Goal: Task Accomplishment & Management: Complete application form

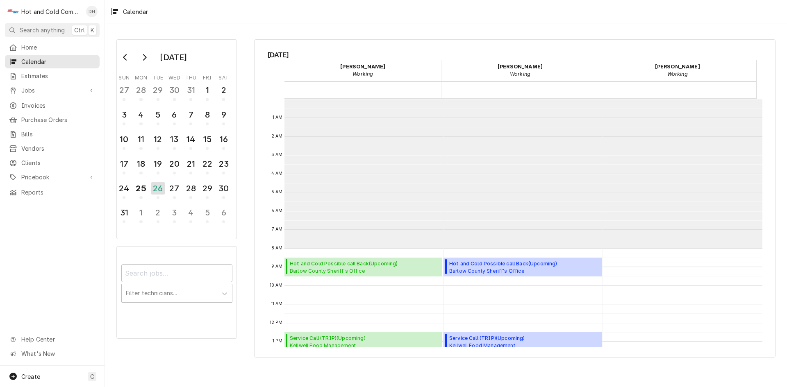
scroll to position [150, 0]
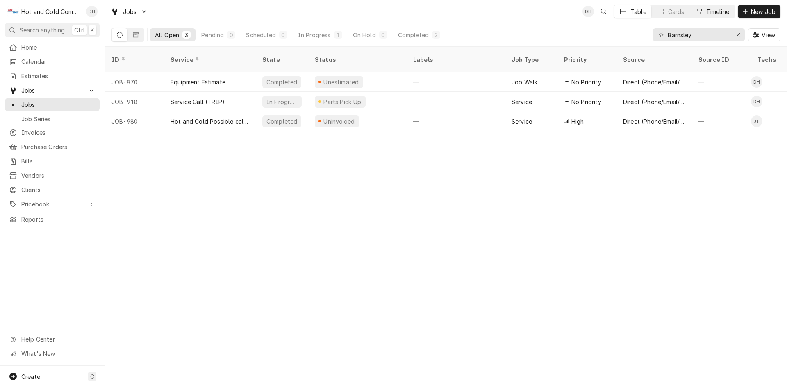
click at [723, 15] on div "Timeline" at bounding box center [717, 11] width 23 height 9
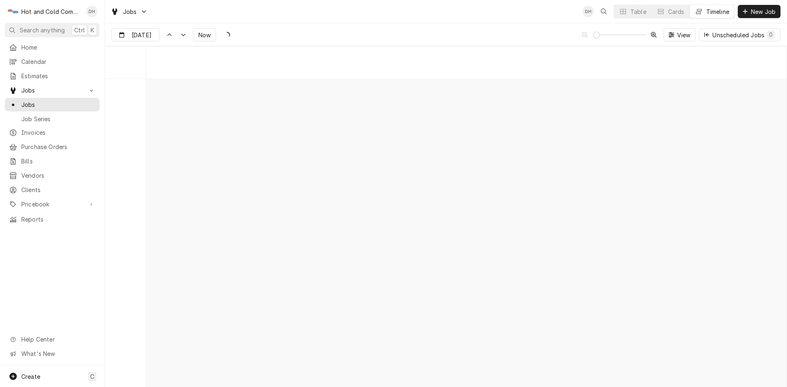
scroll to position [6411, 0]
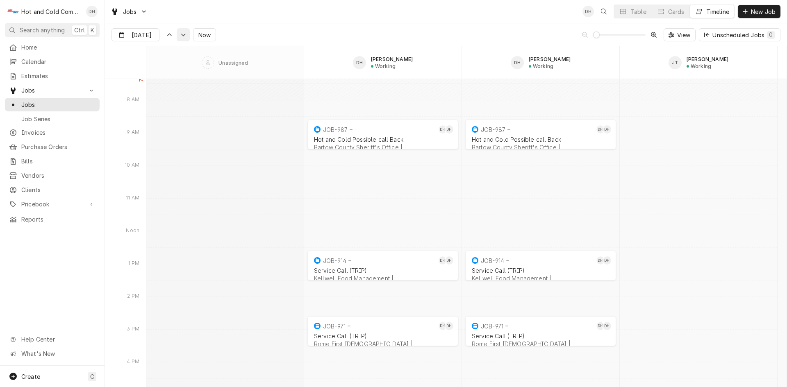
click at [183, 38] on div "Dynamic Content Wrapper" at bounding box center [183, 35] width 8 height 8
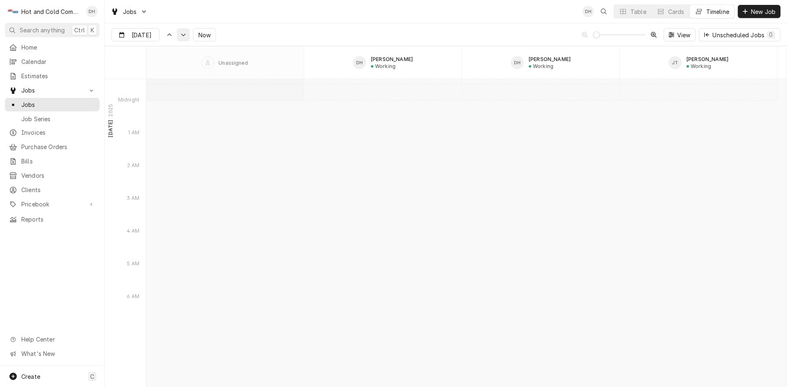
scroll to position [7069, 0]
click at [166, 37] on div "Dynamic Content Wrapper" at bounding box center [169, 35] width 8 height 8
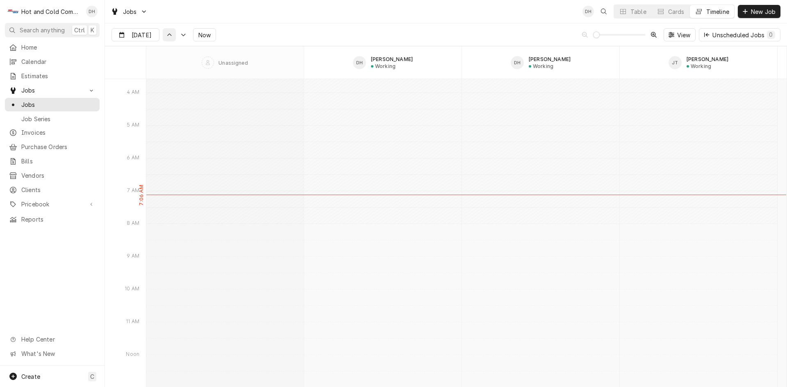
scroll to position [6253, 0]
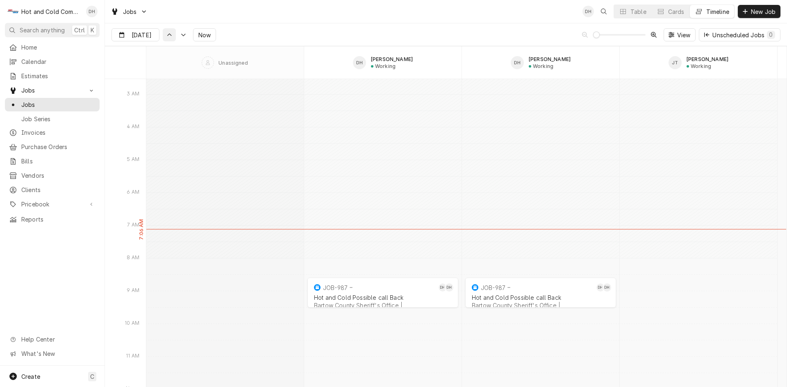
click at [167, 36] on icon "Dynamic Content Wrapper" at bounding box center [169, 35] width 6 height 4
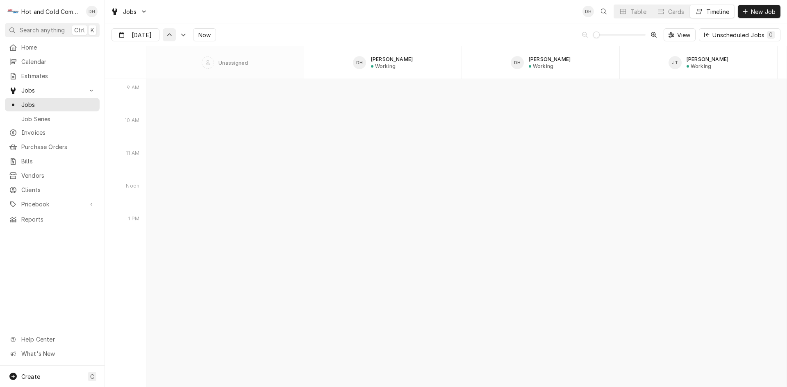
scroll to position [5496, 0]
type input "Aug 25"
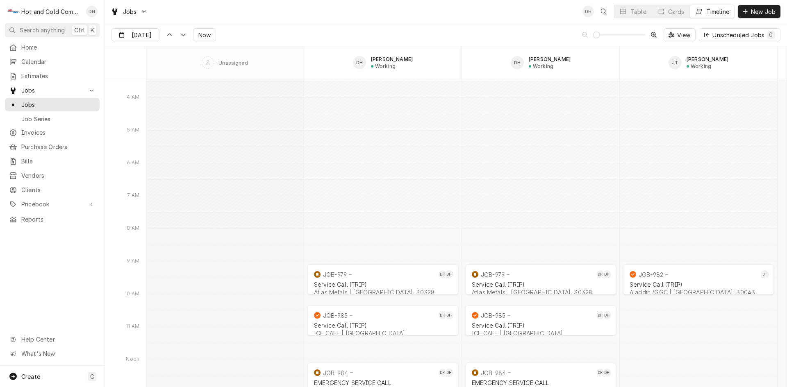
scroll to position [5632, 0]
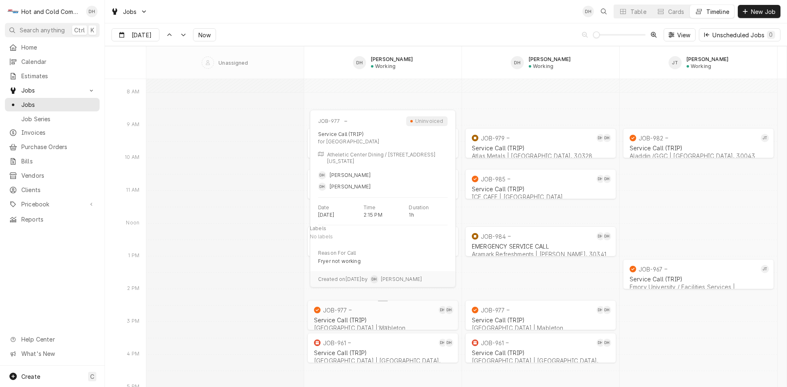
click at [396, 316] on div "Service Call (TRIP) Whitefield Academy | Mableton" at bounding box center [382, 324] width 141 height 18
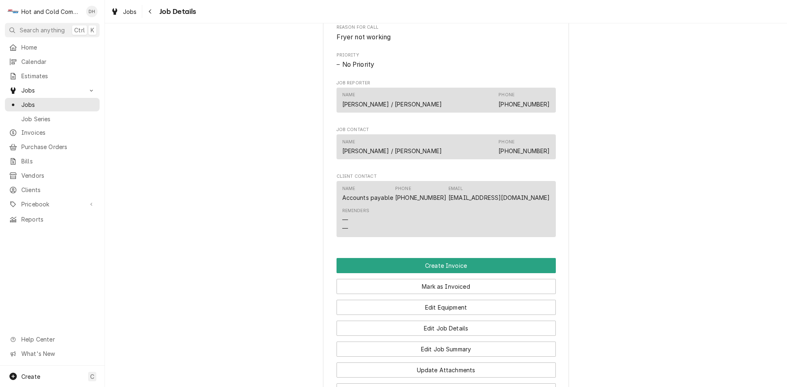
scroll to position [546, 0]
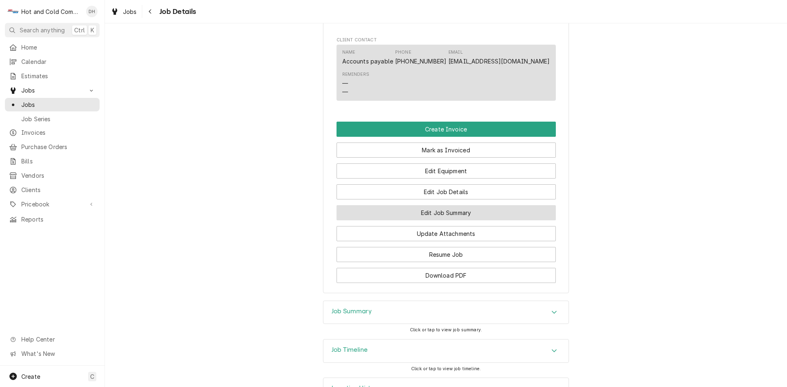
click at [513, 220] on button "Edit Job Summary" at bounding box center [445, 212] width 219 height 15
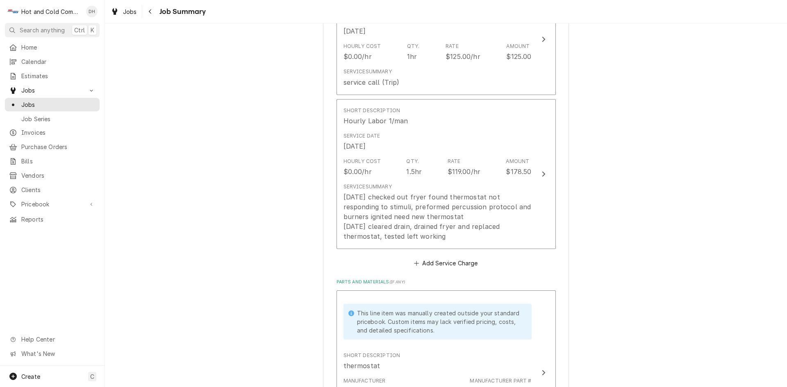
scroll to position [273, 0]
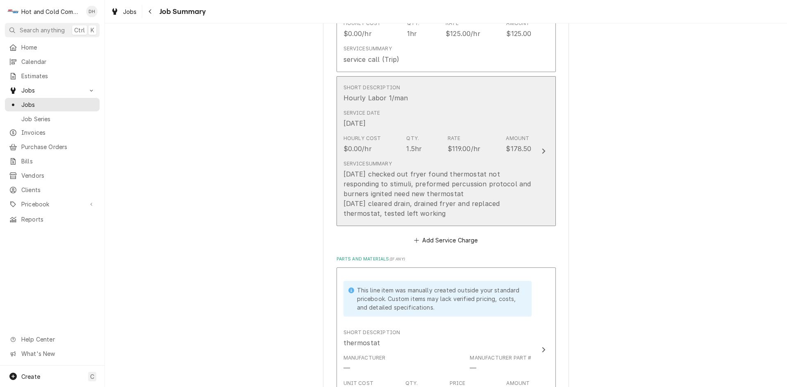
click at [464, 117] on div "Service Date Aug 21, 2025" at bounding box center [437, 118] width 188 height 25
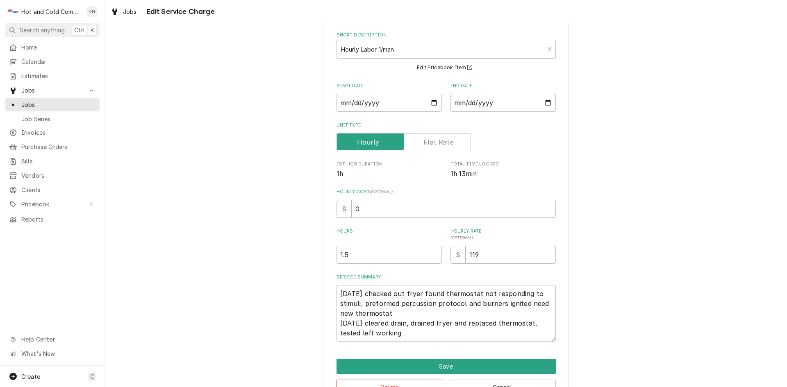
scroll to position [63, 0]
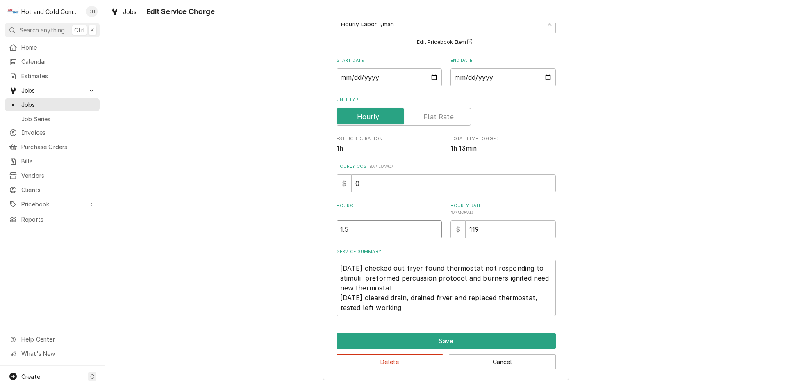
click at [349, 232] on input "1.5" at bounding box center [388, 229] width 105 height 18
type textarea "x"
type input "1"
type textarea "x"
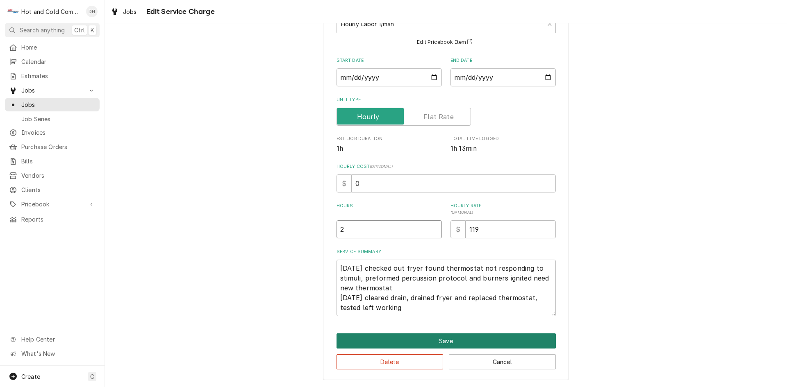
type input "2"
click at [448, 338] on button "Save" at bounding box center [445, 341] width 219 height 15
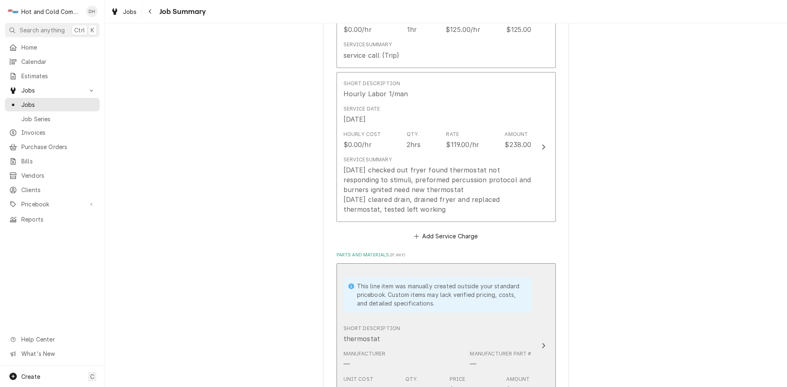
scroll to position [410, 0]
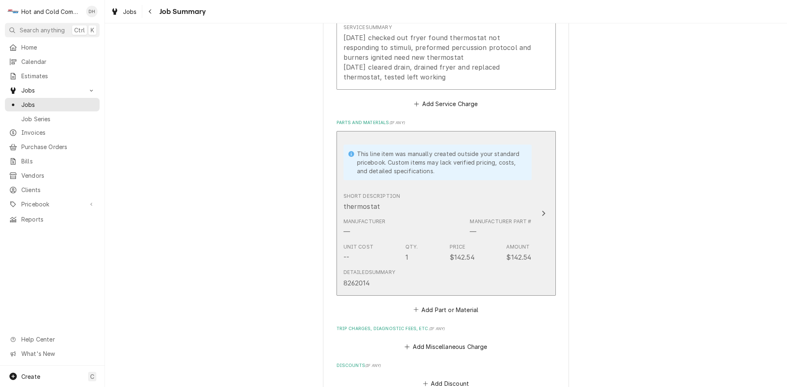
click at [439, 277] on div "Detailed Summary 8262014" at bounding box center [437, 277] width 188 height 25
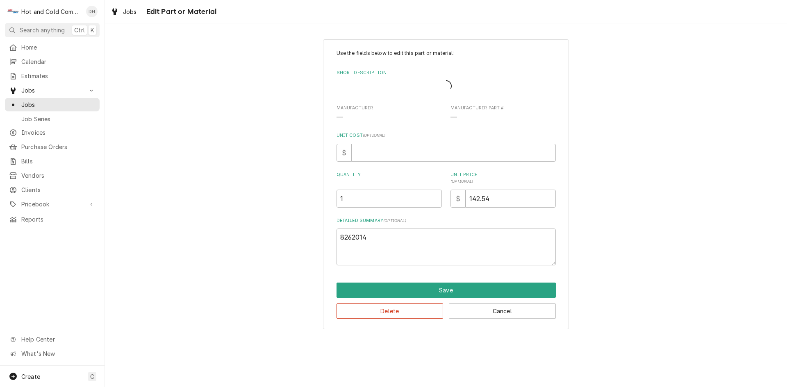
type textarea "x"
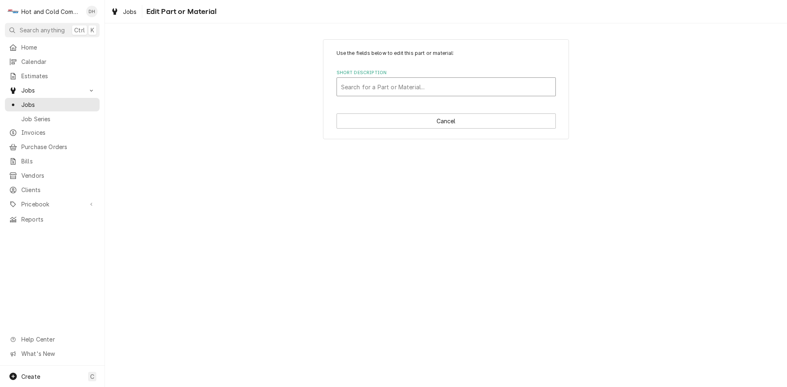
click at [375, 86] on div "Short Description" at bounding box center [446, 86] width 210 height 15
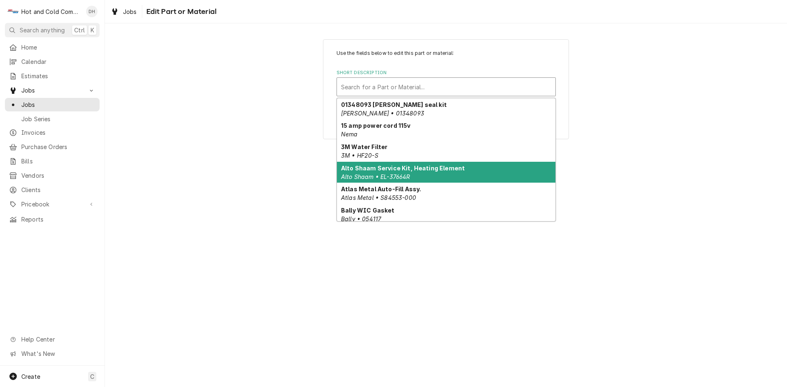
type input "p"
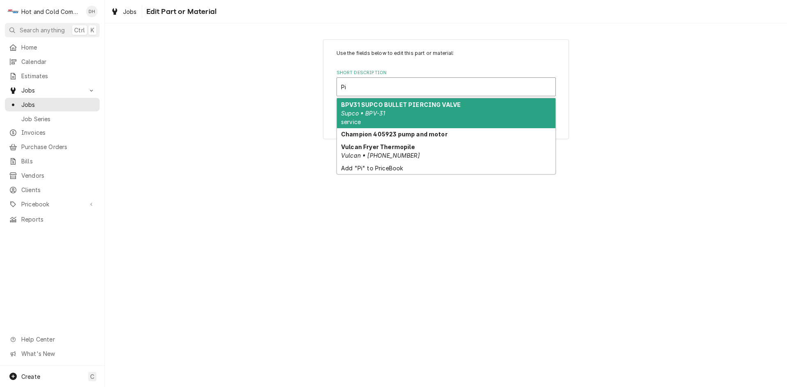
type input "Pi"
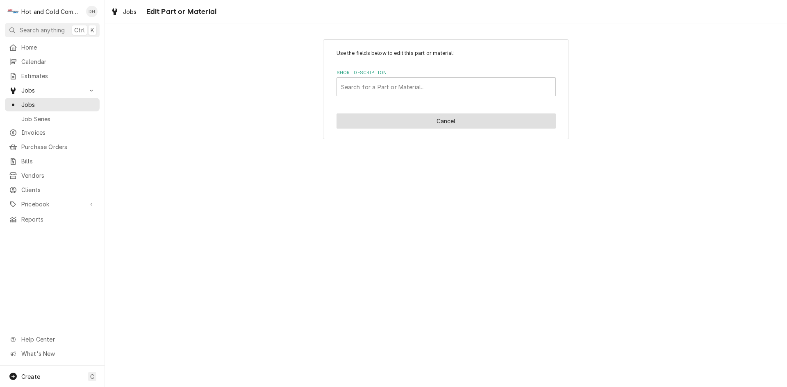
click at [473, 123] on button "Cancel" at bounding box center [445, 120] width 219 height 15
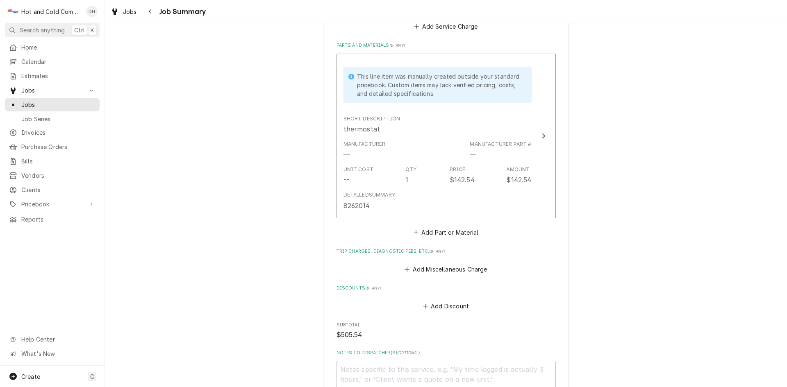
scroll to position [624, 0]
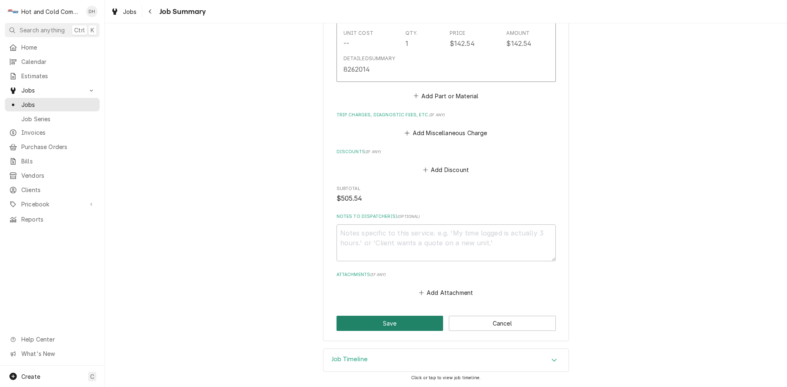
drag, startPoint x: 390, startPoint y: 320, endPoint x: 409, endPoint y: 305, distance: 24.5
click at [392, 319] on button "Save" at bounding box center [389, 323] width 107 height 15
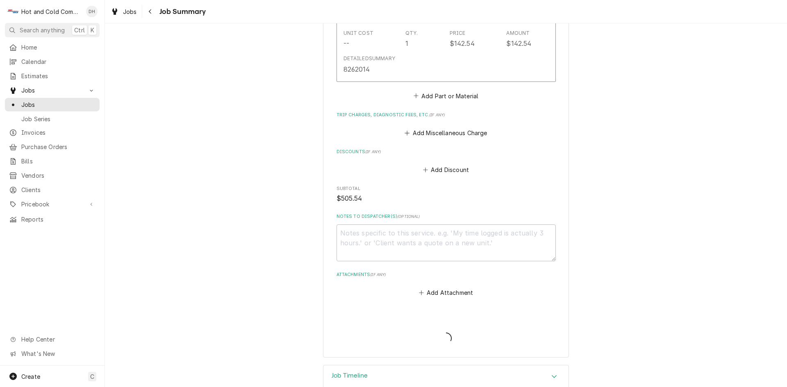
type textarea "x"
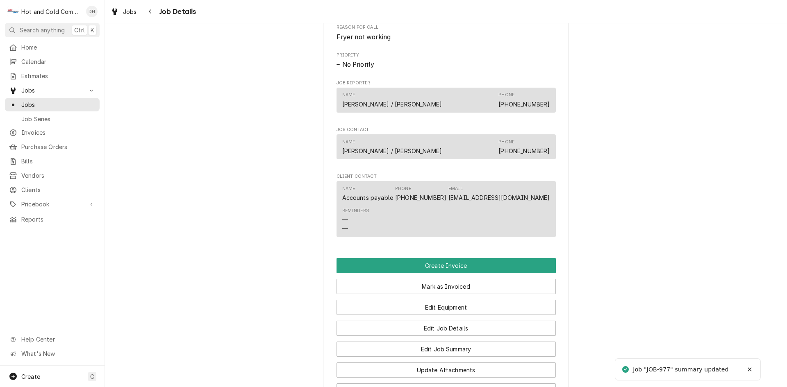
scroll to position [546, 0]
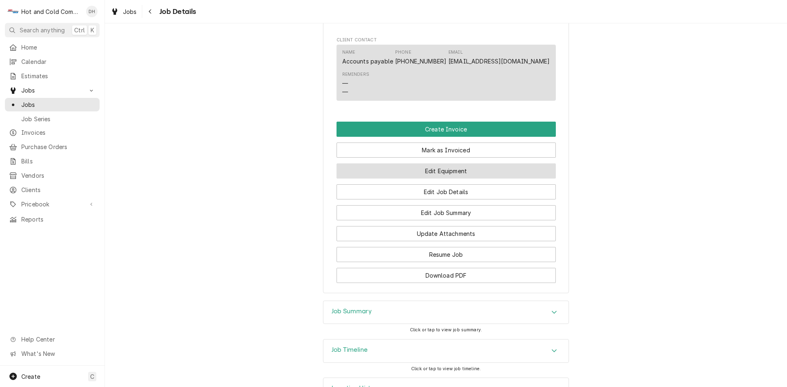
click at [427, 179] on button "Edit Equipment" at bounding box center [445, 170] width 219 height 15
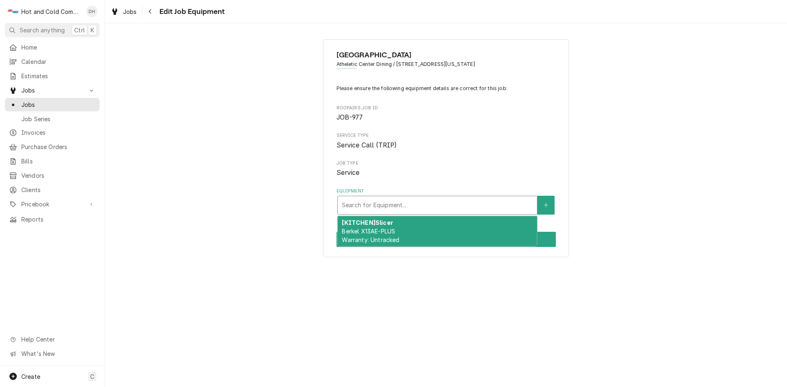
click at [505, 207] on div "Equipment" at bounding box center [437, 205] width 191 height 15
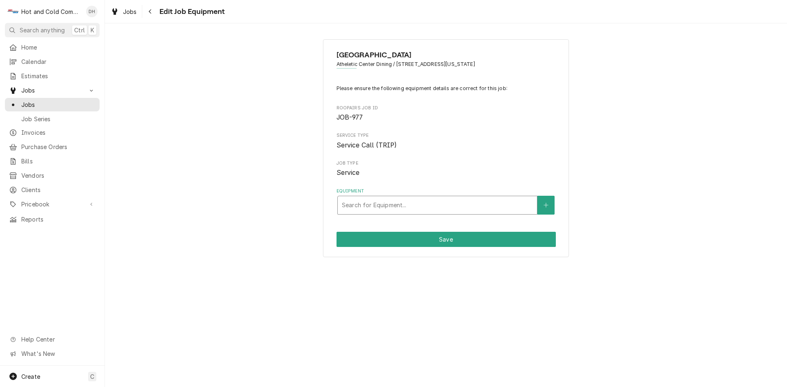
click at [517, 207] on div "Equipment" at bounding box center [437, 205] width 191 height 15
click at [411, 204] on div "Equipment" at bounding box center [437, 205] width 191 height 15
click at [446, 304] on div "[GEOGRAPHIC_DATA] [GEOGRAPHIC_DATA] Dining / [STREET_ADDRESS][US_STATE] Please …" at bounding box center [446, 205] width 682 height 364
click at [451, 240] on button "Save" at bounding box center [445, 239] width 219 height 15
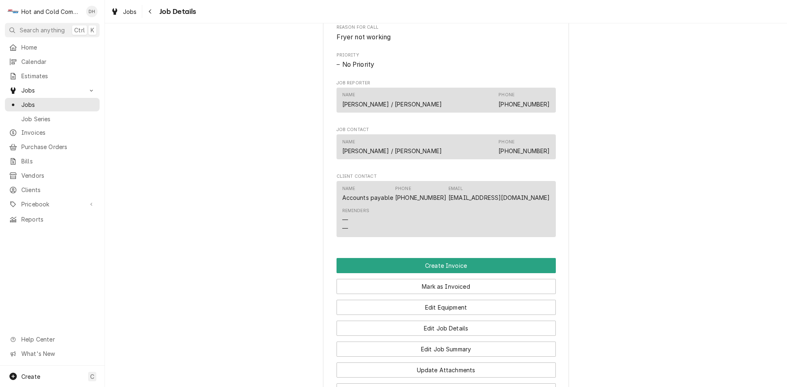
scroll to position [546, 0]
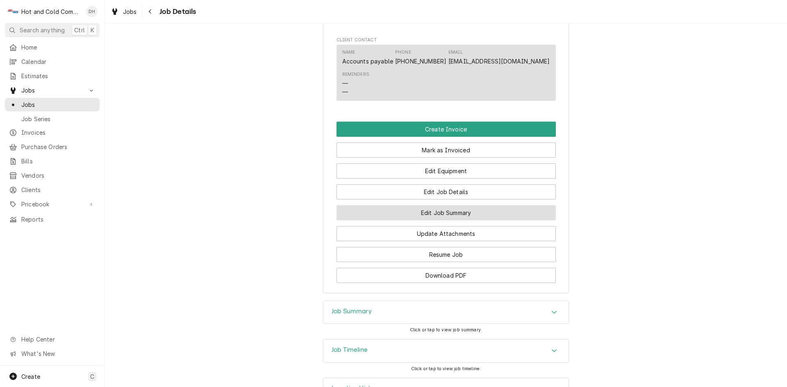
click at [475, 220] on button "Edit Job Summary" at bounding box center [445, 212] width 219 height 15
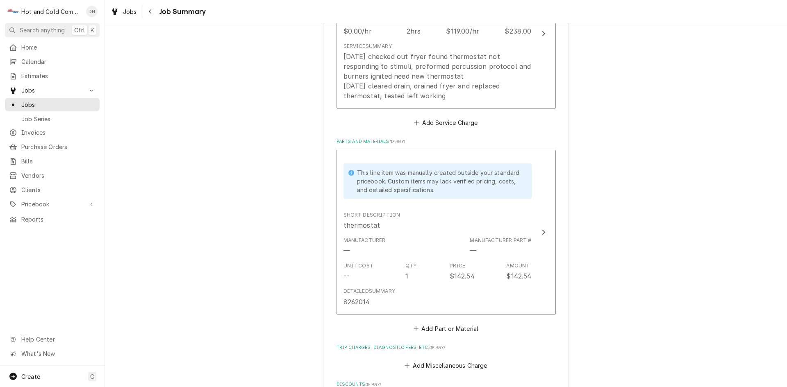
scroll to position [410, 0]
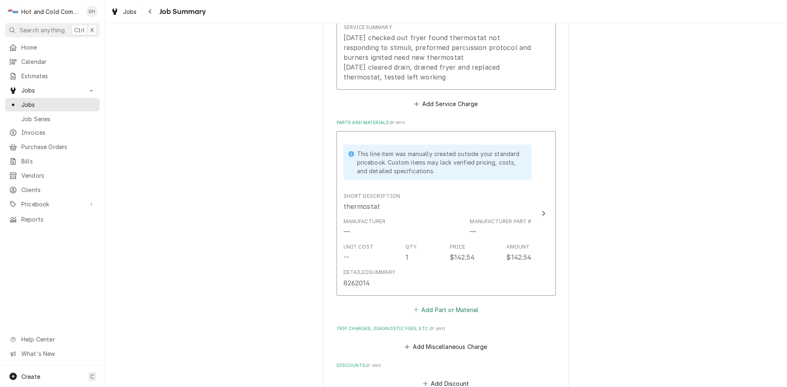
click at [445, 309] on button "Add Part or Material" at bounding box center [446, 309] width 68 height 11
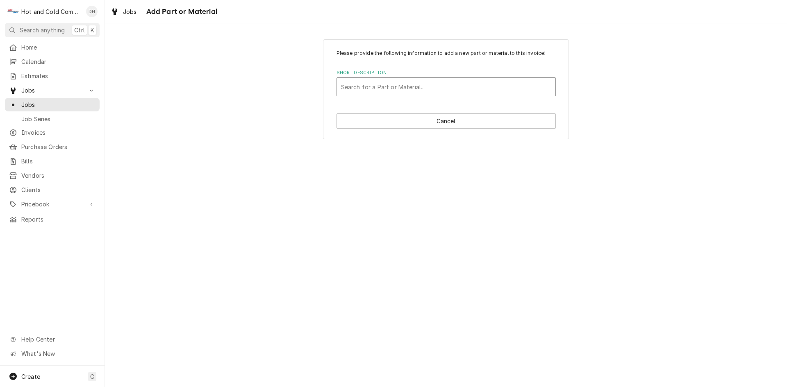
click at [365, 89] on div "Short Description" at bounding box center [446, 86] width 210 height 15
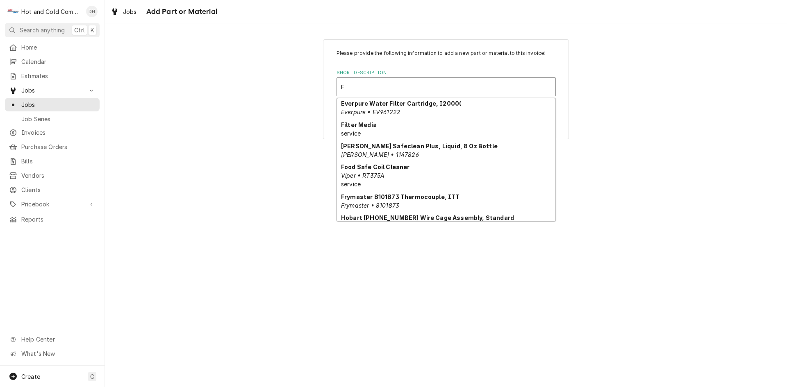
scroll to position [191, 0]
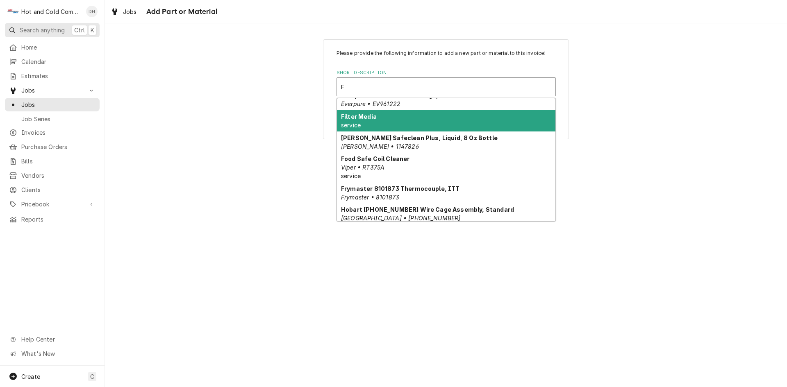
type input "F"
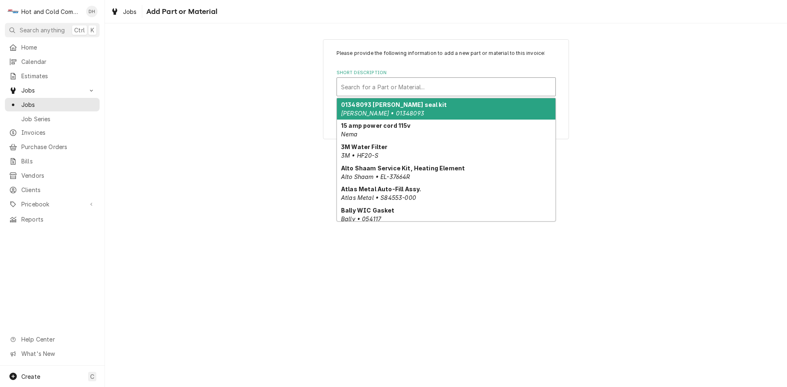
click at [483, 86] on div "Short Description" at bounding box center [446, 86] width 210 height 15
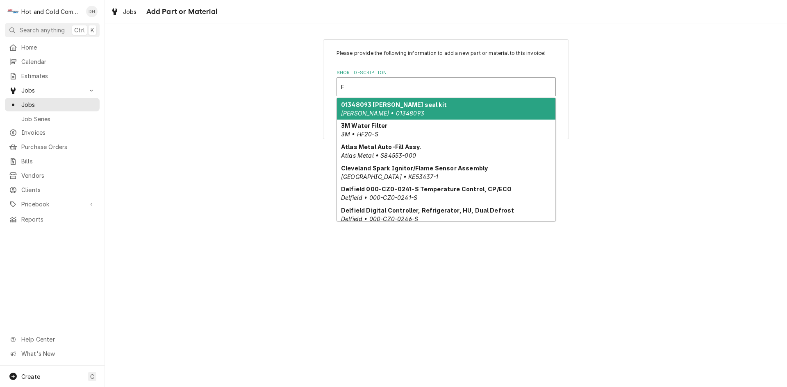
type input "Fr"
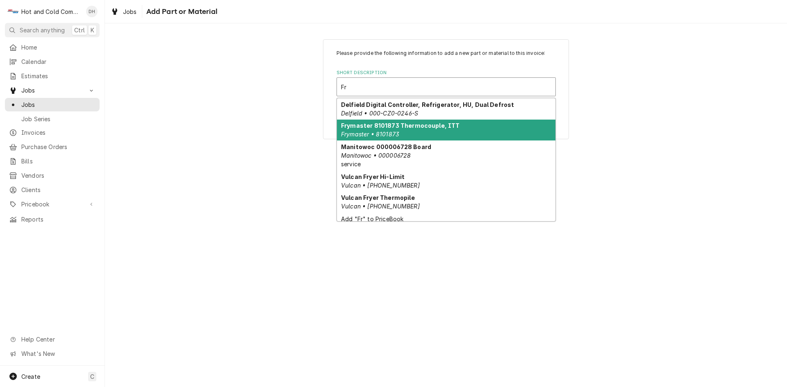
click at [470, 131] on div "Frymaster 8101873 Thermocouple, ITT Frymaster • 8101873" at bounding box center [446, 130] width 218 height 21
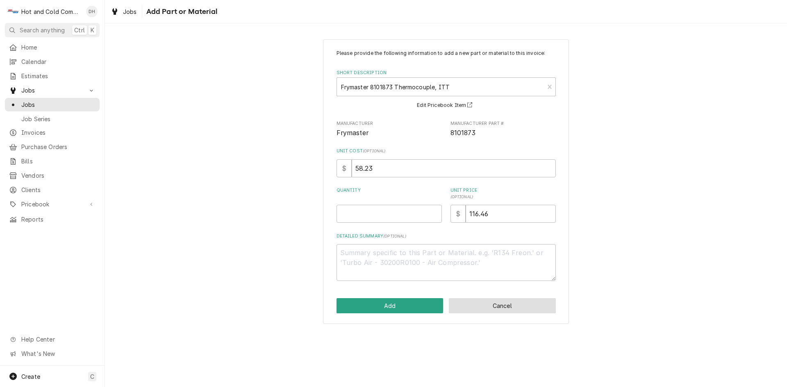
click at [540, 311] on button "Cancel" at bounding box center [502, 305] width 107 height 15
type textarea "x"
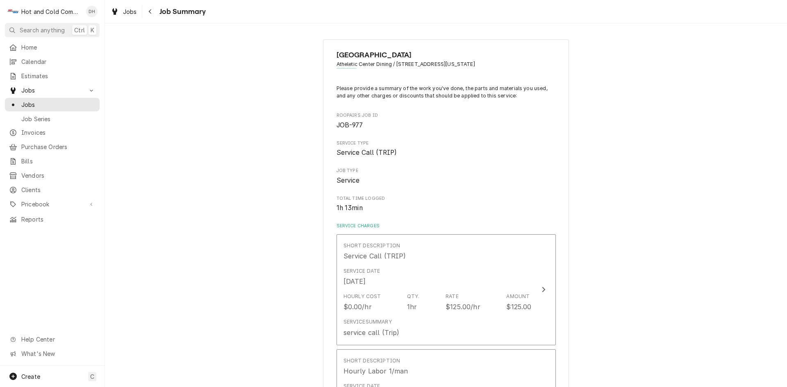
scroll to position [410, 0]
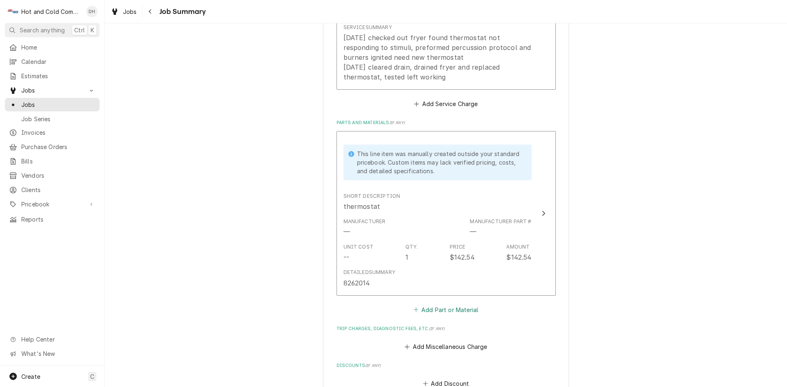
click at [453, 311] on button "Add Part or Material" at bounding box center [446, 309] width 68 height 11
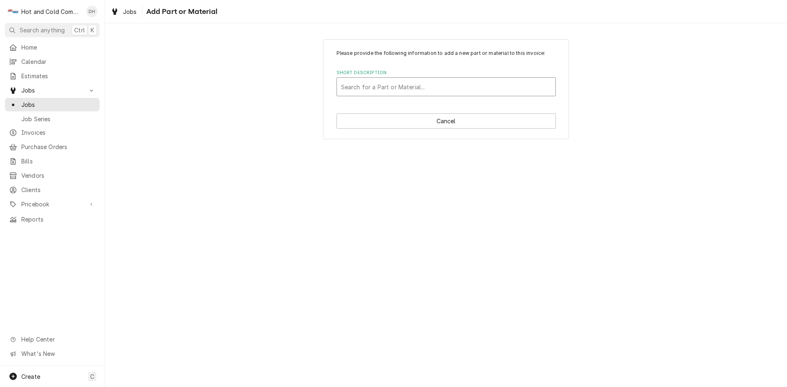
click at [378, 84] on div "Short Description" at bounding box center [446, 86] width 210 height 15
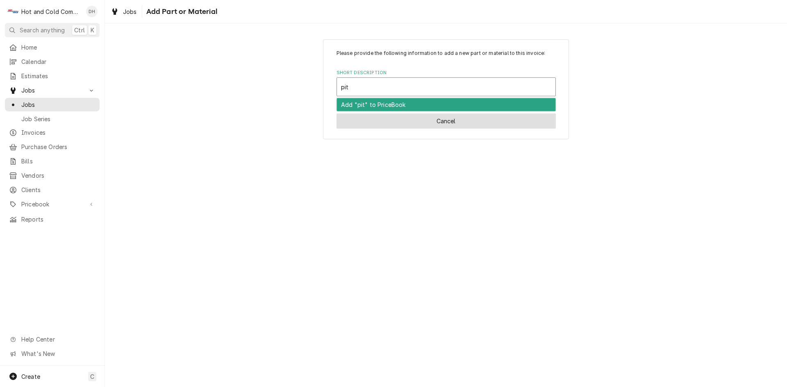
type input "pit"
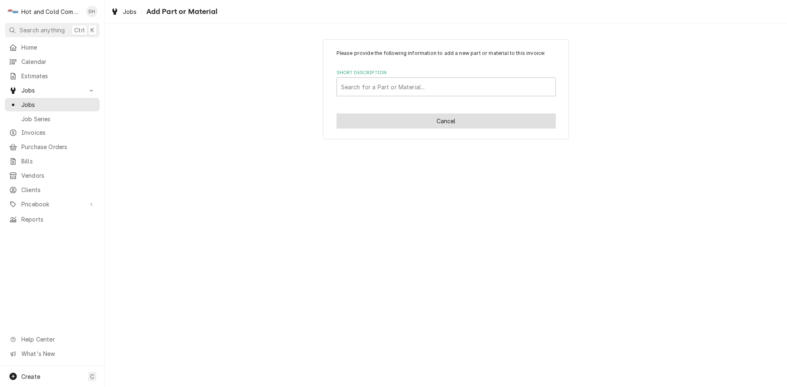
click at [452, 122] on button "Cancel" at bounding box center [445, 120] width 219 height 15
type textarea "x"
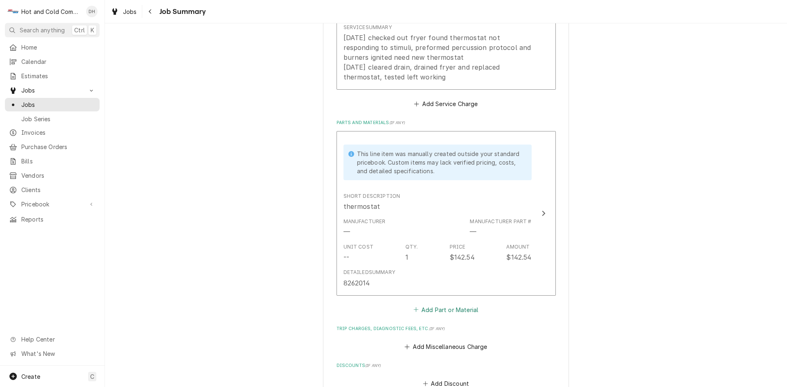
click at [467, 311] on button "Add Part or Material" at bounding box center [446, 309] width 68 height 11
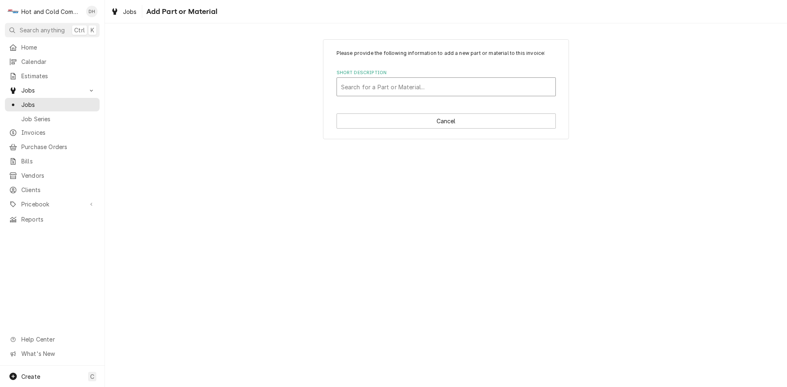
click at [365, 92] on div "Short Description" at bounding box center [446, 86] width 210 height 15
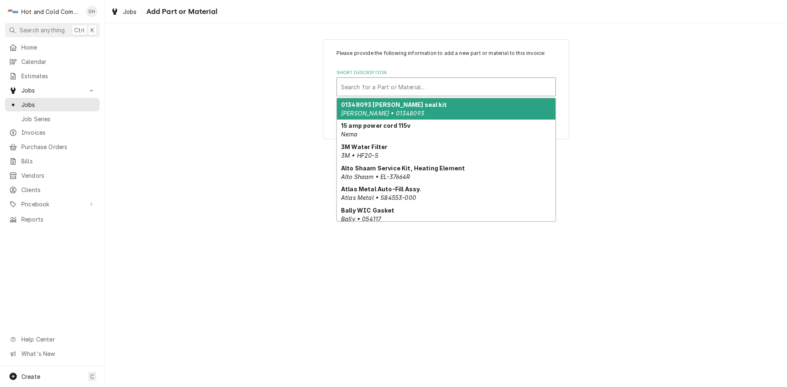
click at [358, 90] on div "Short Description" at bounding box center [446, 86] width 210 height 15
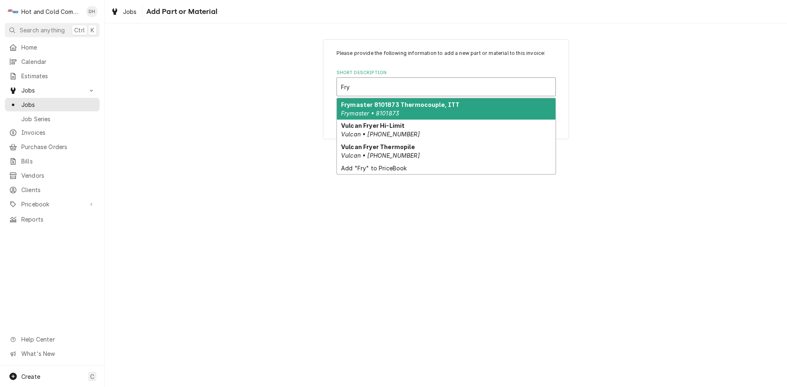
type input "Fry"
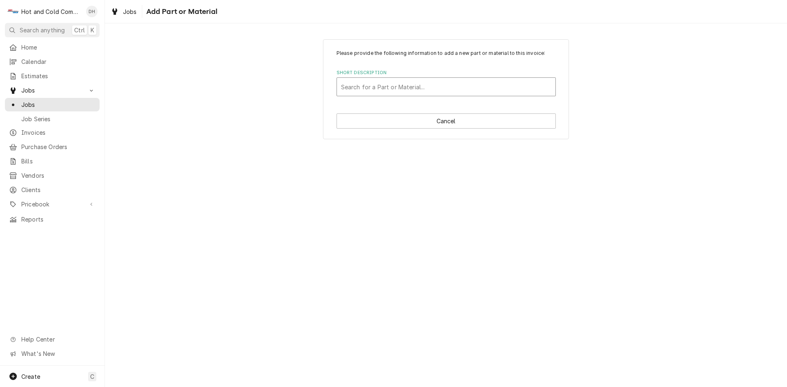
click at [459, 84] on div "Short Description" at bounding box center [446, 86] width 210 height 15
click at [469, 125] on button "Cancel" at bounding box center [445, 120] width 219 height 15
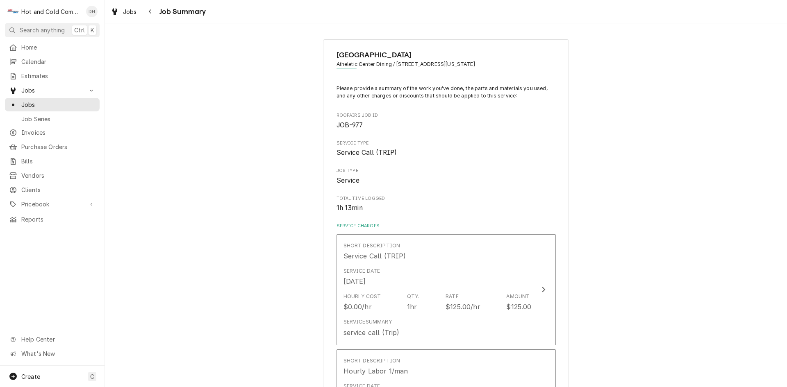
scroll to position [410, 0]
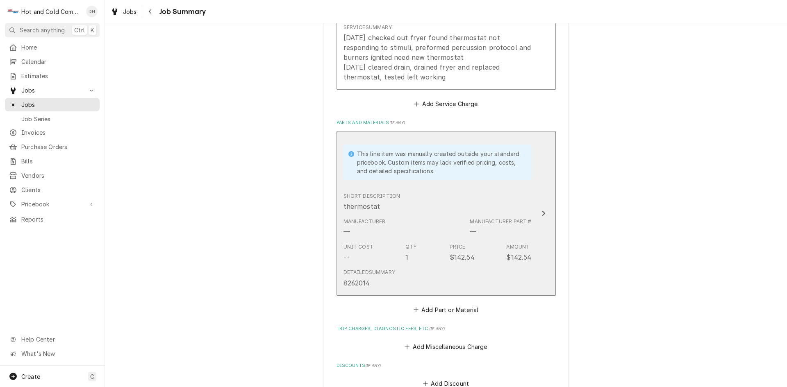
click at [464, 186] on div "This line item was manually created outside your standard pricebook. Custom ite…" at bounding box center [437, 163] width 188 height 54
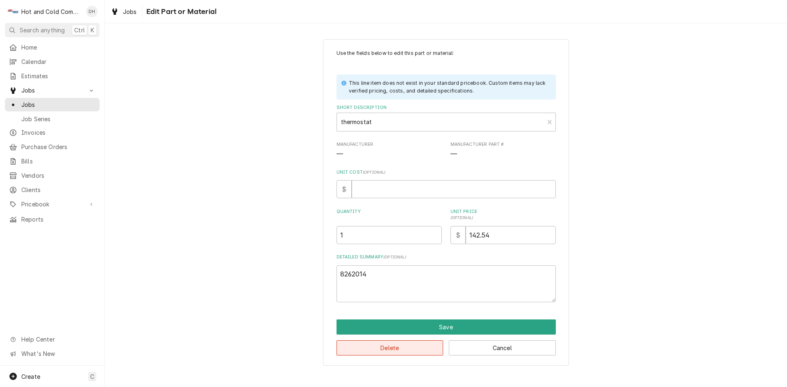
click at [397, 347] on button "Delete" at bounding box center [389, 347] width 107 height 15
type textarea "x"
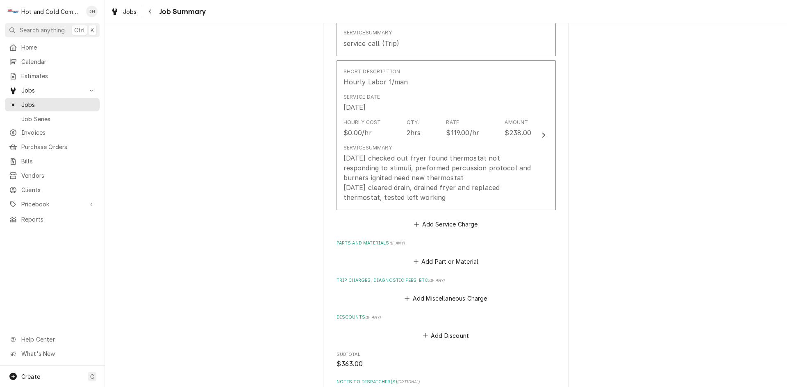
scroll to position [273, 0]
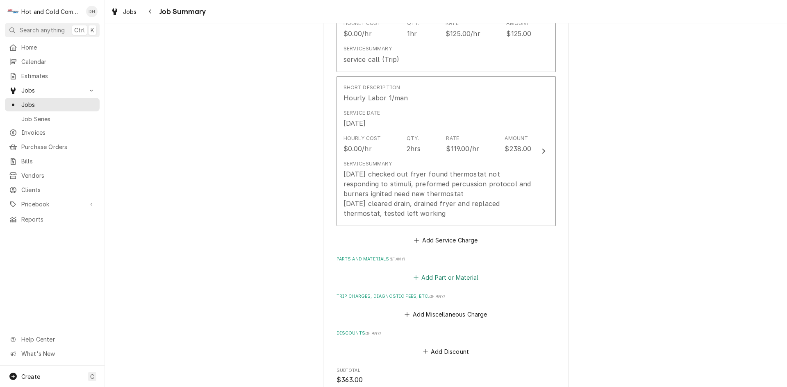
click at [445, 279] on button "Add Part or Material" at bounding box center [446, 277] width 68 height 11
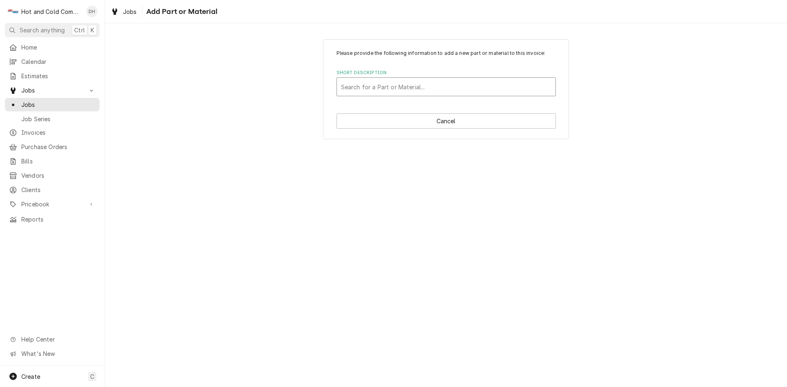
click at [386, 87] on div "Short Description" at bounding box center [446, 86] width 210 height 15
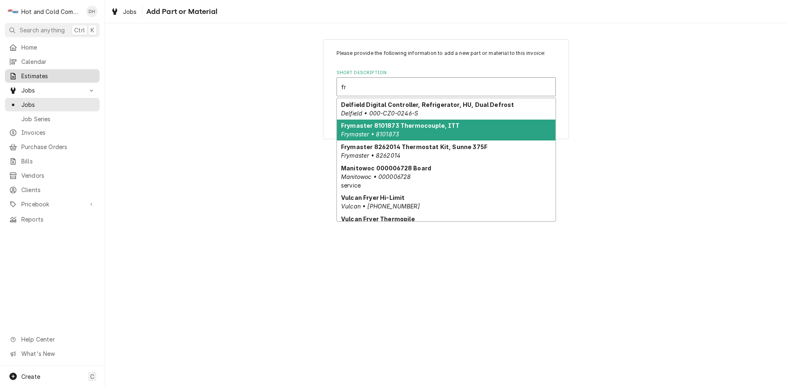
type input "fr"
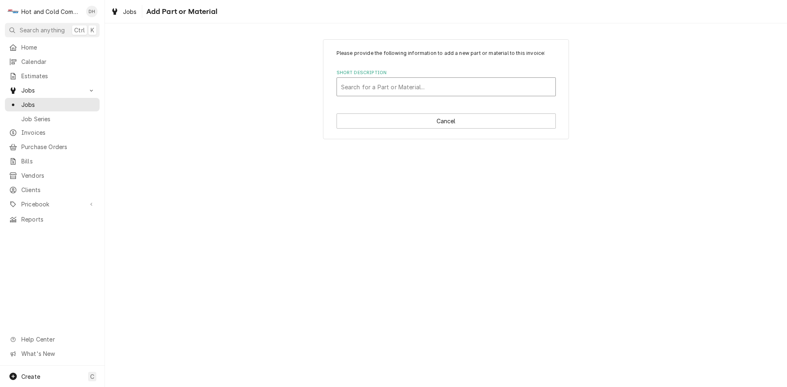
click at [353, 84] on div "Short Description" at bounding box center [446, 86] width 210 height 15
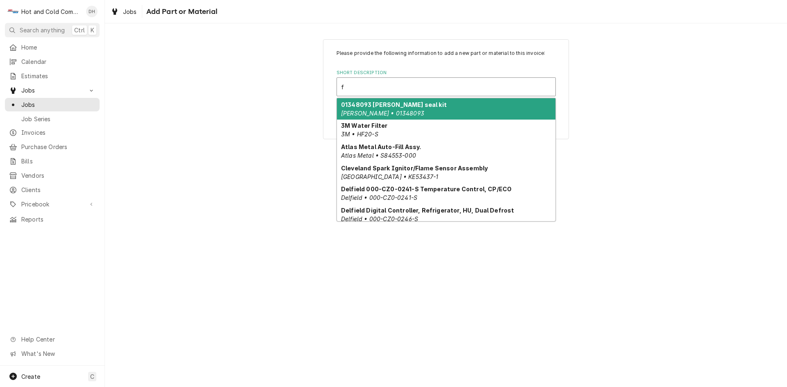
type input "fr"
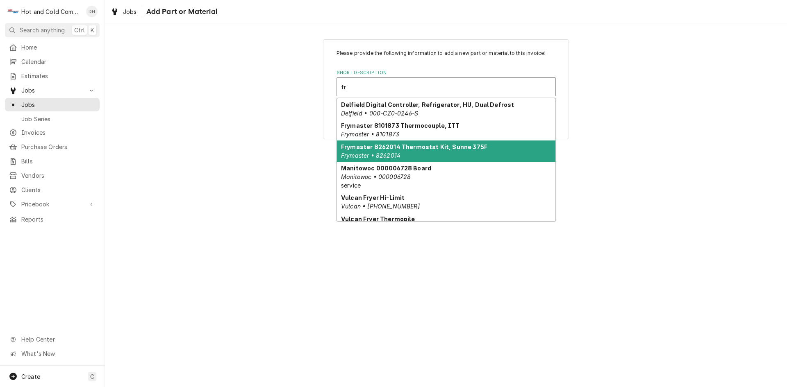
click at [358, 146] on strong "Frymaster 8262014 Thermostat Kit, Sunne 375F" at bounding box center [414, 146] width 146 height 7
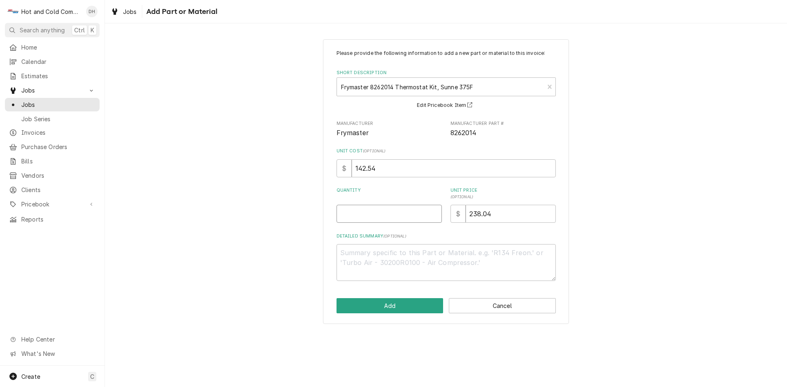
click at [376, 214] on input "Quantity" at bounding box center [388, 214] width 105 height 18
type textarea "x"
type input "1"
click at [403, 306] on button "Add" at bounding box center [389, 305] width 107 height 15
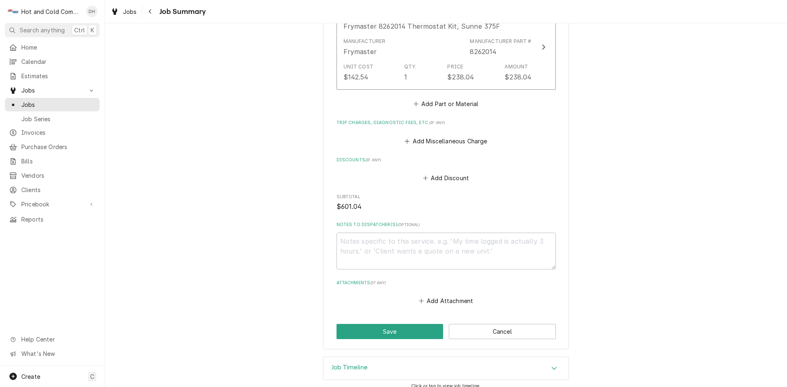
scroll to position [545, 0]
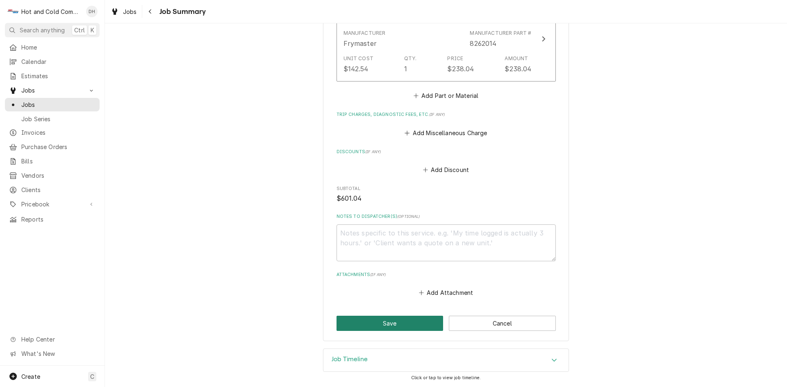
click at [405, 320] on button "Save" at bounding box center [389, 323] width 107 height 15
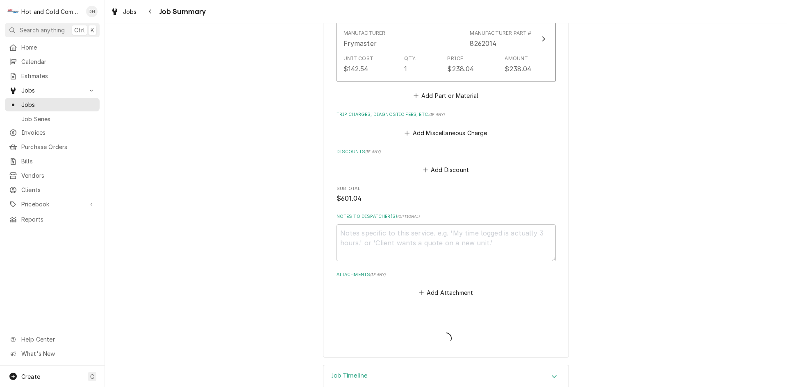
type textarea "x"
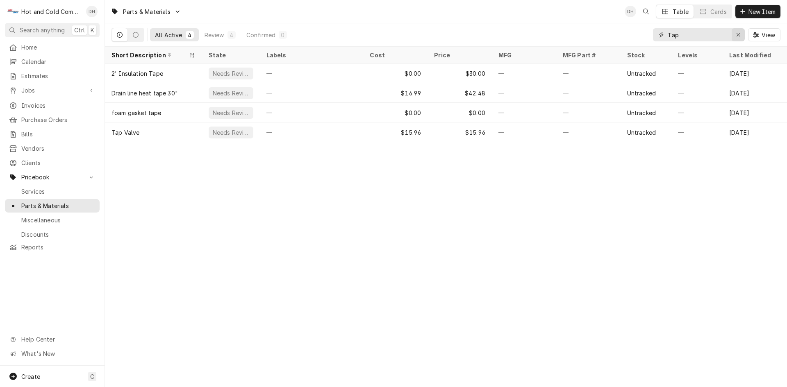
click at [741, 35] on div "Erase input" at bounding box center [738, 35] width 8 height 8
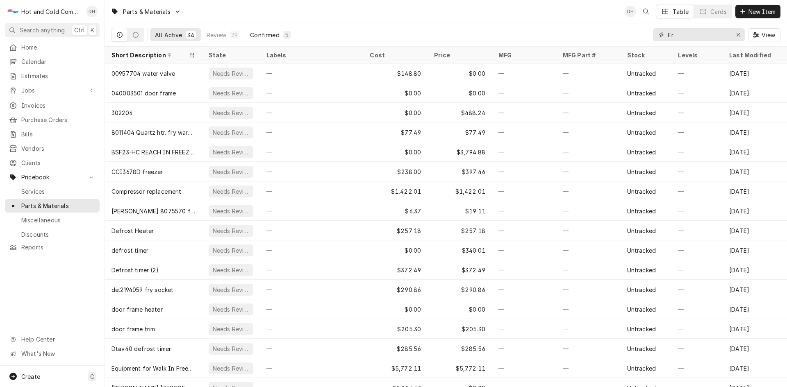
type input "Fr"
click at [272, 37] on div "Confirmed" at bounding box center [264, 35] width 29 height 9
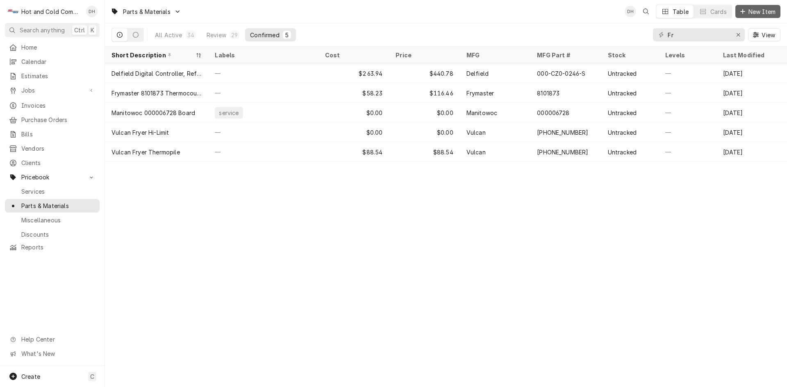
click at [767, 11] on span "New Item" at bounding box center [761, 11] width 30 height 9
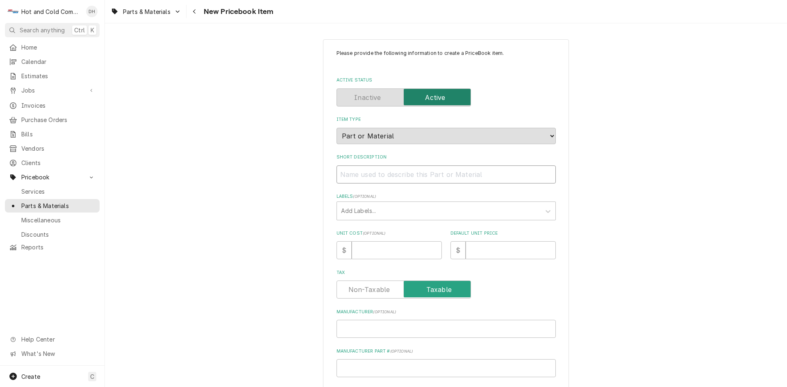
click at [346, 175] on input "Short Description" at bounding box center [445, 175] width 219 height 18
paste input "Frymaster 8262014 Thermostat Kit, Sunne 375F"
type textarea "x"
drag, startPoint x: 399, startPoint y: 173, endPoint x: 372, endPoint y: 175, distance: 27.5
click at [372, 175] on input "Frymaster 8262014 Thermostat Kit, Sunne 375F" at bounding box center [445, 175] width 219 height 18
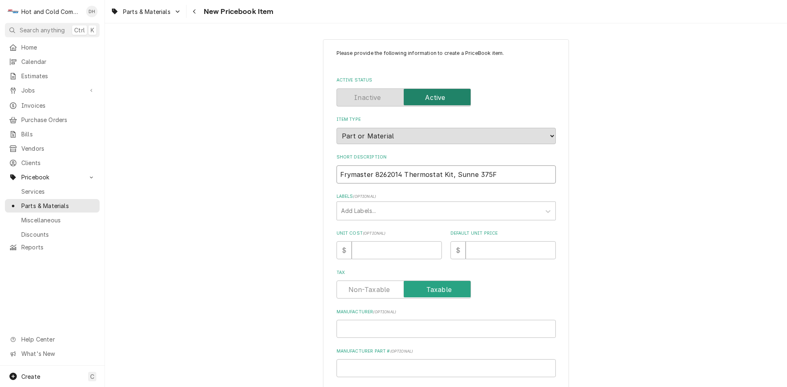
type input "Frymaster 8262014 Thermostat Kit, Sunne 375F"
click at [381, 366] on input "Manufacturer Part # ( optional )" at bounding box center [445, 368] width 219 height 18
paste input "8262014"
type textarea "x"
type input "8262014"
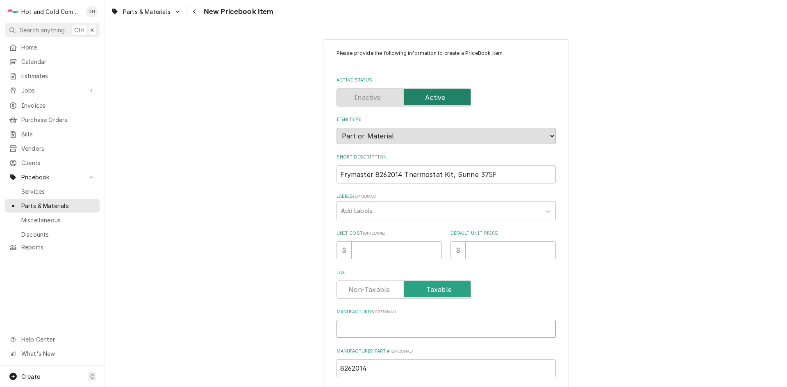
click at [356, 329] on input "Manufacturer ( optional )" at bounding box center [445, 329] width 219 height 18
type textarea "x"
type input "F"
type textarea "x"
type input "Fr"
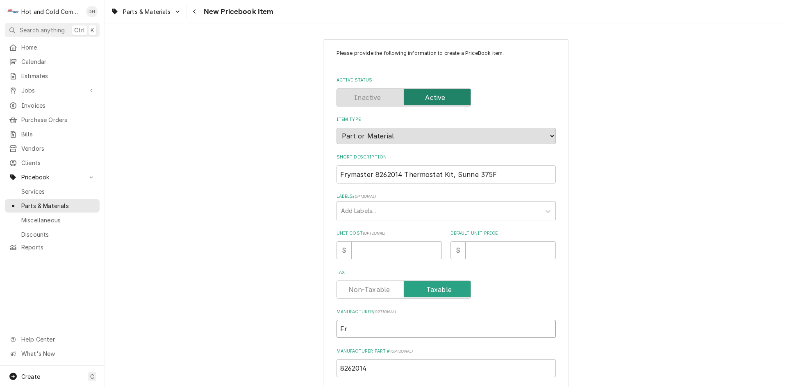
type textarea "x"
type input "Fry"
type textarea "x"
type input "Frym"
type textarea "x"
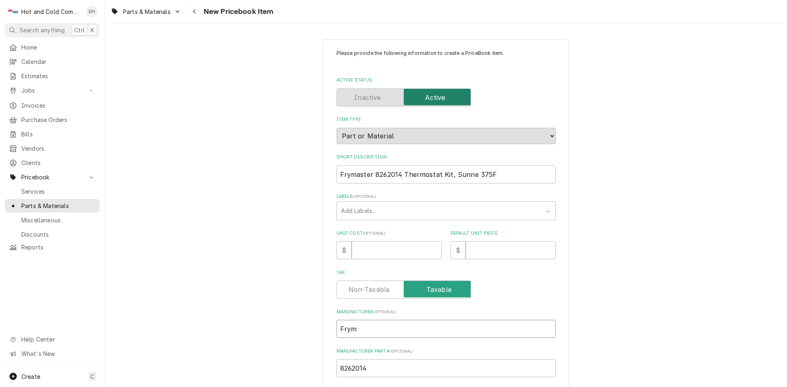
type input "Fryma"
type textarea "x"
type input "Frymas"
type textarea "x"
type input "Frymast"
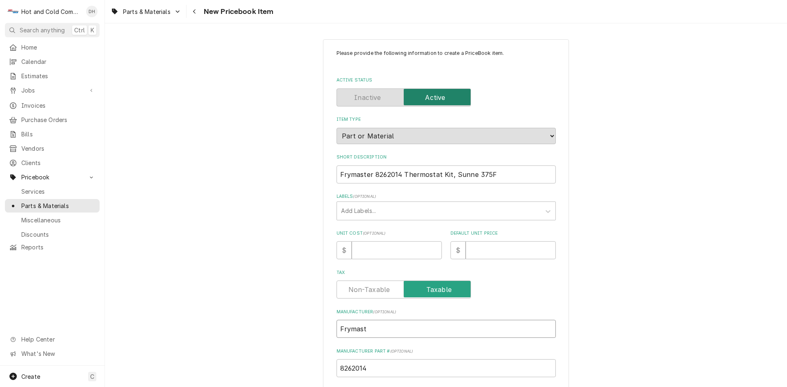
type textarea "x"
type input "Frymaste"
type textarea "x"
type input "Frymaster"
click at [372, 251] on input "Unit Cost ( optional )" at bounding box center [397, 250] width 90 height 18
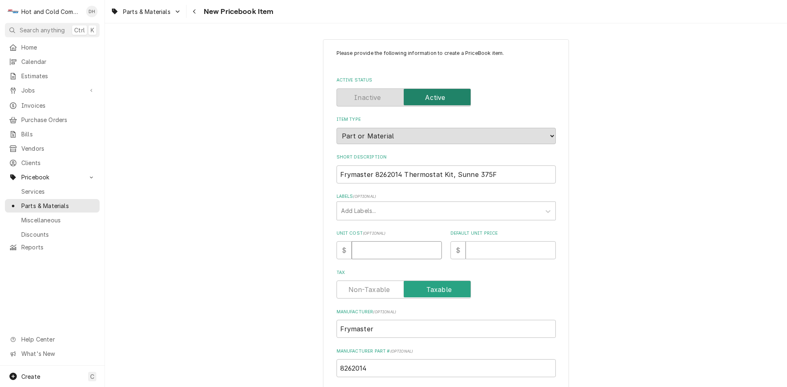
type textarea "x"
type input "1"
type textarea "x"
type input "14"
type textarea "x"
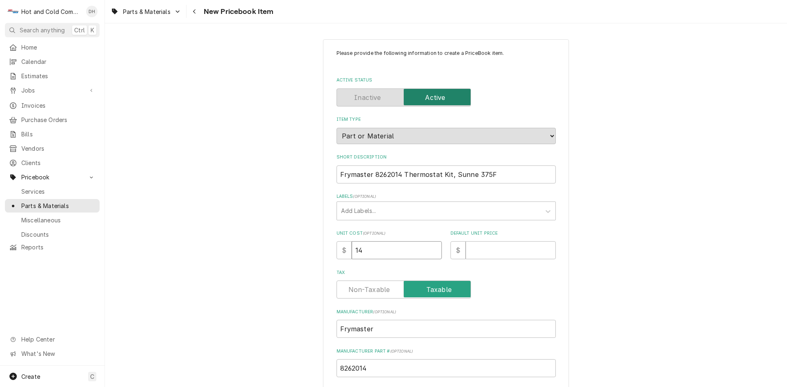
type input "142"
type textarea "x"
type input "142.5"
type textarea "x"
type input "142.54"
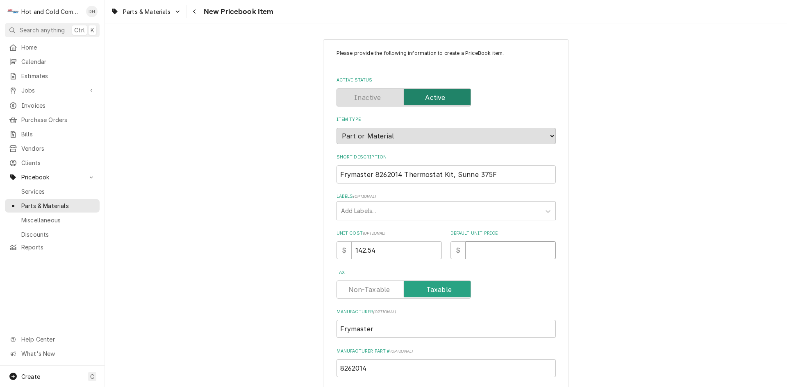
click at [498, 254] on input "Default Unit Price" at bounding box center [510, 250] width 90 height 18
type textarea "x"
type input "2"
type textarea "x"
type input "23"
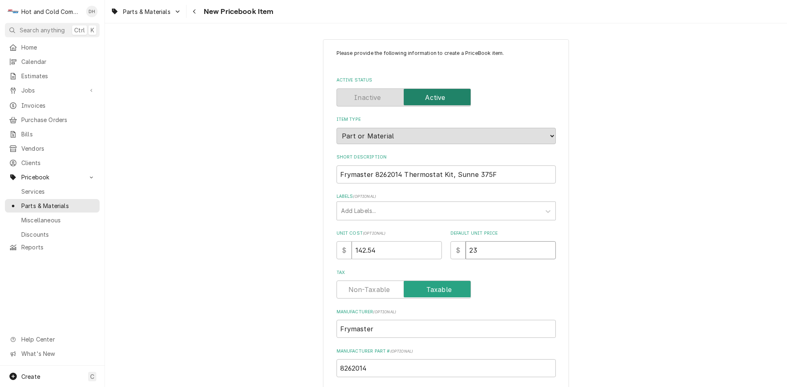
type textarea "x"
type input "238"
type textarea "x"
type input "238.0"
type textarea "x"
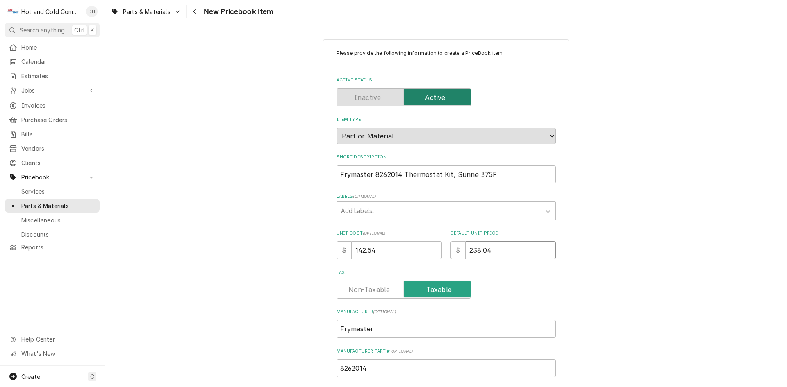
type input "238.04"
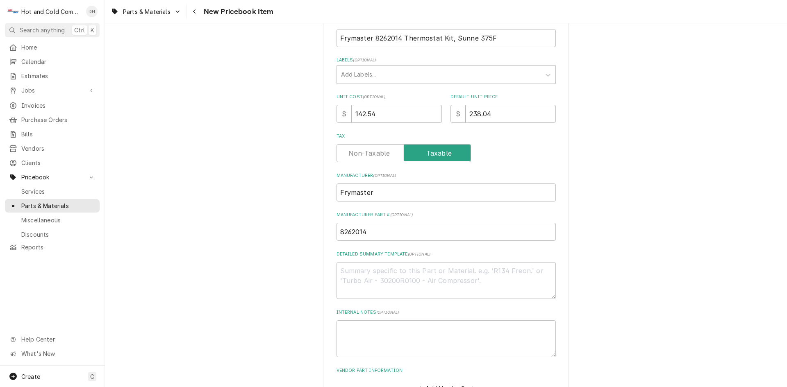
scroll to position [194, 0]
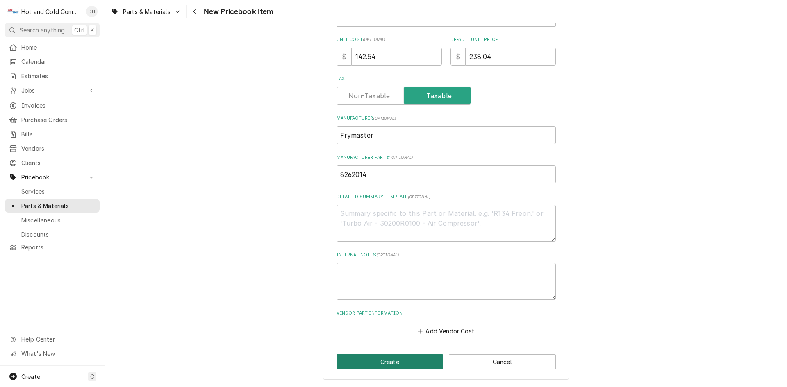
click at [402, 360] on button "Create" at bounding box center [389, 361] width 107 height 15
type textarea "x"
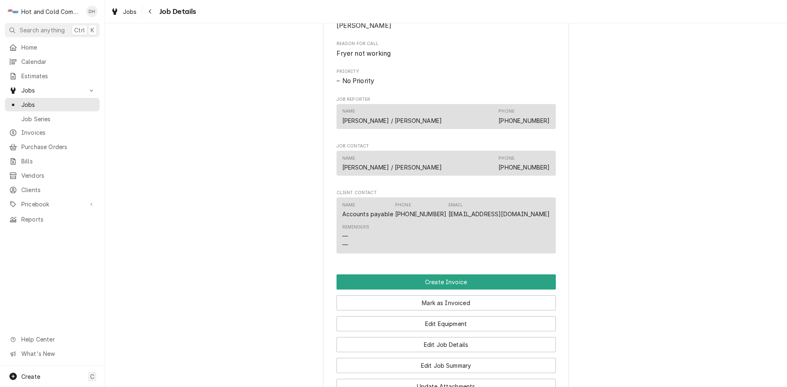
scroll to position [410, 0]
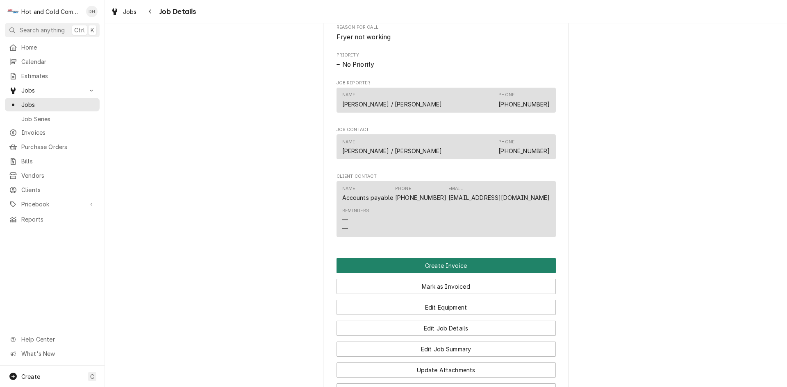
click at [461, 273] on button "Create Invoice" at bounding box center [445, 265] width 219 height 15
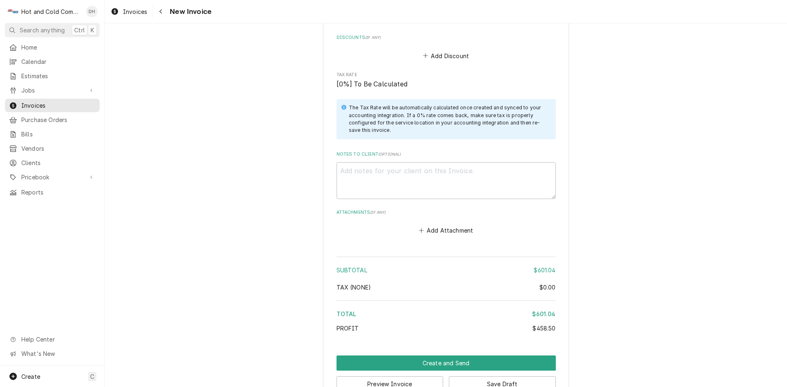
scroll to position [1225, 0]
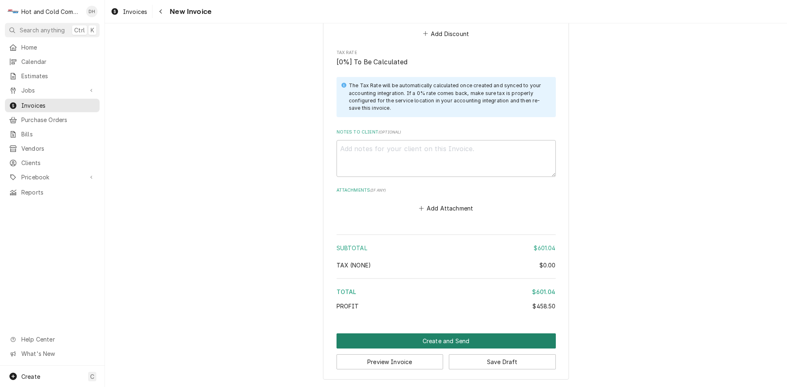
click at [436, 341] on button "Create and Send" at bounding box center [445, 341] width 219 height 15
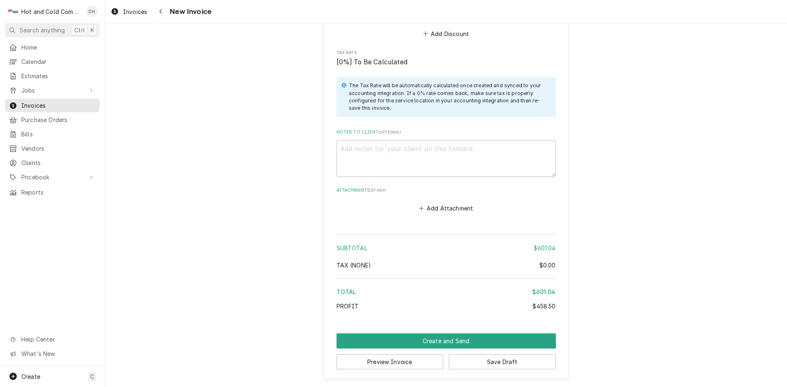
scroll to position [1221, 0]
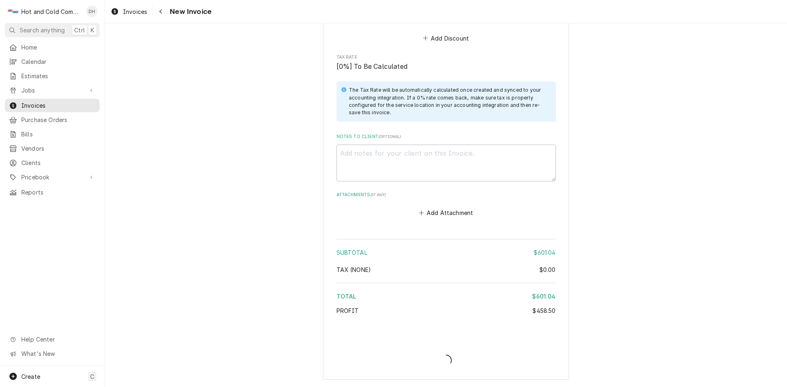
type textarea "x"
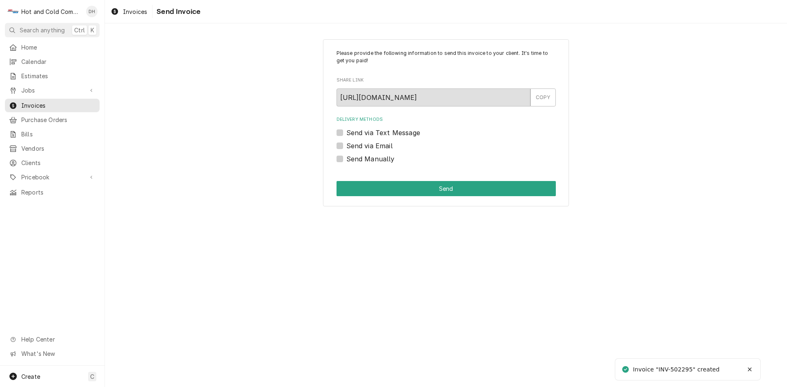
click at [346, 145] on label "Send via Email" at bounding box center [369, 146] width 46 height 10
click at [346, 145] on input "Send via Email" at bounding box center [455, 150] width 219 height 18
checkbox input "true"
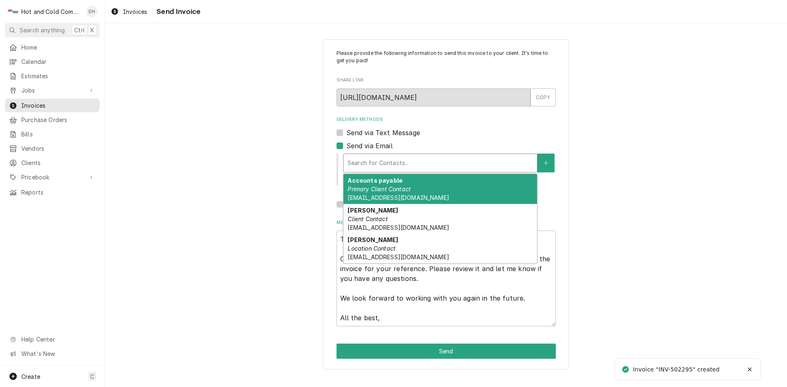
click at [434, 165] on div "Delivery Methods" at bounding box center [439, 163] width 185 height 15
click at [403, 184] on div "Accounts payable Primary Client Contact accountspayable@whitefieldacademy.com" at bounding box center [439, 189] width 193 height 30
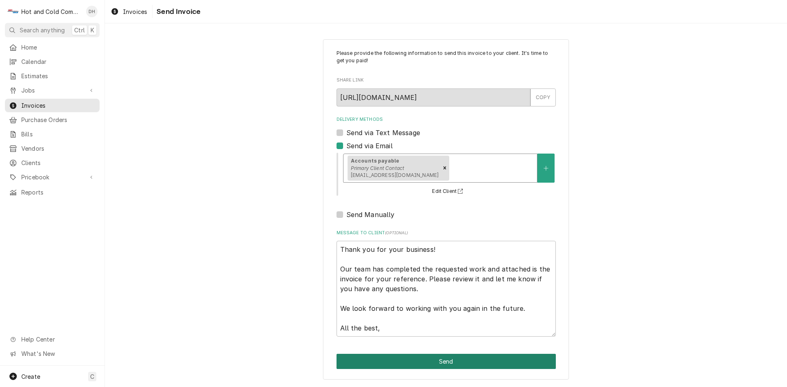
click at [451, 360] on button "Send" at bounding box center [445, 361] width 219 height 15
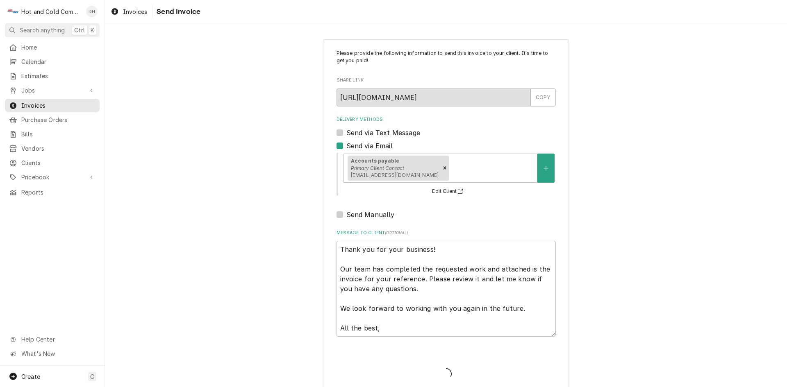
type textarea "x"
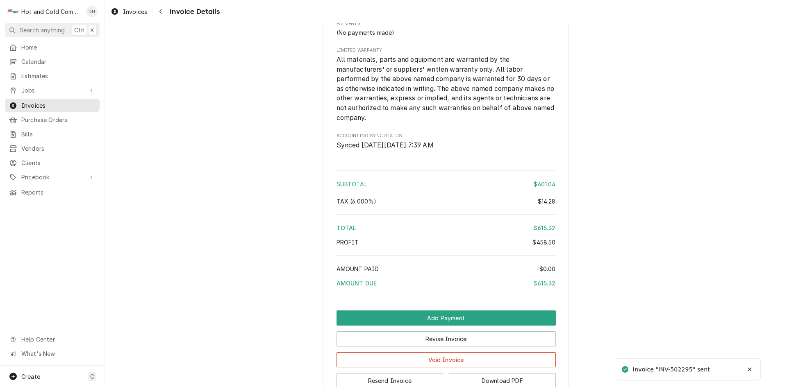
scroll to position [1050, 0]
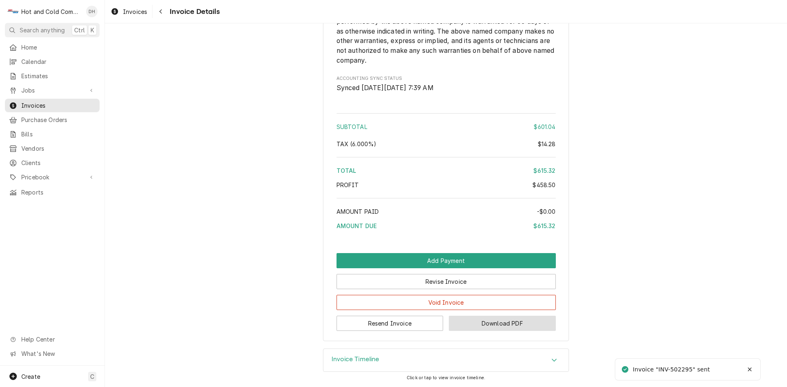
click at [511, 324] on button "Download PDF" at bounding box center [502, 323] width 107 height 15
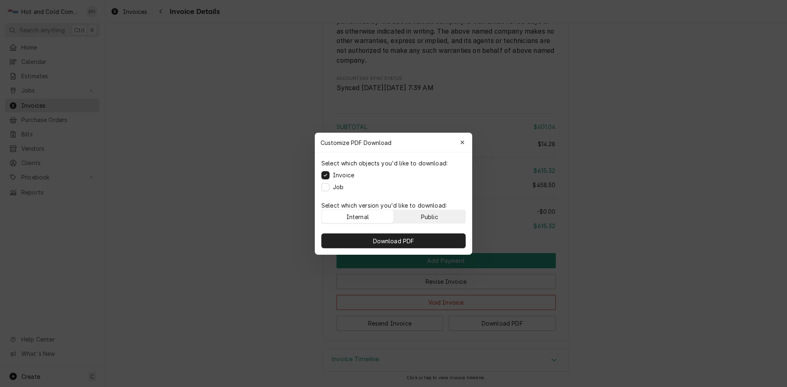
click at [451, 218] on button "Public" at bounding box center [430, 216] width 72 height 13
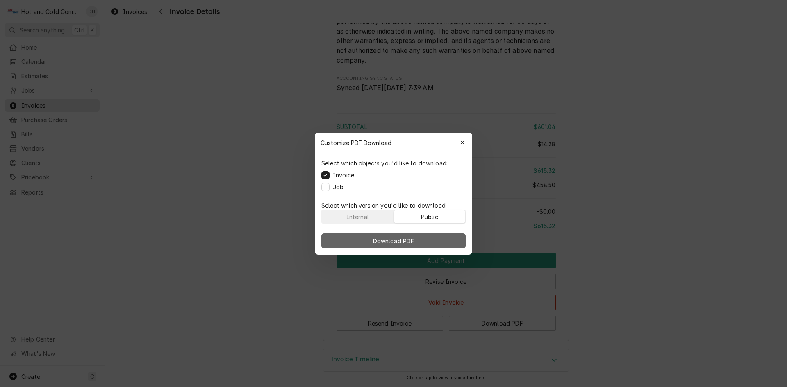
click at [425, 243] on button "Download PDF" at bounding box center [393, 241] width 144 height 15
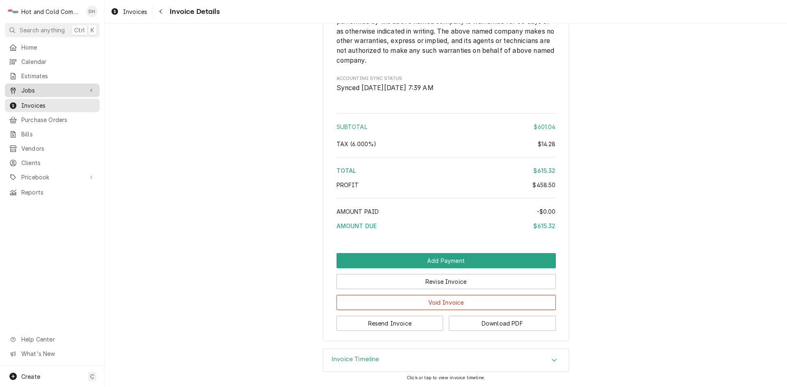
click at [27, 87] on span "Jobs" at bounding box center [52, 90] width 62 height 9
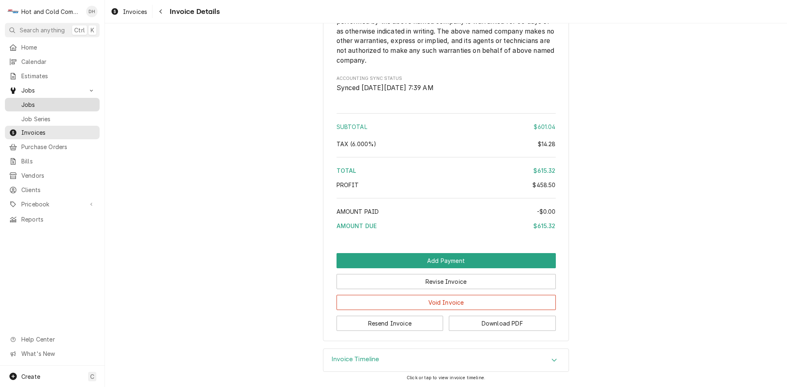
click at [29, 101] on span "Jobs" at bounding box center [58, 104] width 74 height 9
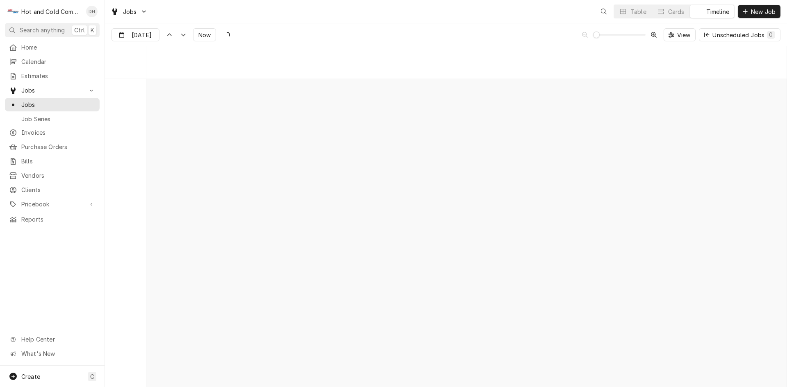
scroll to position [6419, 0]
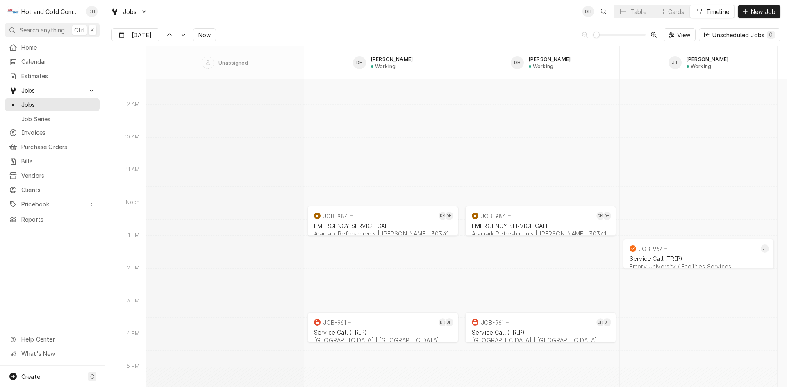
scroll to position [6419, 0]
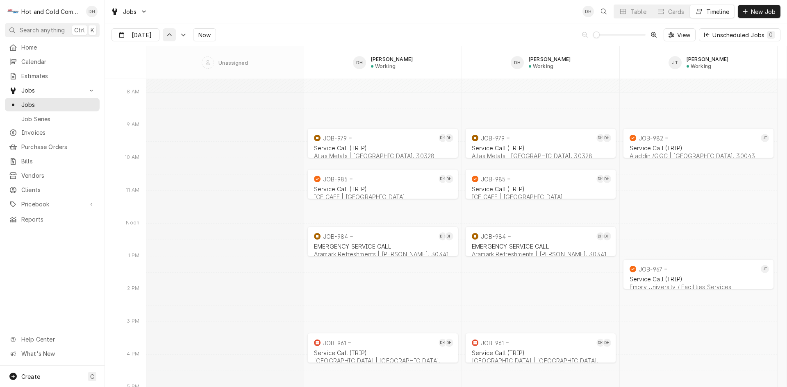
click at [170, 38] on div "Dynamic Content Wrapper" at bounding box center [169, 35] width 8 height 8
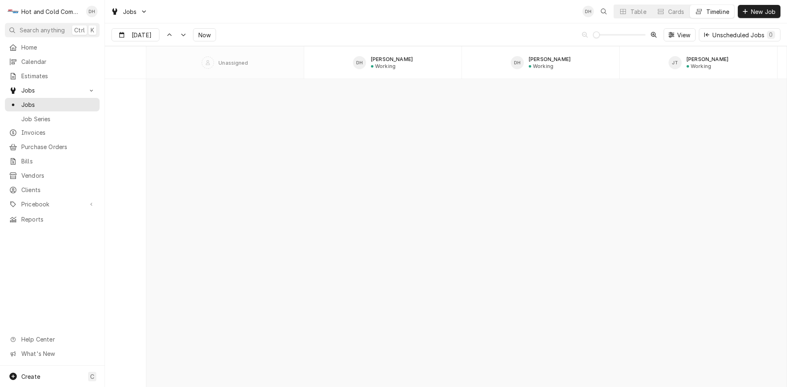
scroll to position [5496, 0]
click at [184, 37] on div "Dynamic Content Wrapper" at bounding box center [183, 35] width 8 height 8
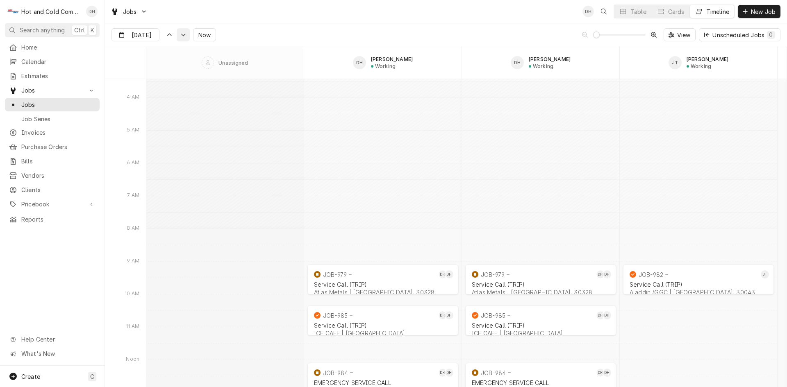
click at [184, 37] on div "Dynamic Content Wrapper" at bounding box center [183, 35] width 8 height 8
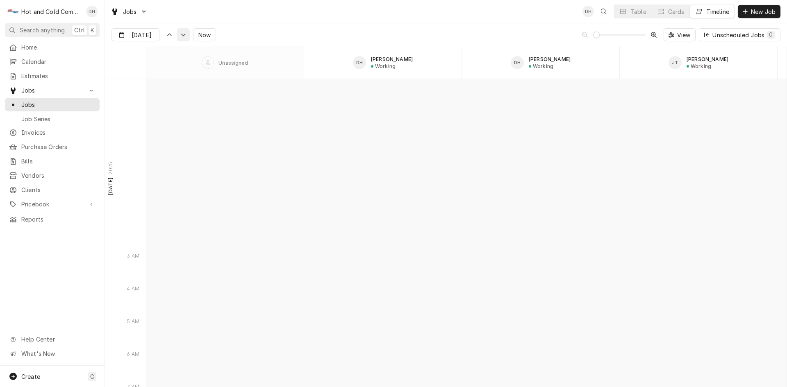
scroll to position [7059, 0]
type input "Aug 26"
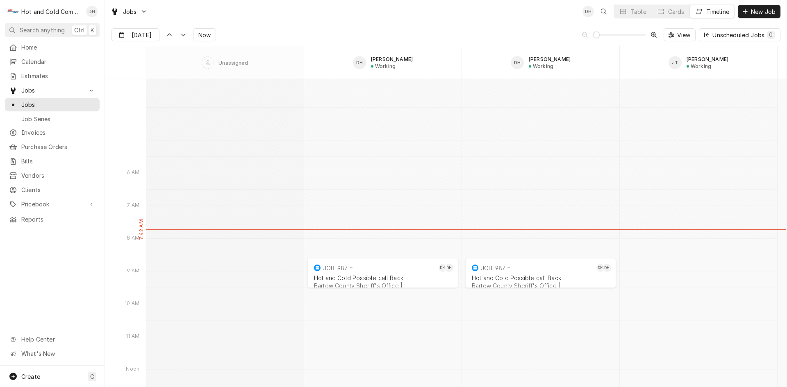
scroll to position [7196, 0]
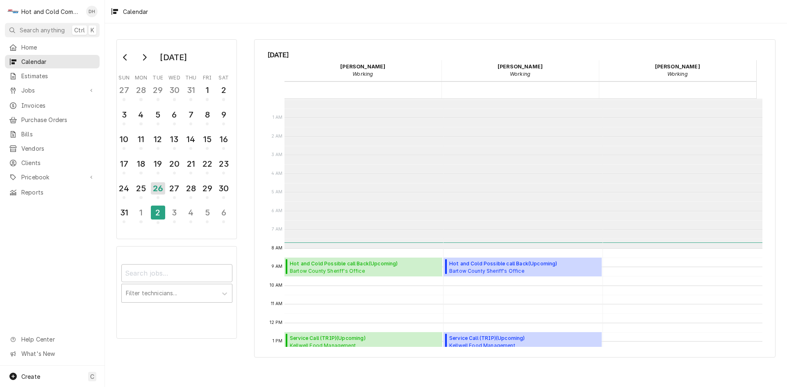
scroll to position [150, 0]
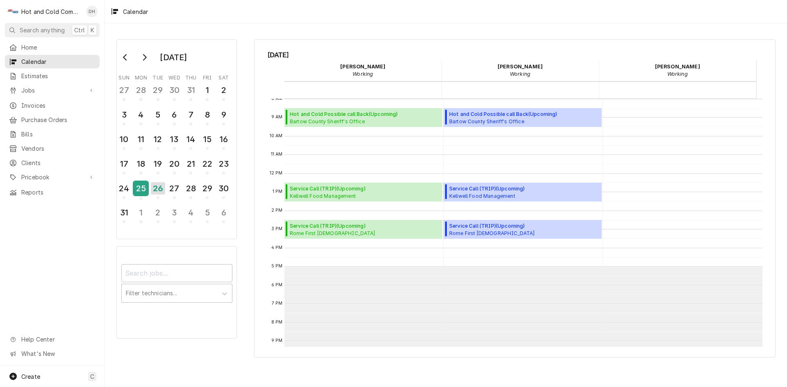
click at [143, 191] on div "25" at bounding box center [141, 189] width 14 height 14
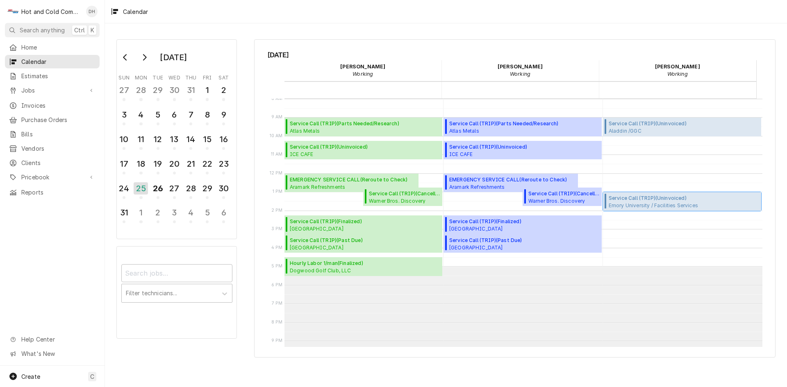
click at [658, 200] on span "Service Call (TRIP) ( Uninvoiced )" at bounding box center [667, 198] width 118 height 7
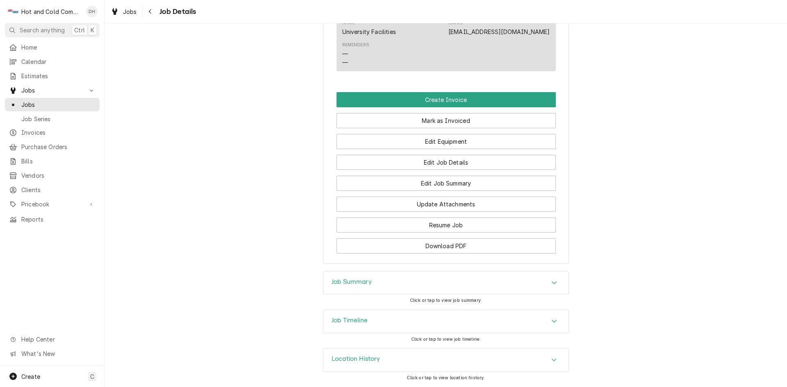
scroll to position [526, 0]
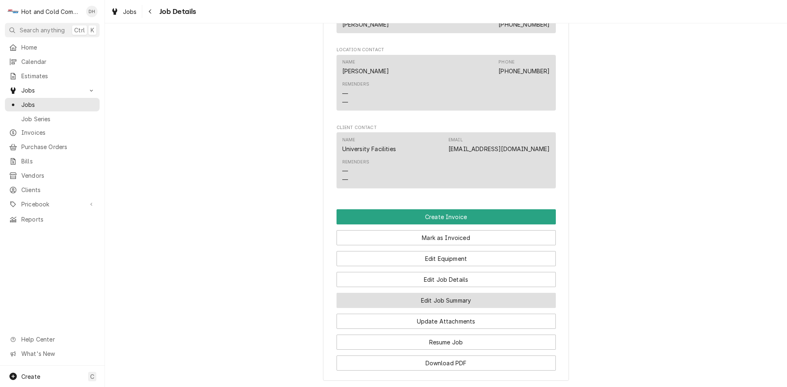
click at [486, 308] on button "Edit Job Summary" at bounding box center [445, 300] width 219 height 15
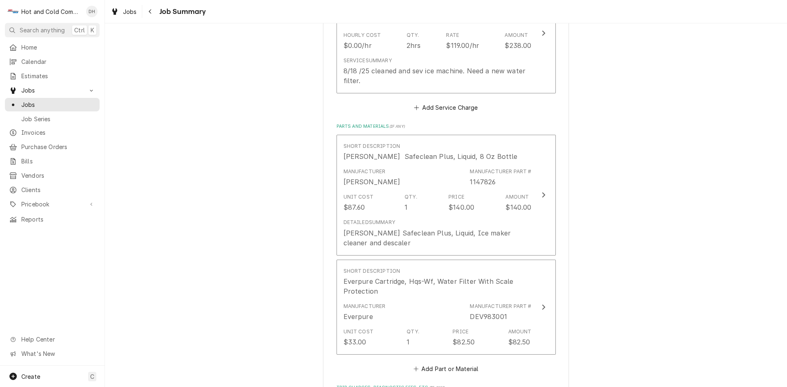
scroll to position [240, 0]
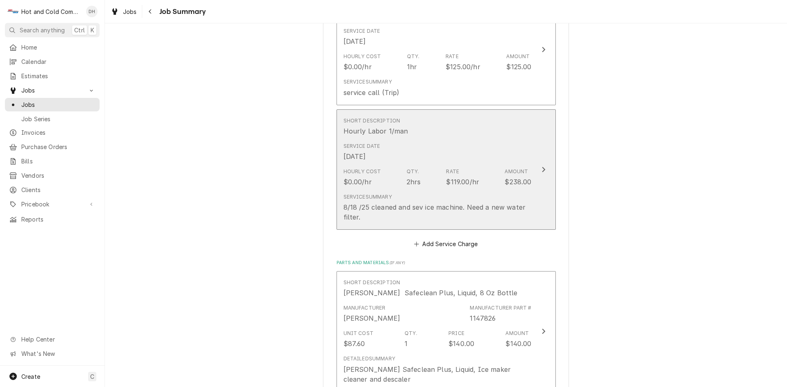
click at [501, 155] on div "Service Date [DATE]" at bounding box center [437, 151] width 188 height 25
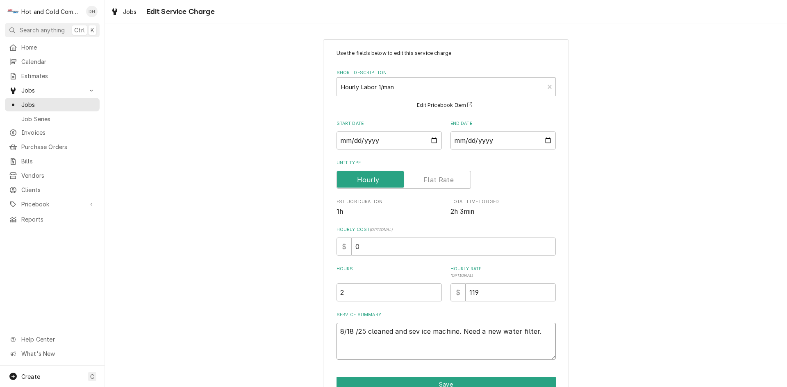
drag, startPoint x: 541, startPoint y: 330, endPoint x: 631, endPoint y: 339, distance: 89.8
click at [544, 330] on textarea "8/18 /25 cleaned and sev ice machine. Need a new water filter." at bounding box center [445, 341] width 219 height 37
type textarea "x"
type textarea "8/18 /25 cleaned and sev ice machine. Need a new water filter."
type textarea "x"
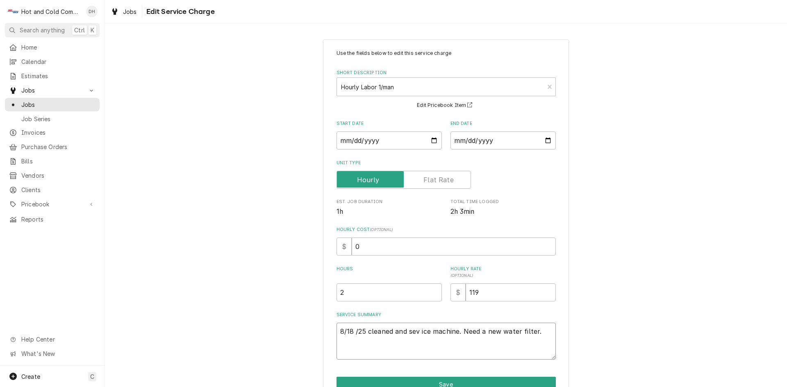
type textarea "8/18 /25 cleaned and sev ice machine. Need a new water filter. 8"
type textarea "x"
type textarea "8/18 /25 cleaned and sev ice machine. Need a new water filter. 8/"
type textarea "x"
type textarea "8/18 /25 cleaned and sev ice machine. Need a new water filter. 8/2"
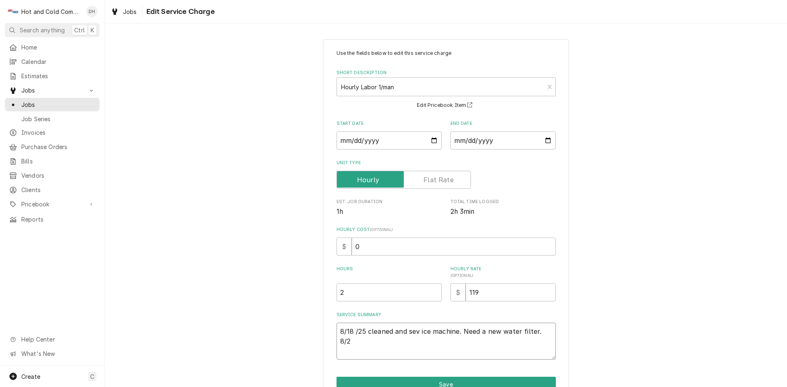
type textarea "x"
type textarea "8/18 /25 cleaned and sev ice machine. Need a new water filter. 8/25"
type textarea "x"
type textarea "8/18 /25 cleaned and sev ice machine. Need a new water filter. 8/25/"
type textarea "x"
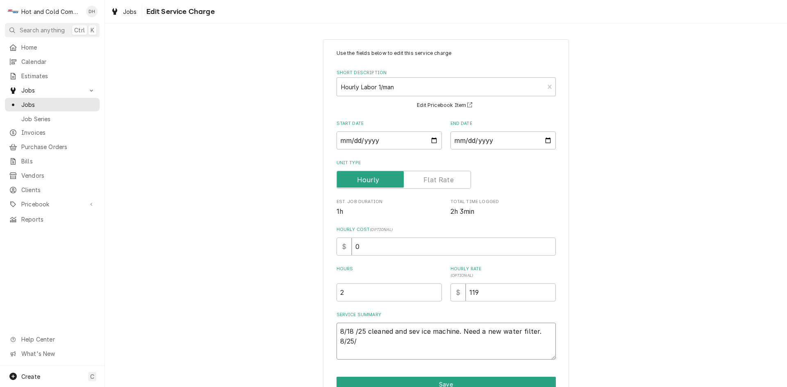
type textarea "8/18 /25 cleaned and sev ice machine. Need a new water filter. 8/25/2"
type textarea "x"
type textarea "8/18 /25 cleaned and sev ice machine. Need a new water filter. 8/25/25"
type textarea "x"
type textarea "8/18 /25 cleaned and sev ice machine. Need a new water filter. 8/25/25"
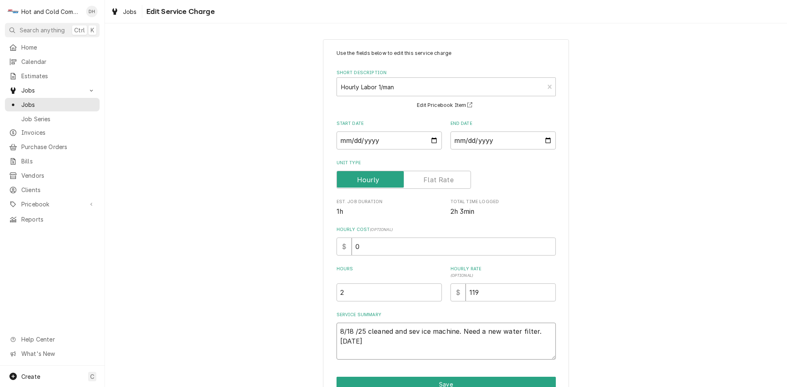
type textarea "x"
type textarea "8/18 /25 cleaned and sev ice machine. Need a new water filter. 8/25/25 r"
type textarea "x"
type textarea "8/18 /25 cleaned and sev ice machine. Need a new water filter. 8/25/25 re"
type textarea "x"
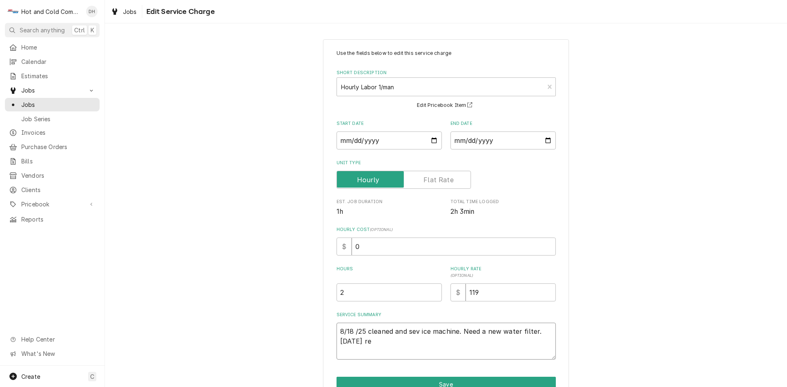
type textarea "8/18 /25 cleaned and sev ice machine. Need a new water filter. 8/25/25 rep"
type textarea "x"
type textarea "8/18 /25 cleaned and sev ice machine. Need a new water filter. 8/25/25 repl"
type textarea "x"
type textarea "8/18 /25 cleaned and sev ice machine. Need a new water filter. 8/25/25 repla"
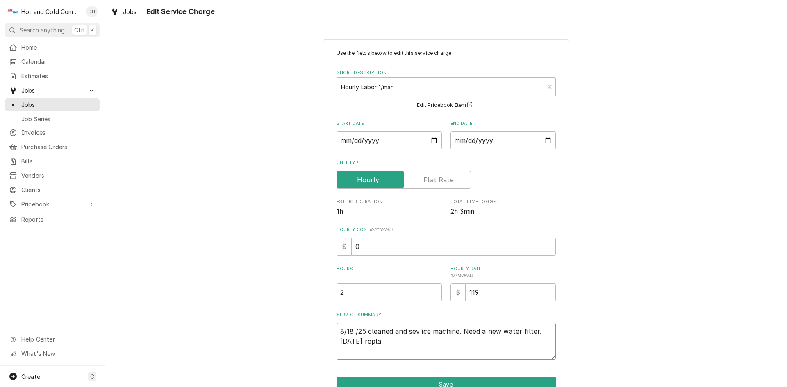
type textarea "x"
type textarea "8/18 /25 cleaned and sev ice machine. Need a new water filter. 8/25/25 replac"
type textarea "x"
type textarea "8/18 /25 cleaned and sev ice machine. Need a new water filter. 8/25/25 replace"
type textarea "x"
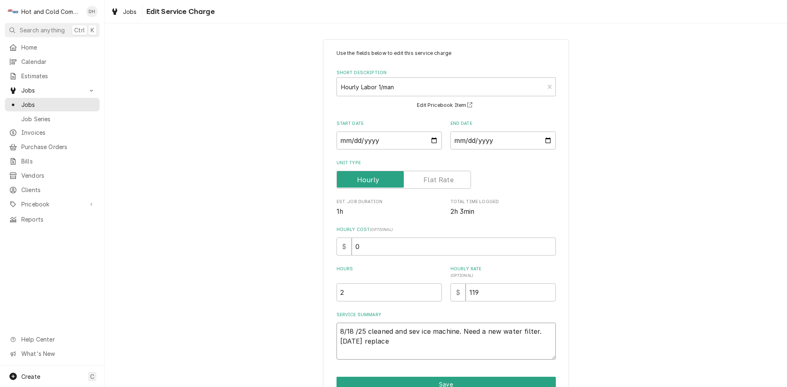
type textarea "8/18 /25 cleaned and sev ice machine. Need a new water filter. 8/25/25 replaced"
type textarea "x"
type textarea "8/18 /25 cleaned and sev ice machine. Need a new water filter. 8/25/25 replaced"
type textarea "x"
type textarea "8/18 /25 cleaned and sev ice machine. Need a new water filter. 8/25/25 replaced…"
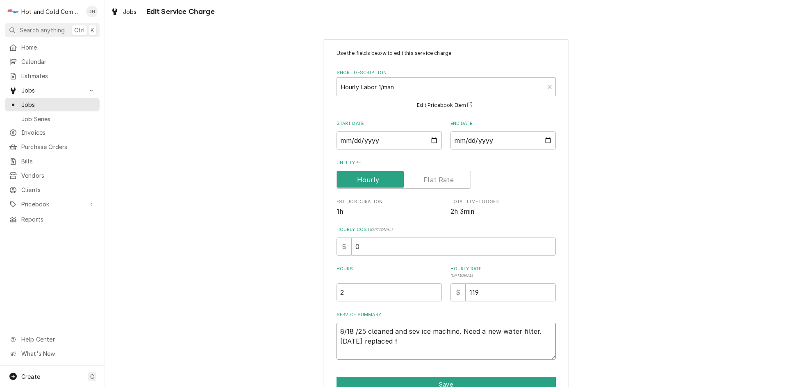
type textarea "x"
type textarea "8/18 /25 cleaned and sev ice machine. Need a new water filter. 8/25/25 replaced…"
type textarea "x"
type textarea "8/18 /25 cleaned and sev ice machine. Need a new water filter. 8/25/25 replaced…"
type textarea "x"
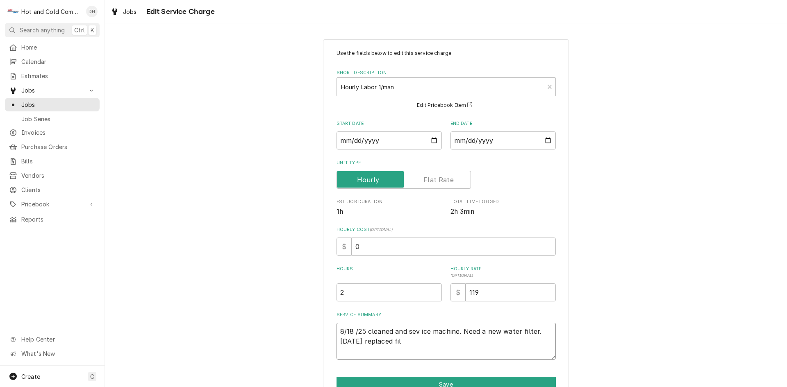
type textarea "8/18 /25 cleaned and sev ice machine. Need a new water filter. 8/25/25 replaced…"
type textarea "x"
type textarea "8/18 /25 cleaned and sev ice machine. Need a new water filter. 8/25/25 replaced…"
type textarea "x"
type textarea "8/18 /25 cleaned and sev ice machine. Need a new water filter. 8/25/25 replaced…"
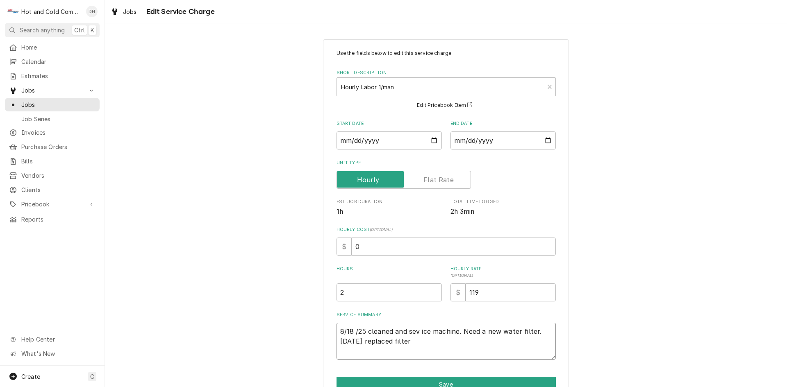
type textarea "x"
type textarea "8/18 /25 cleaned and sev ice machine. Need a new water filter. 8/25/25 replaced…"
type textarea "x"
type textarea "8/18 /25 cleaned and sev ice machine. Need a new water filter. 8/25/25 replaced…"
type textarea "x"
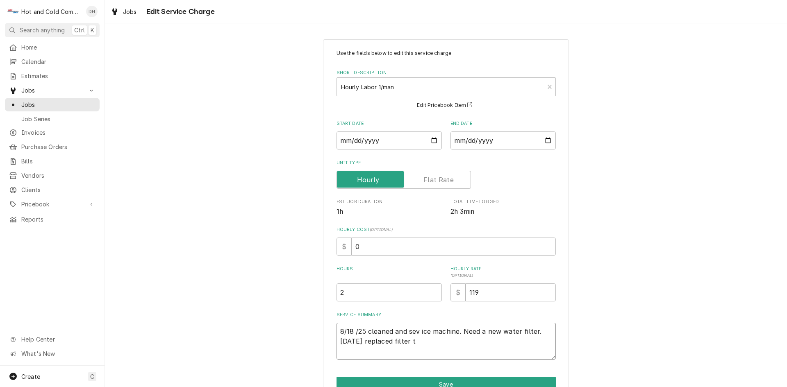
type textarea "8/18 /25 cleaned and sev ice machine. Need a new water filter. 8/25/25 replaced…"
type textarea "x"
type textarea "8/18 /25 cleaned and sev ice machine. Need a new water filter. 8/25/25 replaced…"
type textarea "x"
type textarea "8/18 /25 cleaned and sev ice machine. Need a new water filter. 8/25/25 replaced…"
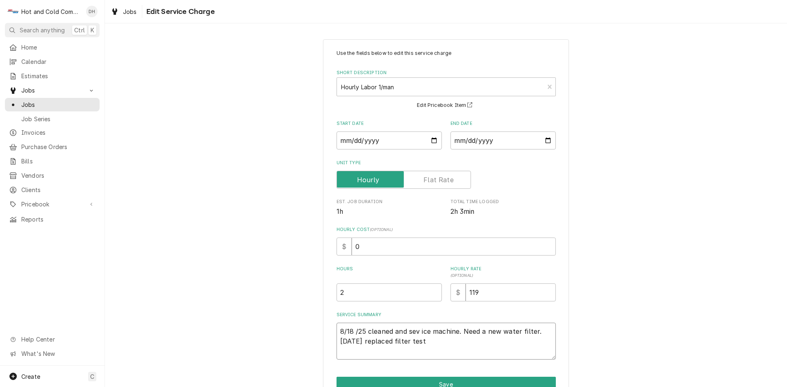
type textarea "x"
type textarea "8/18 /25 cleaned and sev ice machine. Need a new water filter. 8/25/25 replaced…"
type textarea "x"
type textarea "8/18 /25 cleaned and sev ice machine. Need a new water filter. 8/25/25 replaced…"
type textarea "x"
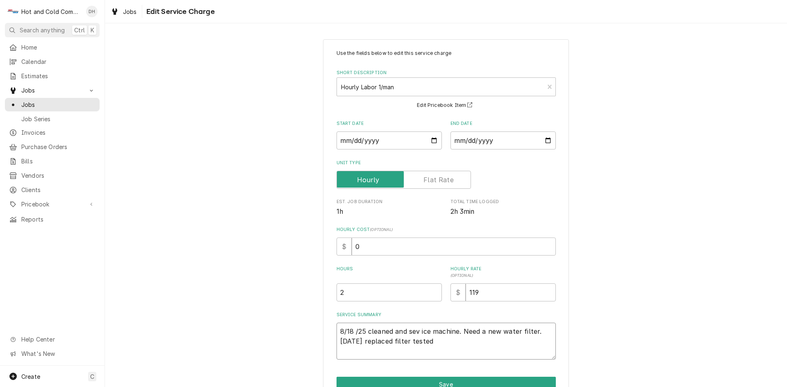
type textarea "8/18 /25 cleaned and sev ice machine. Need a new water filter. 8/25/25 replaced…"
type textarea "x"
type textarea "8/18 /25 cleaned and sev ice machine. Need a new water filter. 8/25/25 replaced…"
type textarea "x"
type textarea "8/18 /25 cleaned and sev ice machine. Need a new water filter. 8/25/25 replaced…"
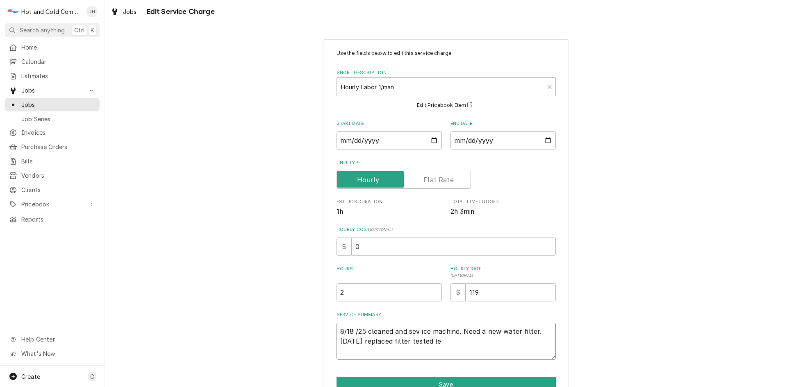
type textarea "x"
type textarea "8/18 /25 cleaned and sev ice machine. Need a new water filter. 8/25/25 replaced…"
type textarea "x"
type textarea "8/18 /25 cleaned and sev ice machine. Need a new water filter. 8/25/25 replaced…"
type textarea "x"
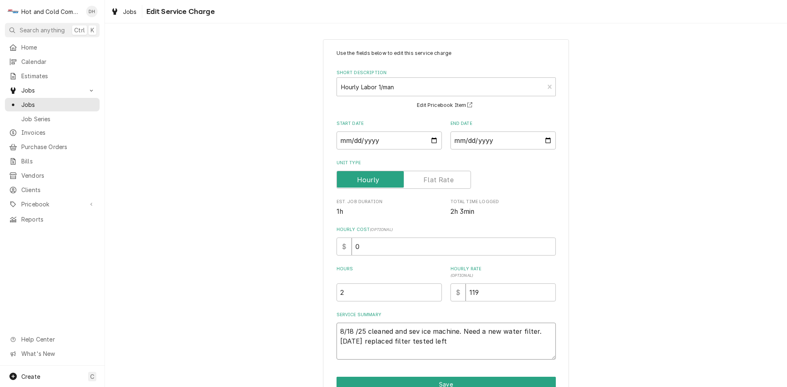
type textarea "8/18 /25 cleaned and sev ice machine. Need a new water filter. 8/25/25 replaced…"
type textarea "x"
type textarea "8/18 /25 cleaned and sev ice machine. Need a new water filter. 8/25/25 replaced…"
type textarea "x"
type textarea "8/18 /25 cleaned and sev ice machine. Need a new water filter. 8/25/25 replaced…"
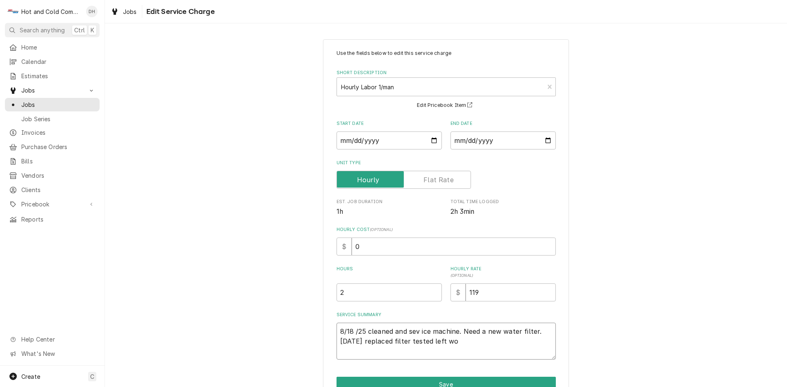
type textarea "x"
type textarea "8/18 /25 cleaned and sev ice machine. Need a new water filter. 8/25/25 replaced…"
type textarea "x"
type textarea "8/18 /25 cleaned and sev ice machine. Need a new water filter. 8/25/25 replaced…"
type textarea "x"
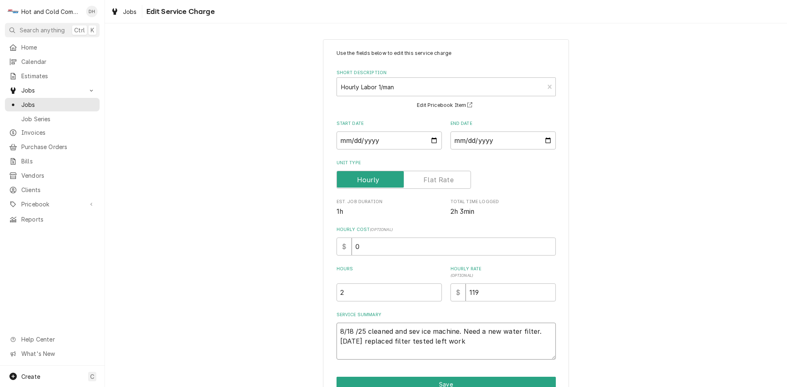
type textarea "8/18 /25 cleaned and sev ice machine. Need a new water filter. 8/25/25 replaced…"
type textarea "x"
type textarea "8/18 /25 cleaned and sev ice machine. Need a new water filter. 8/25/25 replaced…"
type textarea "x"
type textarea "8/18 /25 cleaned and sev ice machine. Need a new water filter. 8/25/25 replaced…"
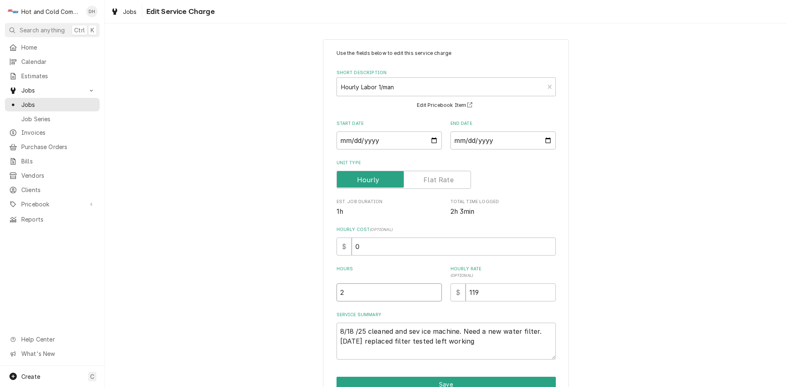
click at [354, 295] on input "2" at bounding box center [388, 293] width 105 height 18
type textarea "x"
type input "2.7"
type textarea "x"
type input "2.75"
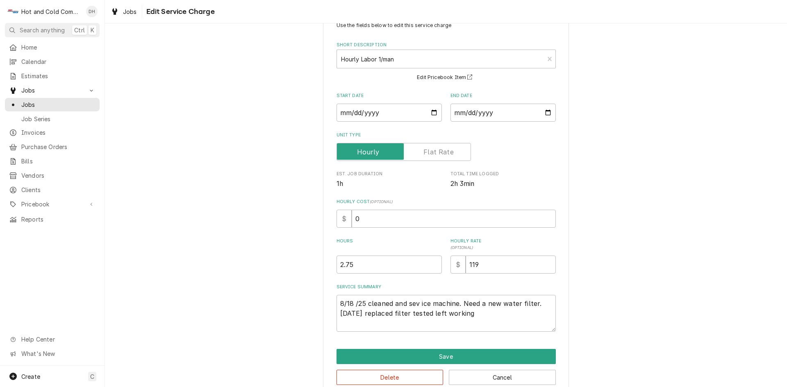
scroll to position [43, 0]
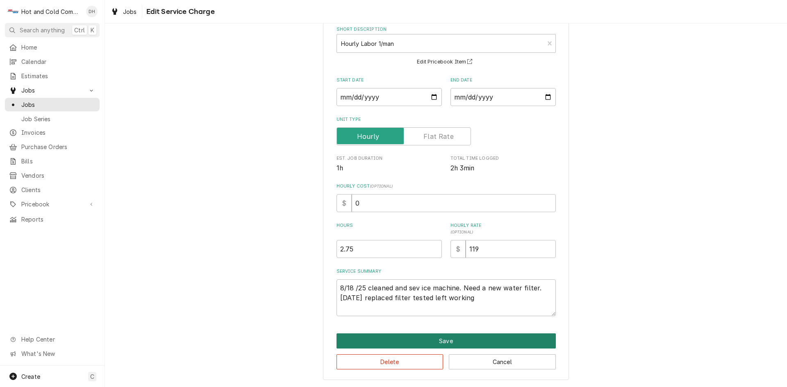
click at [461, 336] on button "Save" at bounding box center [445, 341] width 219 height 15
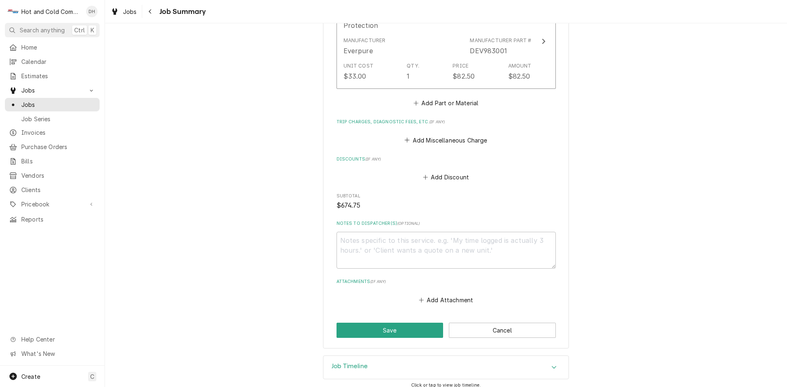
scroll to position [660, 0]
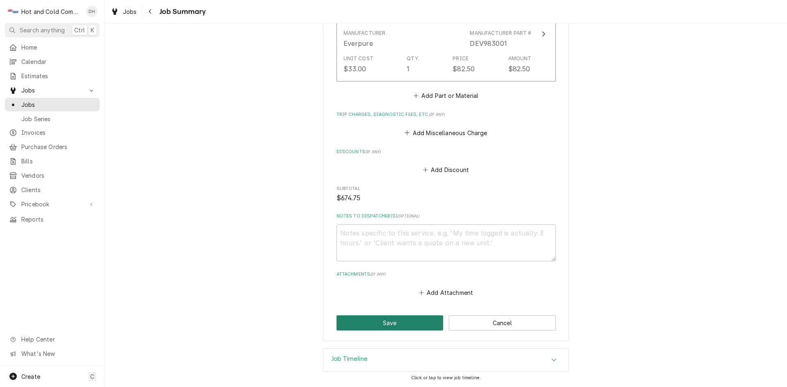
click at [416, 327] on button "Save" at bounding box center [389, 322] width 107 height 15
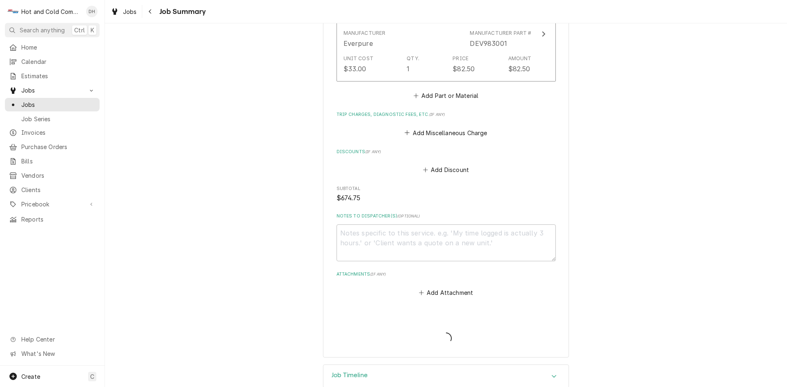
type textarea "x"
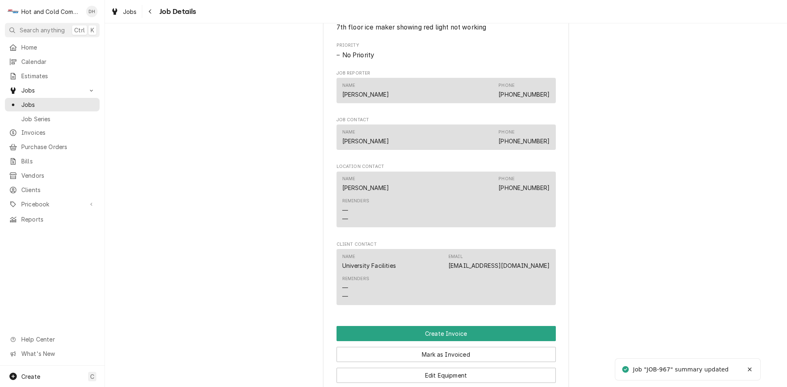
scroll to position [546, 0]
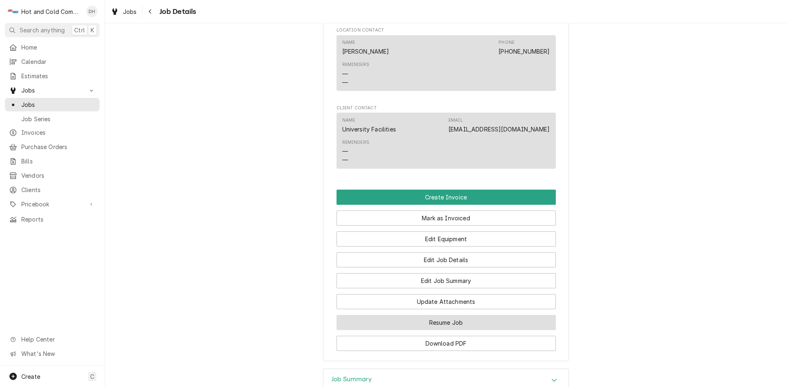
click at [449, 330] on button "Resume Job" at bounding box center [445, 322] width 219 height 15
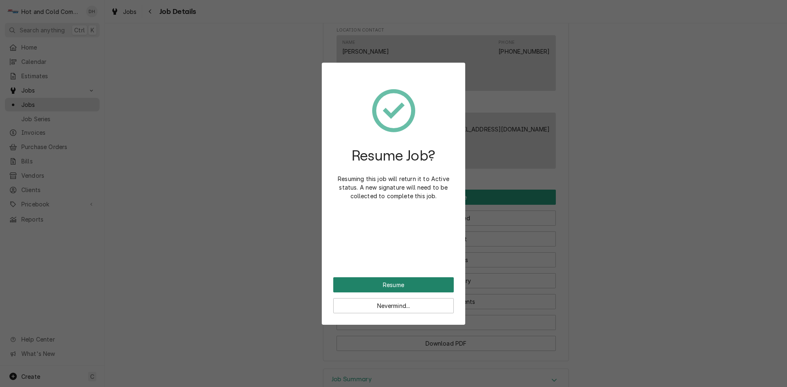
click at [414, 286] on button "Resume" at bounding box center [393, 284] width 120 height 15
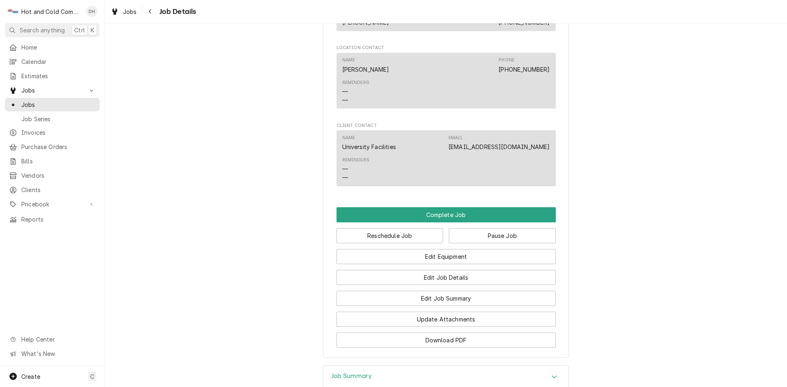
scroll to position [643, 0]
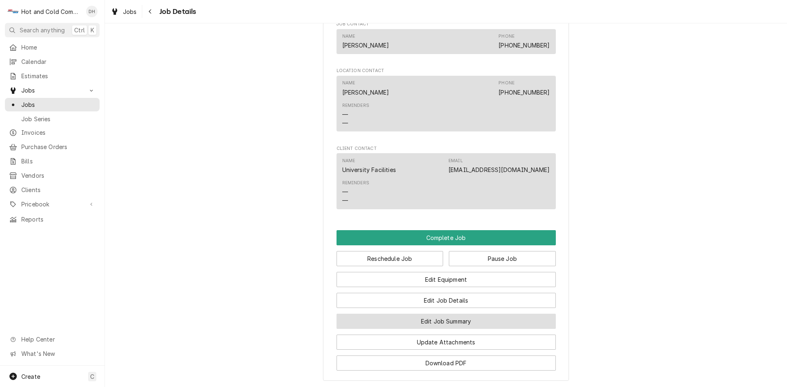
click at [447, 329] on button "Edit Job Summary" at bounding box center [445, 321] width 219 height 15
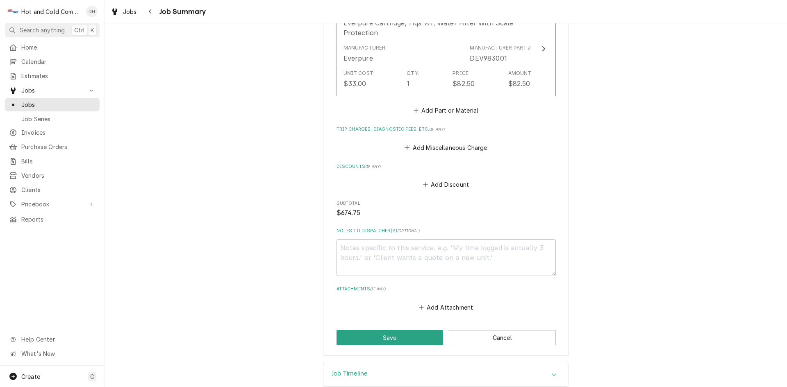
scroll to position [660, 0]
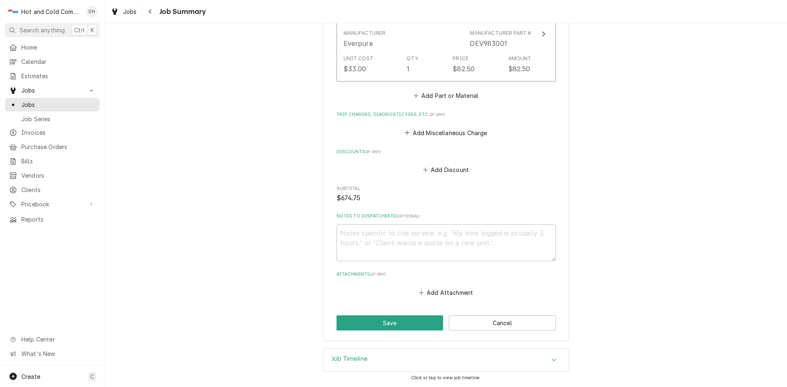
click at [551, 360] on icon "Accordion Header" at bounding box center [553, 359] width 5 height 3
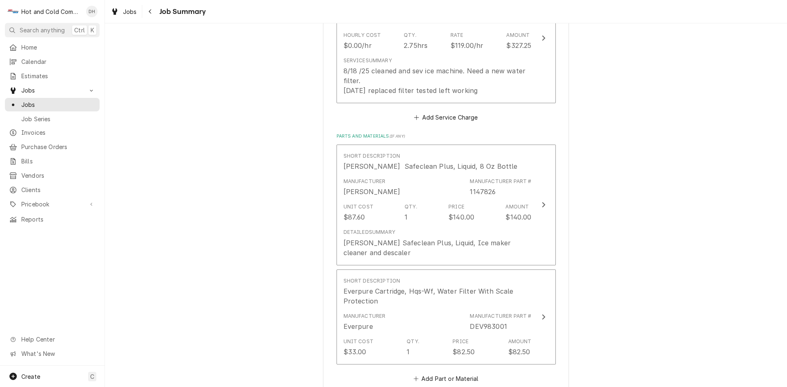
scroll to position [240, 0]
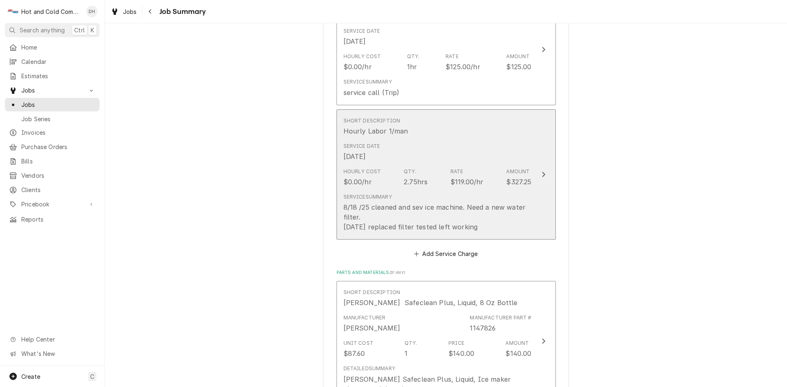
click at [489, 157] on div "Service Date Aug 18, 2025" at bounding box center [437, 151] width 188 height 25
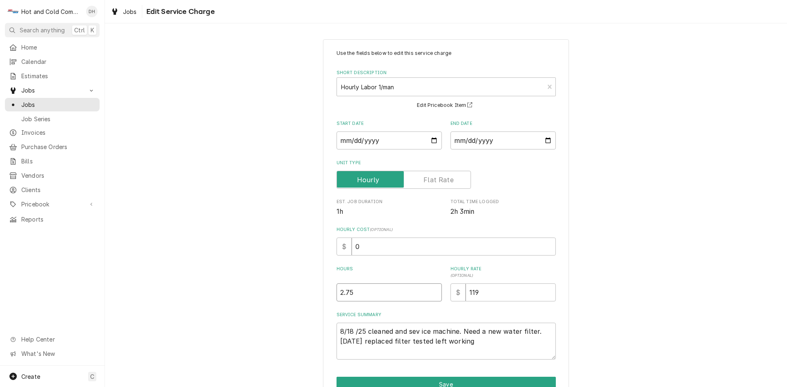
click at [408, 290] on input "2.75" at bounding box center [388, 293] width 105 height 18
type textarea "x"
type input "2.7"
type textarea "x"
type input "2"
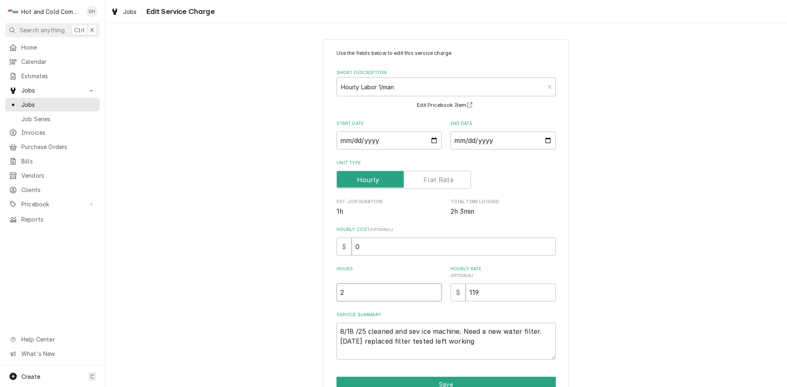
type textarea "x"
type input "2.2"
type textarea "x"
type input "2.25"
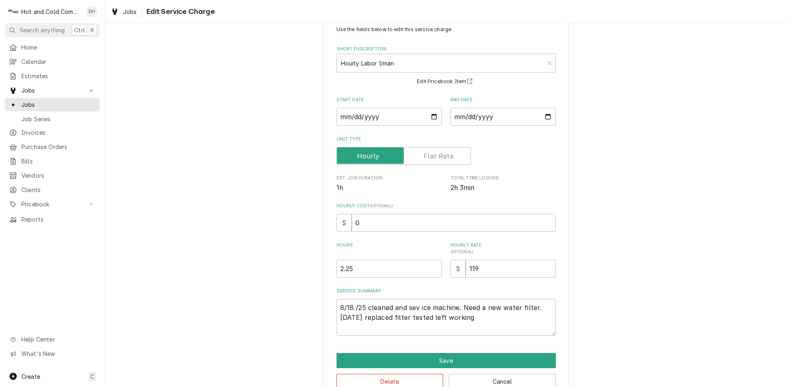
scroll to position [43, 0]
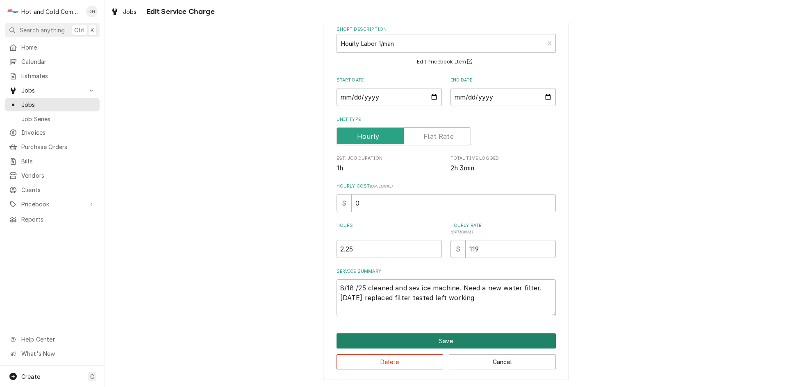
click at [440, 339] on button "Save" at bounding box center [445, 341] width 219 height 15
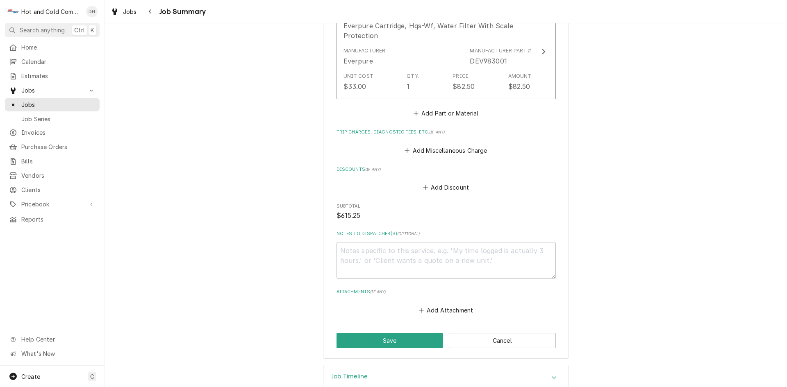
scroll to position [650, 0]
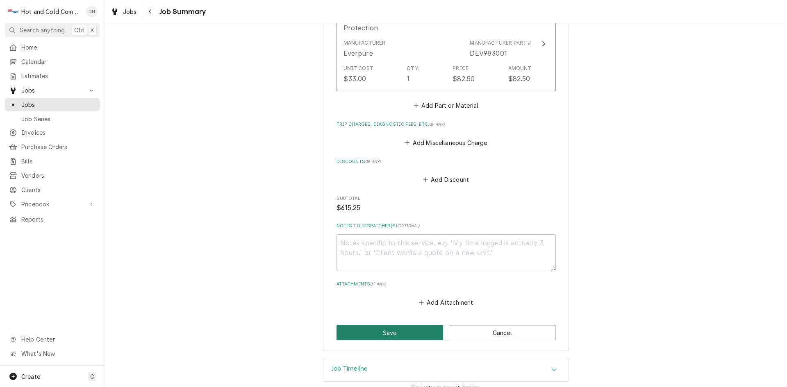
click at [399, 336] on button "Save" at bounding box center [389, 332] width 107 height 15
type textarea "x"
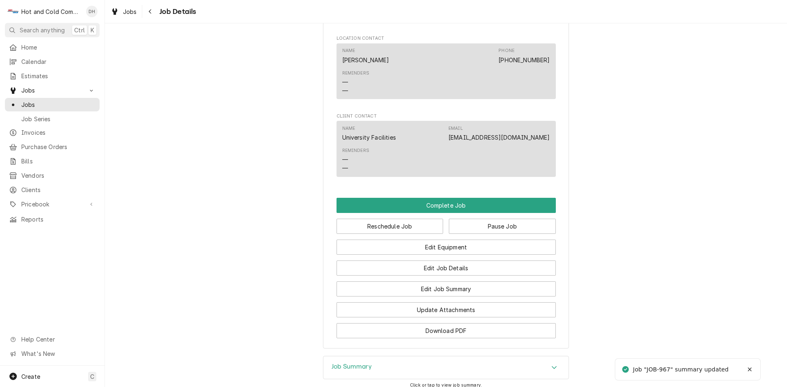
scroll to position [683, 0]
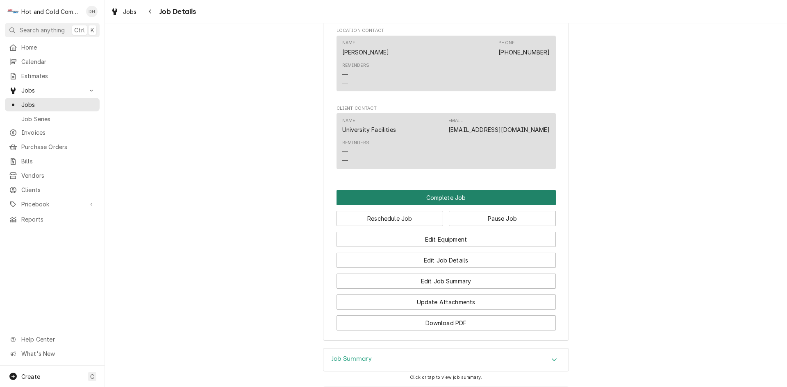
drag, startPoint x: 452, startPoint y: 215, endPoint x: 489, endPoint y: 207, distance: 38.5
click at [454, 205] on button "Complete Job" at bounding box center [445, 197] width 219 height 15
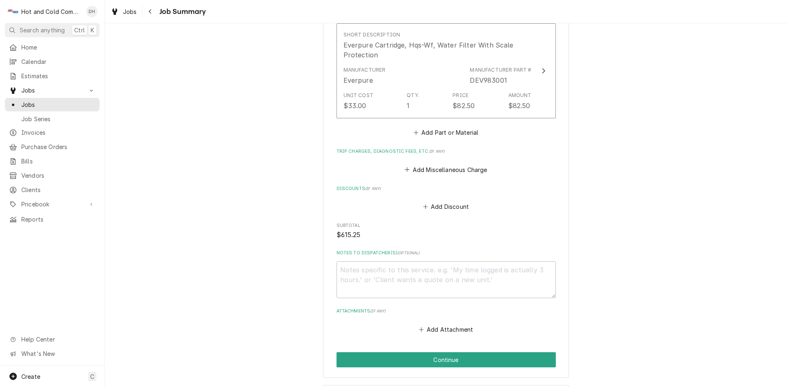
scroll to position [660, 0]
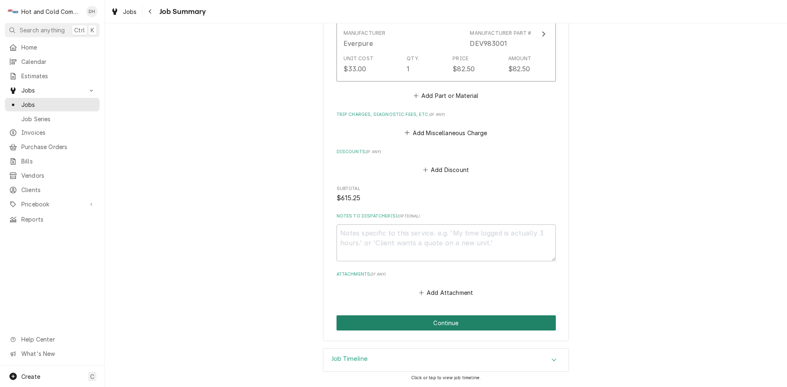
click at [453, 324] on button "Continue" at bounding box center [445, 322] width 219 height 15
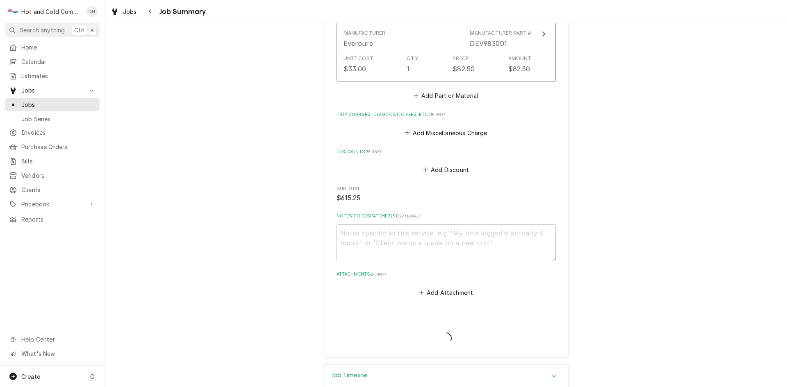
type textarea "x"
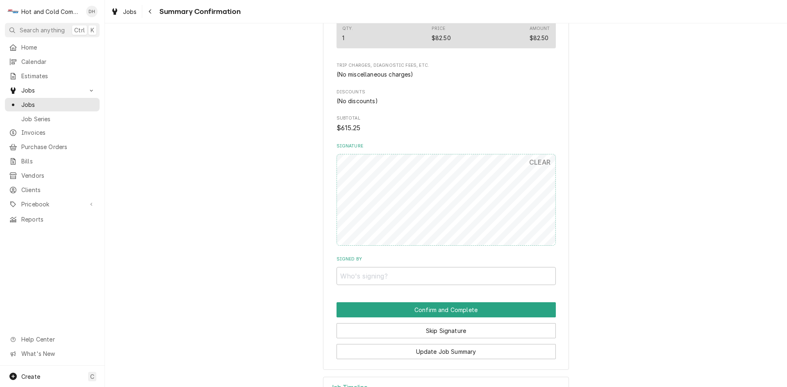
scroll to position [612, 0]
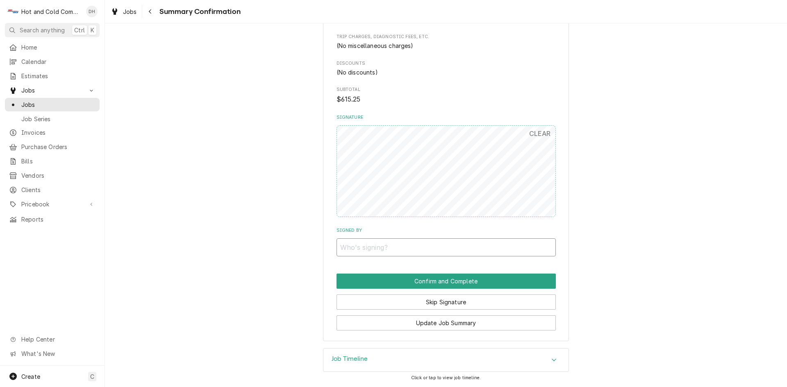
click at [413, 248] on input "Signed By" at bounding box center [445, 247] width 219 height 18
drag, startPoint x: 537, startPoint y: 132, endPoint x: 539, endPoint y: 139, distance: 6.9
click at [537, 133] on button "CLEAR" at bounding box center [540, 133] width 32 height 16
drag, startPoint x: 476, startPoint y: 280, endPoint x: 637, endPoint y: 277, distance: 160.6
click at [476, 280] on button "Confirm and Complete" at bounding box center [445, 281] width 219 height 15
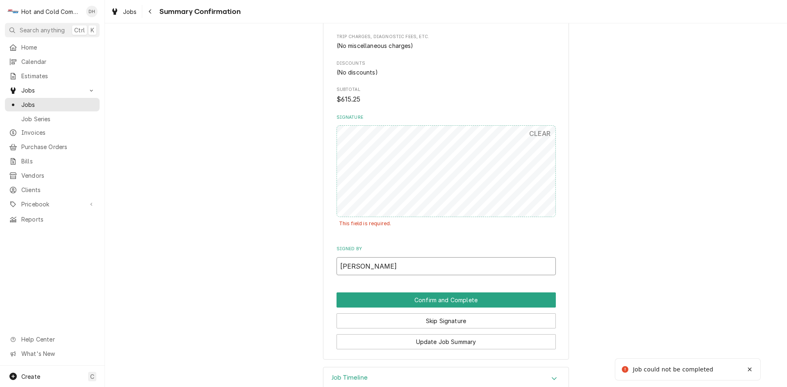
click at [369, 269] on input "Colin" at bounding box center [445, 266] width 219 height 18
type input "C"
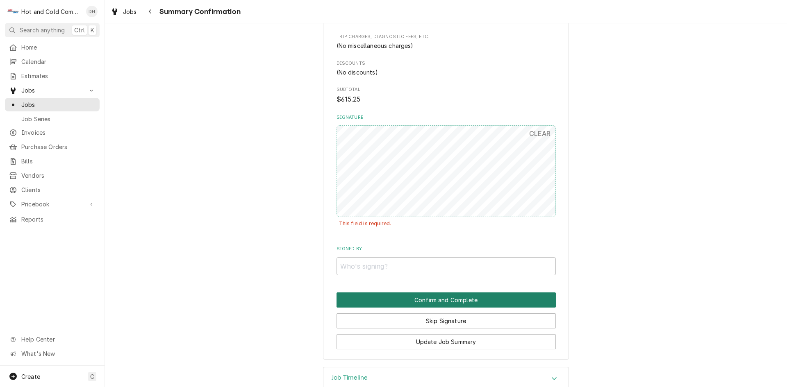
click at [461, 300] on button "Confirm and Complete" at bounding box center [445, 300] width 219 height 15
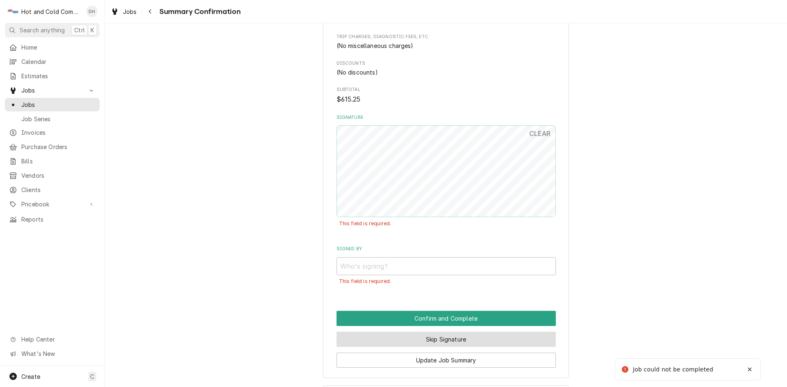
drag, startPoint x: 437, startPoint y: 340, endPoint x: 443, endPoint y: 338, distance: 6.6
click at [437, 340] on button "Skip Signature" at bounding box center [445, 339] width 219 height 15
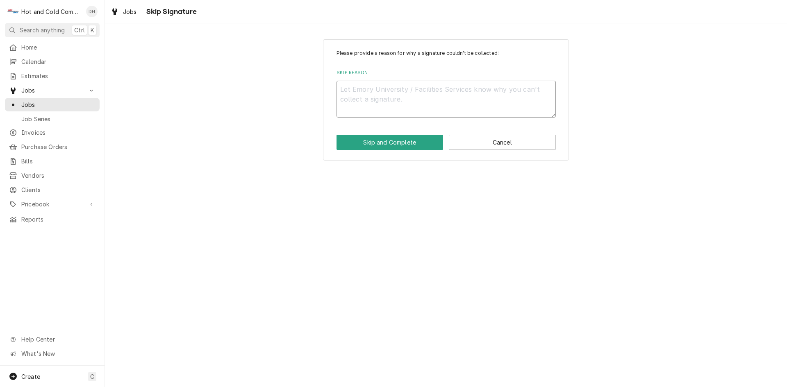
click at [361, 96] on textarea "Skip Reason" at bounding box center [445, 99] width 219 height 37
type textarea "x"
type textarea "e"
type textarea "x"
type textarea "em"
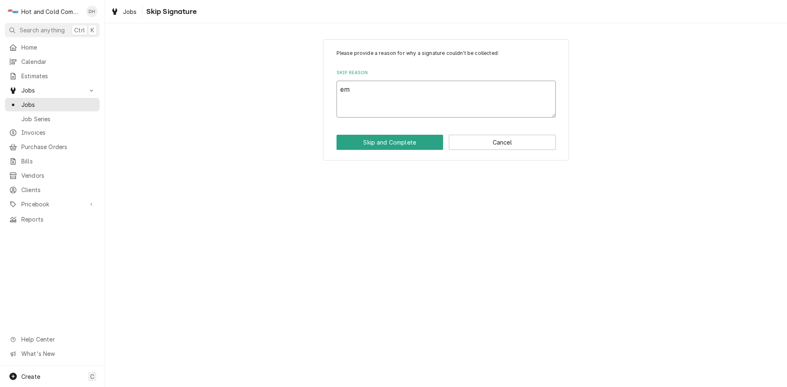
type textarea "x"
type textarea "ema"
type textarea "x"
type textarea "emai"
type textarea "x"
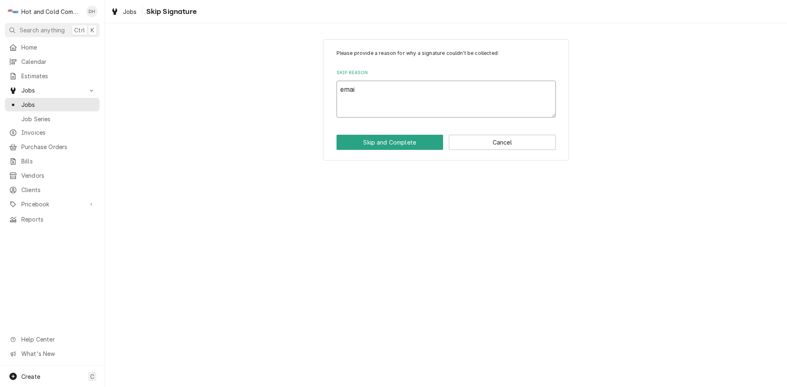
type textarea "email"
type textarea "x"
type textarea "emaile"
type textarea "x"
type textarea "emailed"
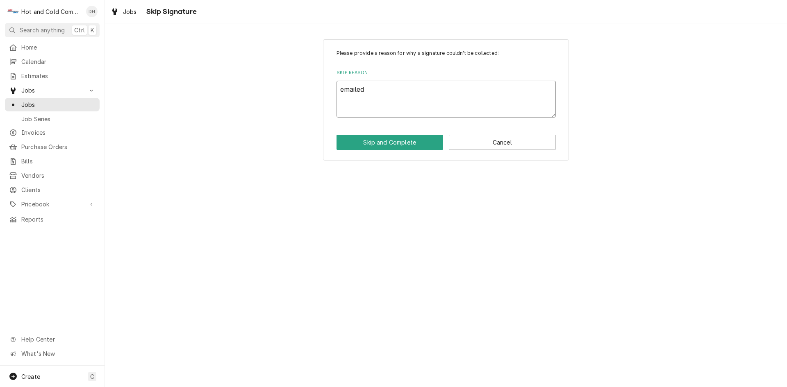
type textarea "x"
type textarea "emailed"
click at [409, 146] on button "Skip and Complete" at bounding box center [389, 142] width 107 height 15
type textarea "x"
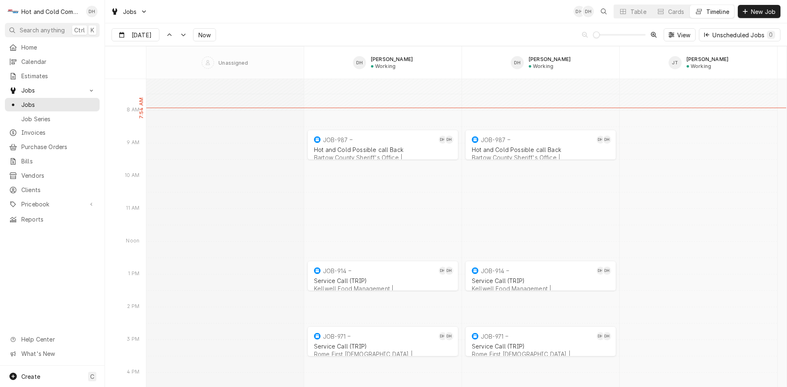
scroll to position [6281, 0]
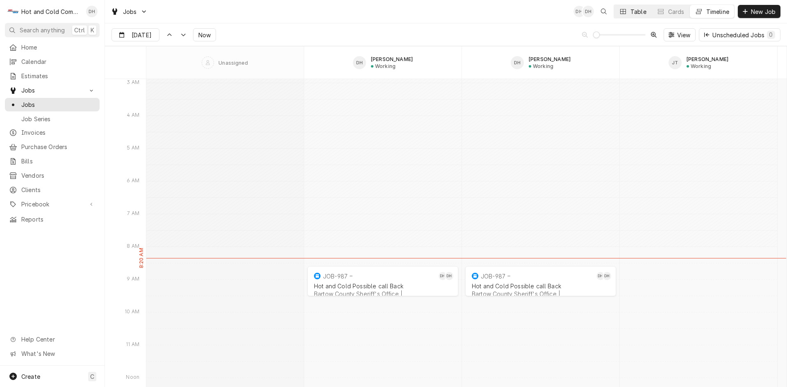
click at [634, 11] on div "Table" at bounding box center [638, 11] width 16 height 9
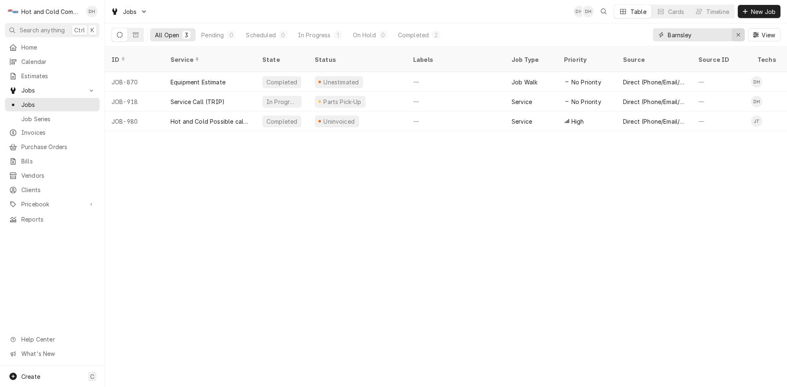
click at [737, 34] on icon "Erase input" at bounding box center [738, 35] width 5 height 6
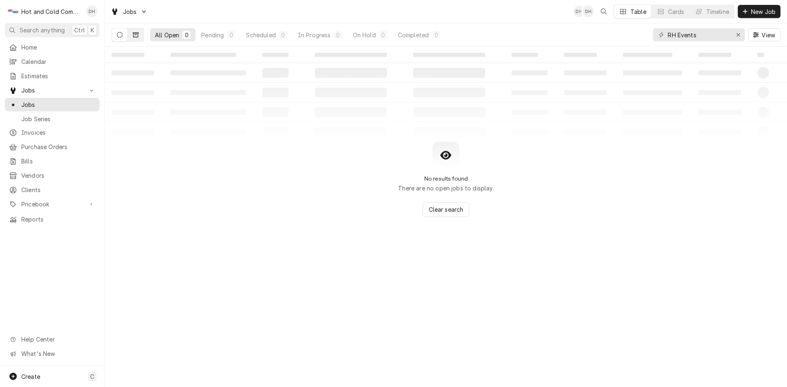
drag, startPoint x: 136, startPoint y: 35, endPoint x: 133, endPoint y: 40, distance: 5.7
click at [135, 36] on icon "Dynamic Content Wrapper" at bounding box center [136, 35] width 6 height 6
click at [225, 39] on button "Finalized 0" at bounding box center [224, 34] width 46 height 13
click at [270, 40] on button "Cancelled 0" at bounding box center [272, 34] width 49 height 13
click at [726, 40] on input "RH Events" at bounding box center [697, 34] width 61 height 13
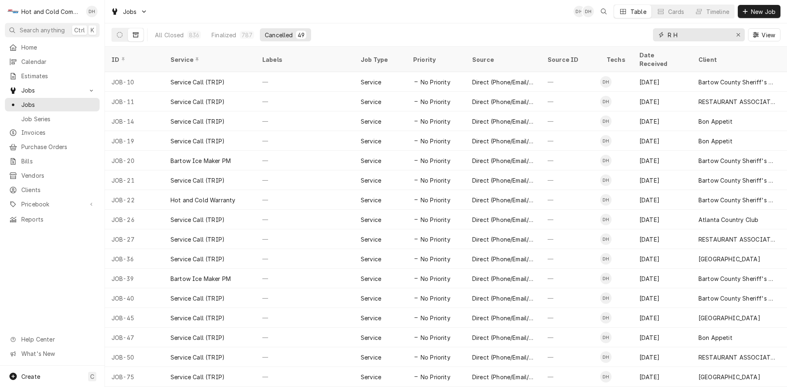
click at [691, 36] on input "R H" at bounding box center [697, 34] width 61 height 13
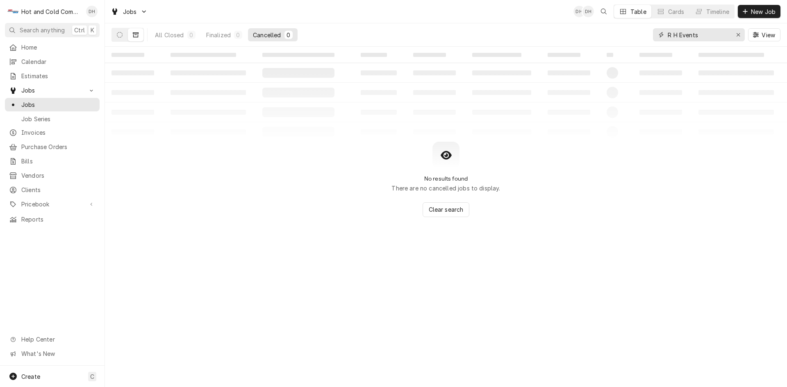
type input "R H Events"
click at [138, 32] on button "Dynamic Content Wrapper" at bounding box center [136, 34] width 16 height 13
click at [118, 37] on icon "Dynamic Content Wrapper" at bounding box center [120, 35] width 6 height 6
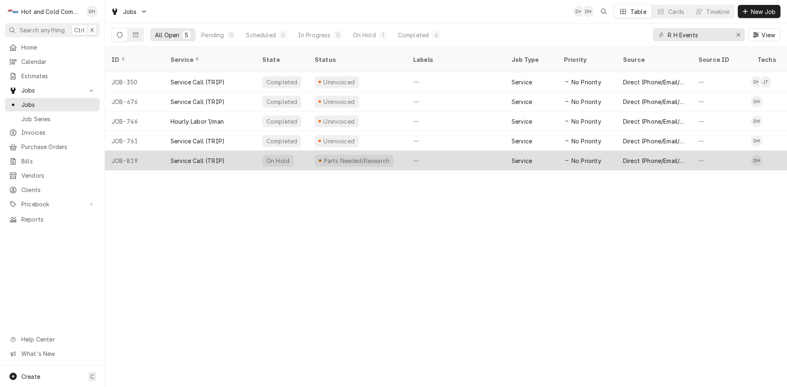
click at [457, 152] on div "—" at bounding box center [455, 161] width 98 height 20
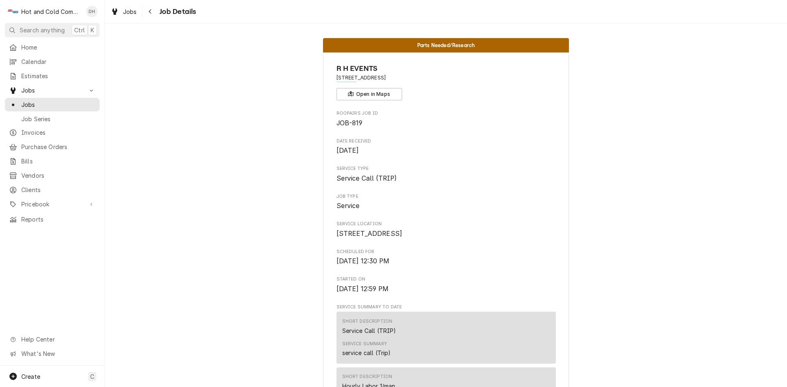
scroll to position [136, 0]
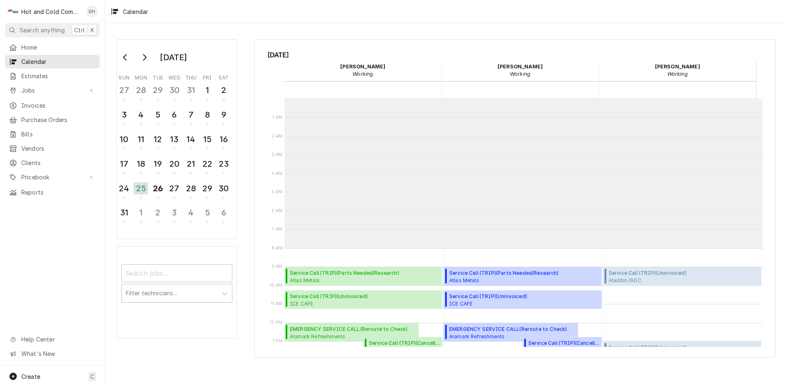
scroll to position [150, 0]
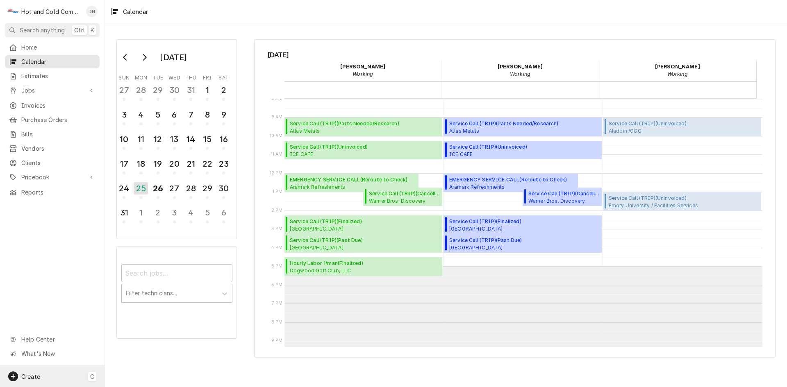
click at [40, 380] on div "Create C" at bounding box center [52, 376] width 104 height 21
click at [157, 294] on div "Job" at bounding box center [153, 291] width 55 height 9
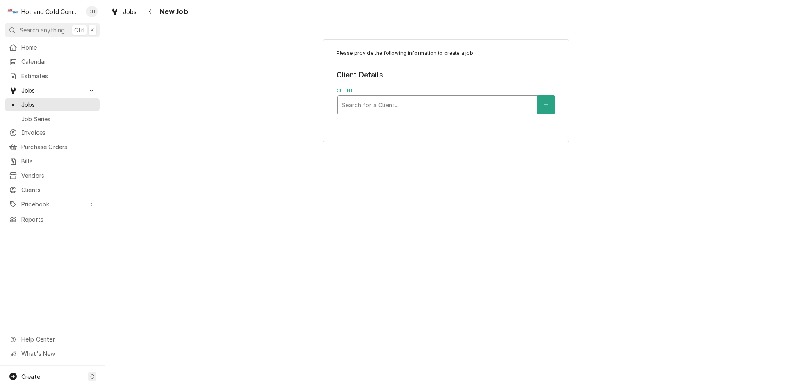
drag, startPoint x: 455, startPoint y: 106, endPoint x: 467, endPoint y: 109, distance: 11.7
click at [466, 109] on div "Client" at bounding box center [437, 105] width 191 height 15
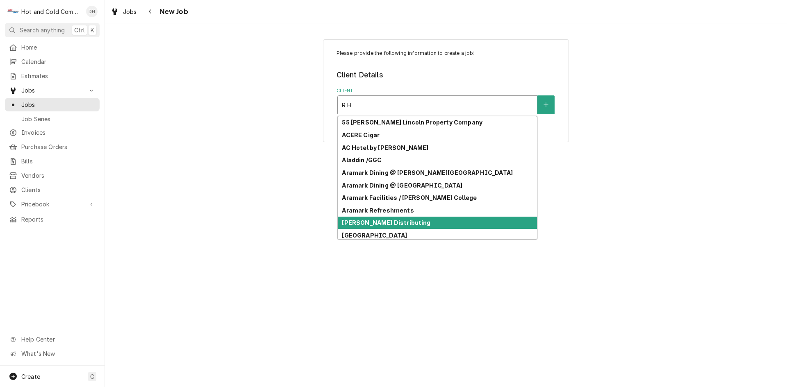
type input "R H E"
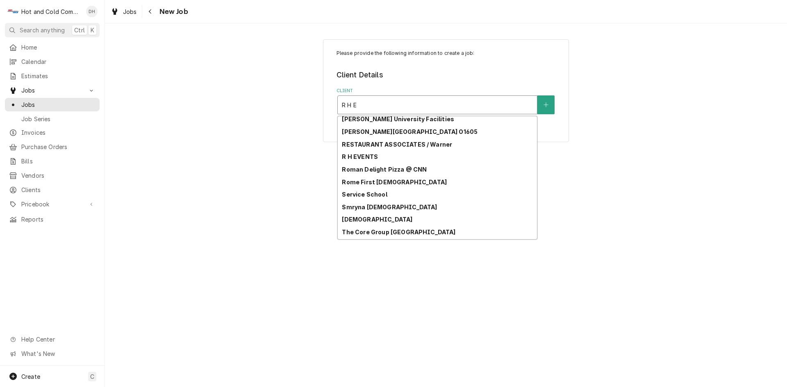
scroll to position [722, 0]
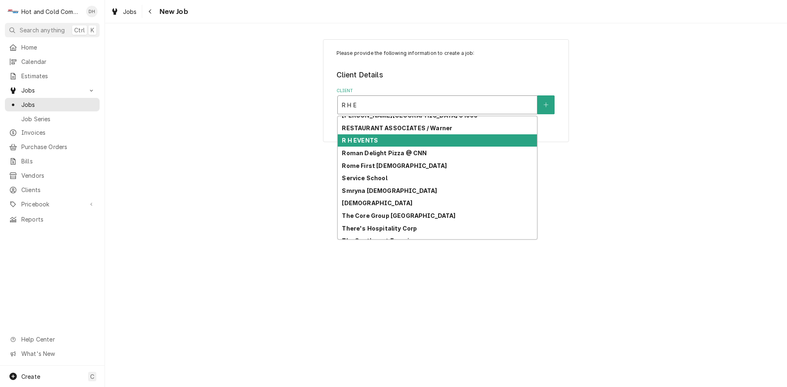
click at [361, 136] on div "R H EVENTS" at bounding box center [437, 140] width 199 height 13
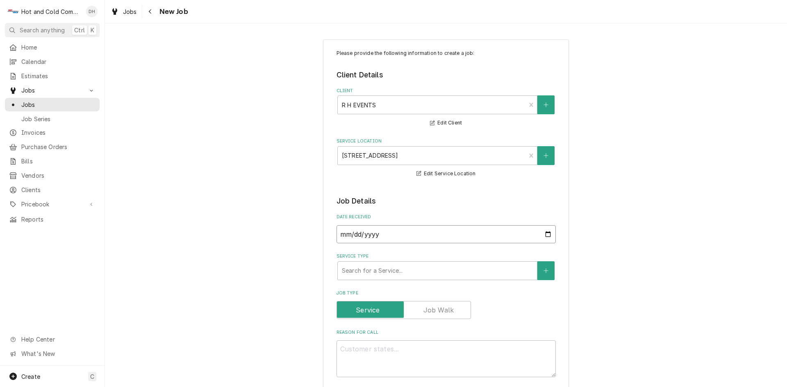
click at [545, 233] on input "2025-08-26" at bounding box center [445, 234] width 219 height 18
type textarea "x"
type input "2025-08-04"
click at [382, 267] on div "Service Type" at bounding box center [437, 270] width 191 height 15
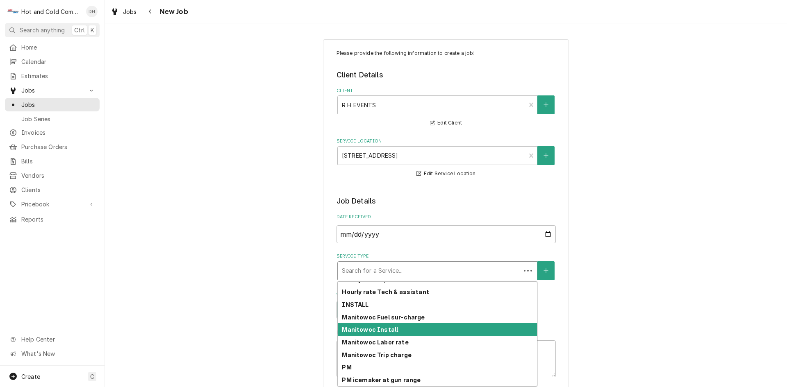
scroll to position [230, 0]
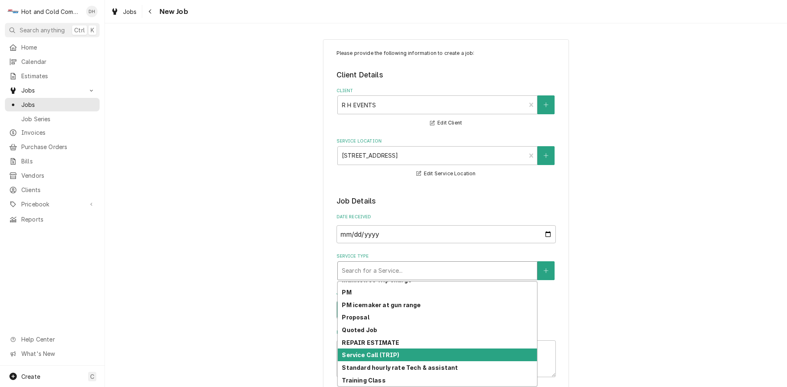
click at [416, 357] on div "Service Call (TRIP)" at bounding box center [437, 355] width 199 height 13
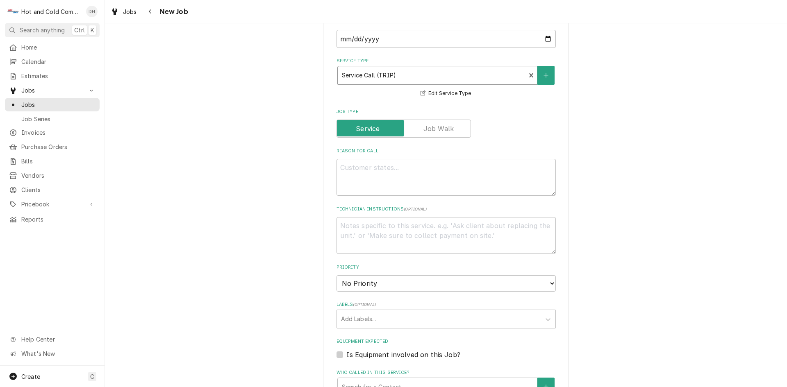
scroll to position [273, 0]
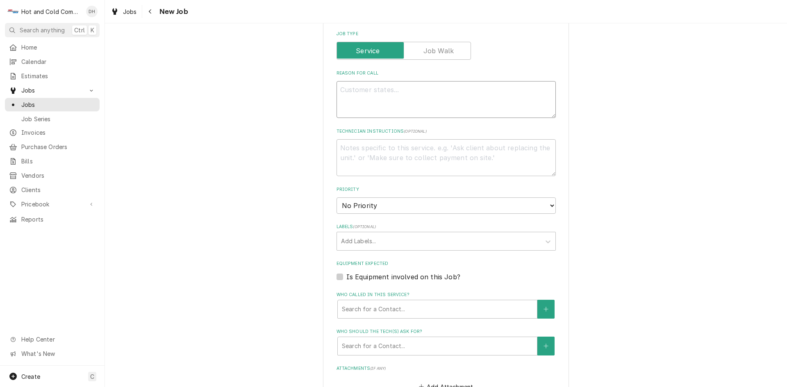
click at [381, 93] on textarea "Reason For Call" at bounding box center [445, 99] width 219 height 37
type textarea "x"
type textarea "J"
type textarea "x"
type textarea "Jo"
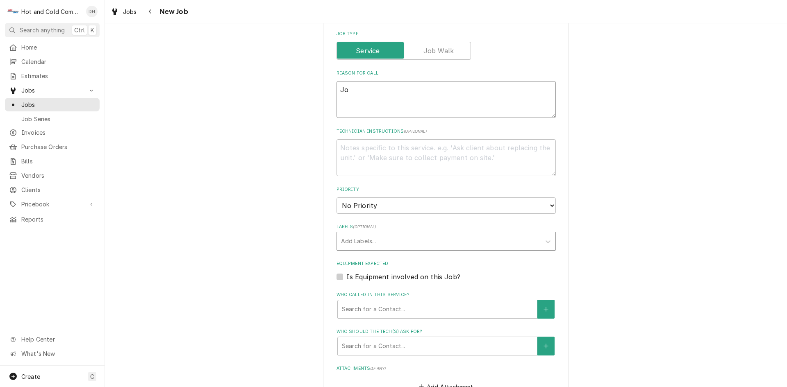
type textarea "x"
type textarea "Joe"
type textarea "x"
type textarea "Joe"
type textarea "x"
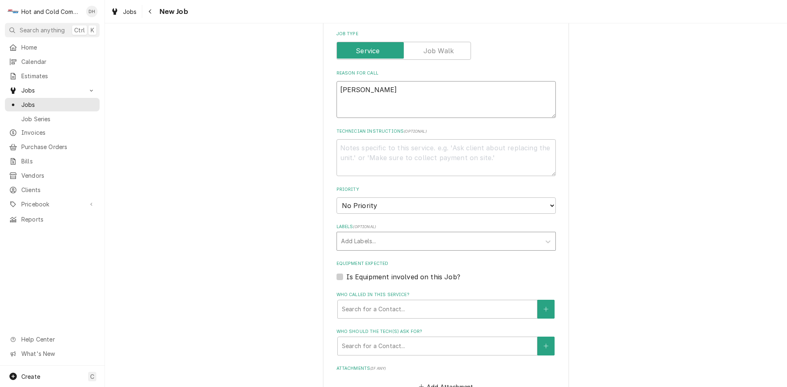
type textarea "Joe c"
type textarea "x"
type textarea "Joe ca"
type textarea "x"
type textarea "Joe cal"
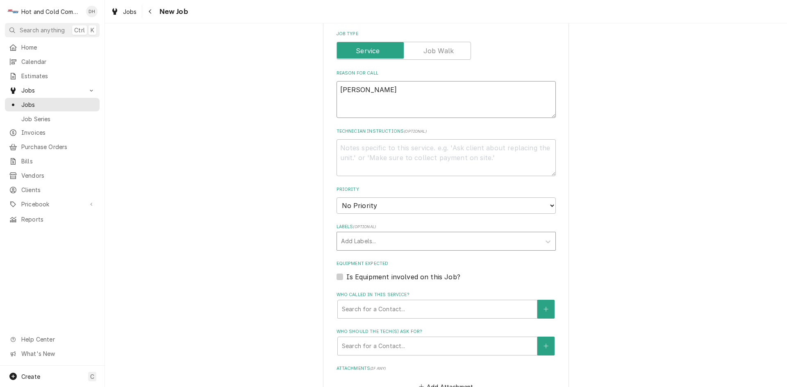
type textarea "x"
type textarea "Joe call"
type textarea "x"
type textarea "Joe calle"
type textarea "x"
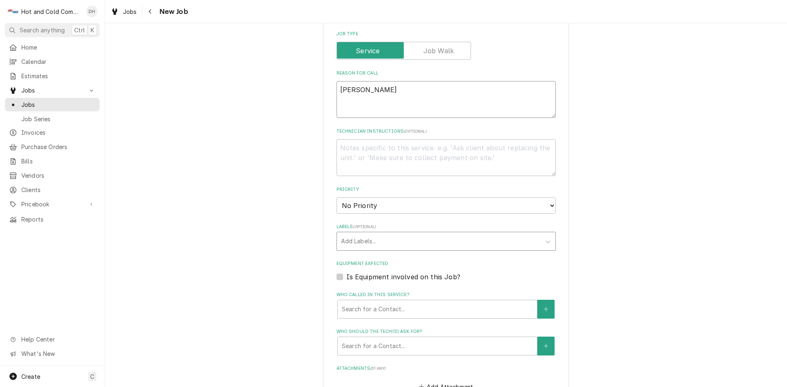
type textarea "Joe called"
type textarea "x"
type textarea "Joe called"
type textarea "x"
type textarea "Joe called s"
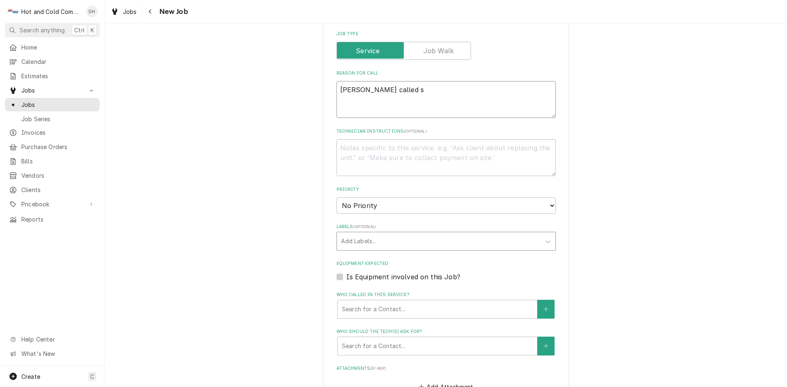
type textarea "x"
type textarea "Joe called sa"
type textarea "x"
type textarea "Joe called sai"
type textarea "x"
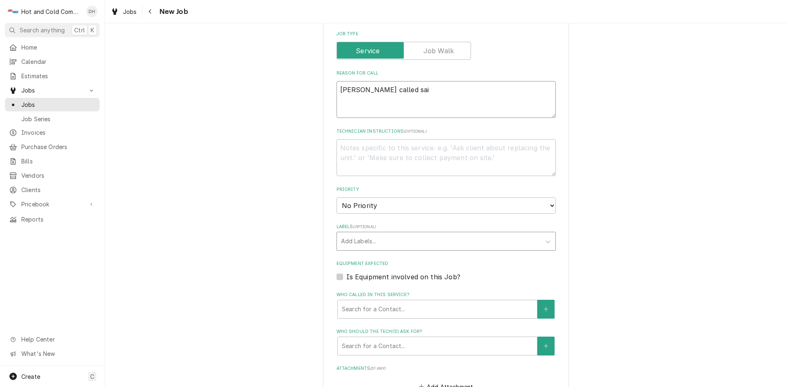
type textarea "Joe called said"
type textarea "x"
type textarea "Joe called said"
type textarea "x"
type textarea "Joe called said w"
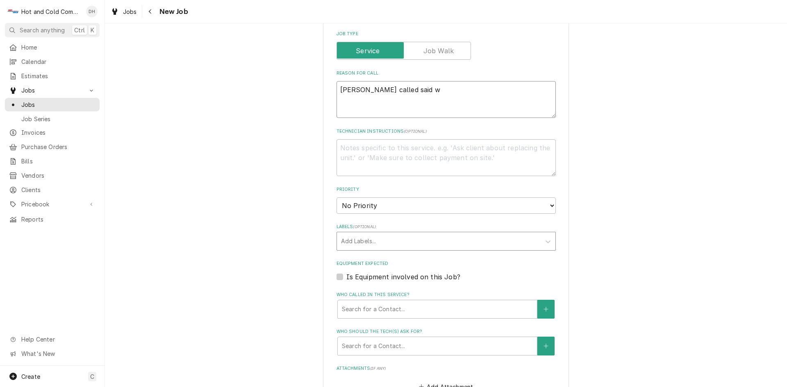
type textarea "x"
type textarea "Joe called said wh"
type textarea "x"
type textarea "Joe called said whe"
type textarea "x"
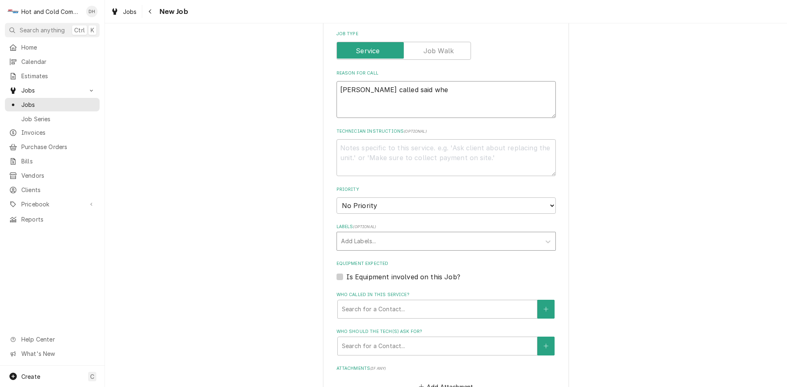
type textarea "Joe called said when"
type textarea "x"
type textarea "Joe called said when"
type textarea "x"
type textarea "Joe called said when t"
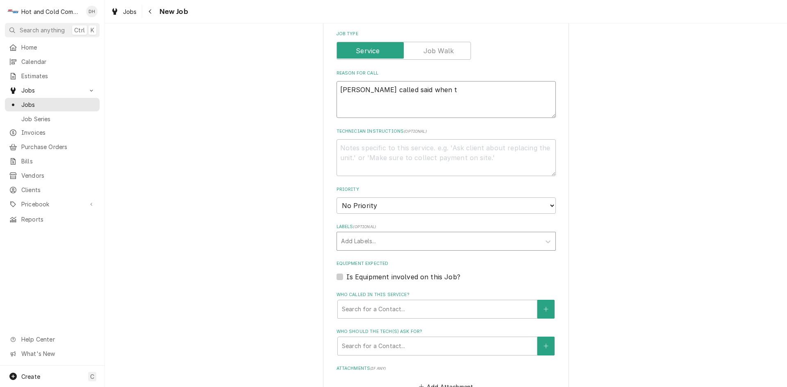
type textarea "x"
type textarea "Joe called said when th"
type textarea "x"
type textarea "Joe called said when the"
type textarea "x"
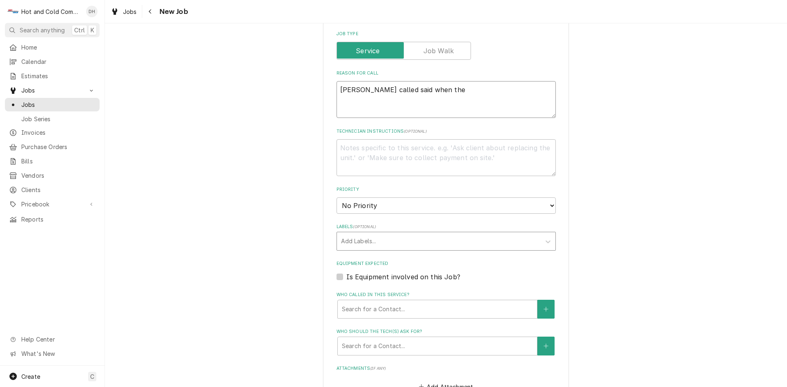
type textarea "Joe called said when they"
type textarea "x"
type textarea "Joe called said when they"
type textarea "x"
type textarea "Joe called said when they u"
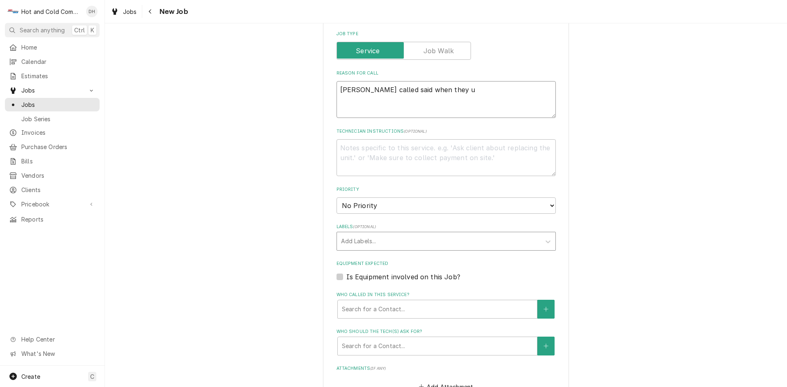
type textarea "x"
type textarea "Joe called said when they us"
type textarea "x"
type textarea "Joe called said when they use"
type textarea "x"
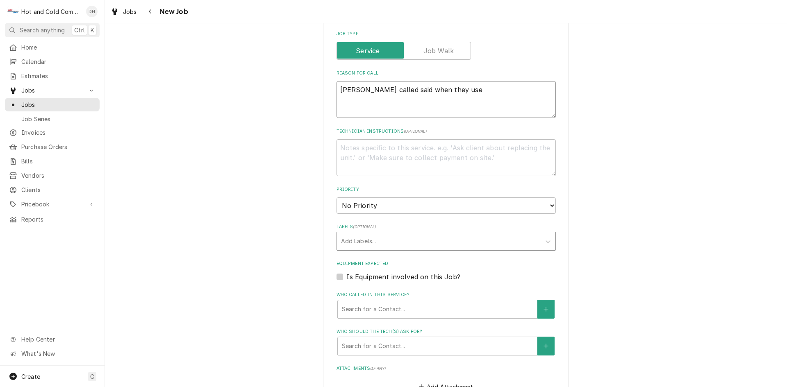
type textarea "Joe called said when they use"
type textarea "x"
type textarea "Joe called said when they use t"
type textarea "x"
type textarea "Joe called said when they use th"
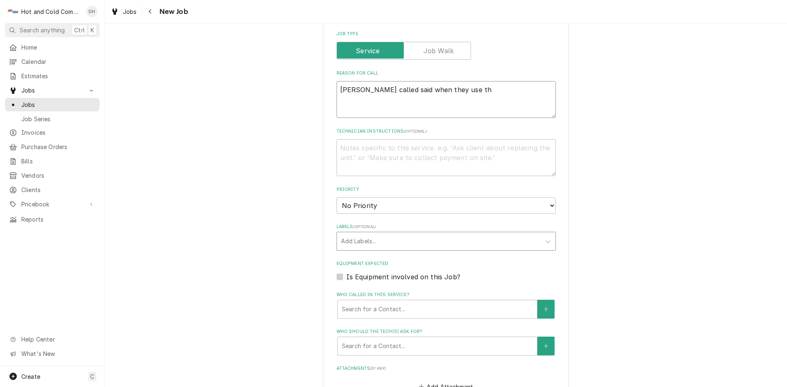
type textarea "x"
type textarea "Joe called said when they use the"
type textarea "x"
type textarea "Joe called said when they use the"
type textarea "x"
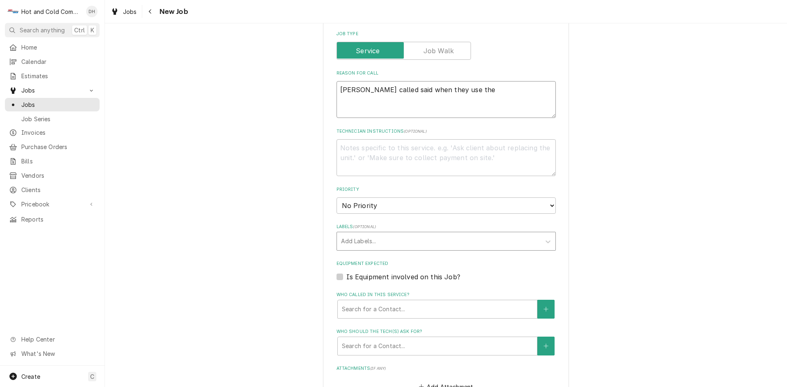
type textarea "Joe called said when they use the f"
type textarea "x"
type textarea "Joe called said when they use the fr"
type textarea "x"
type textarea "Joe called said when they use the fry"
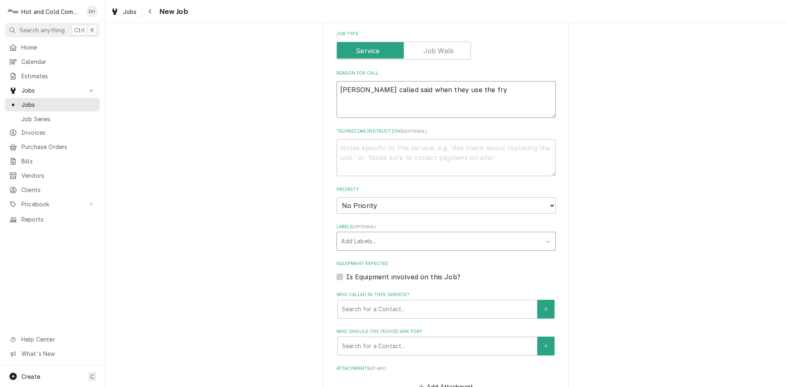
type textarea "x"
type textarea "Joe called said when they use the frye"
type textarea "x"
type textarea "Joe called said when they use the fryer"
type textarea "x"
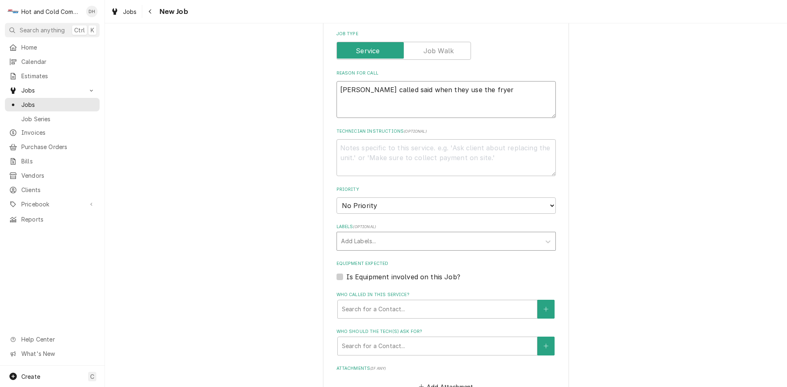
type textarea "Joe called said when they use the fryer"
type textarea "x"
type textarea "Joe called said when they use the fryer i"
type textarea "x"
type textarea "Joe called said when they use the fryer it"
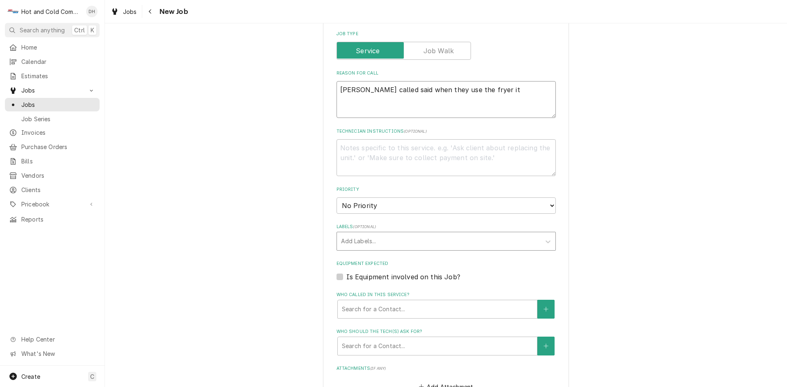
type textarea "x"
type textarea "Joe called said when they use the fryer it"
type textarea "x"
type textarea "Joe called said when they use the fryer it h"
type textarea "x"
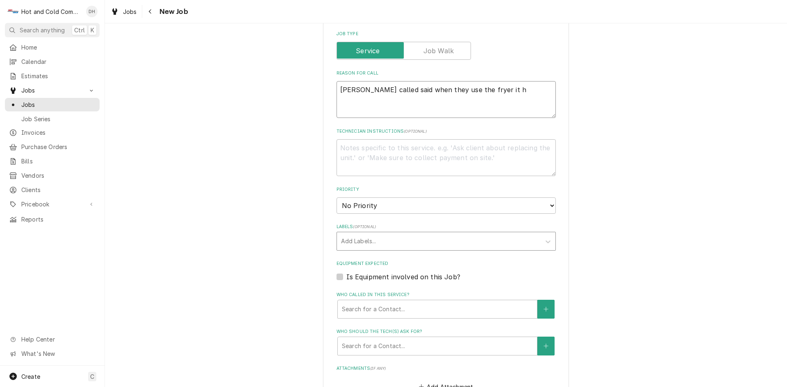
type textarea "Joe called said when they use the fryer it hi"
type textarea "x"
type textarea "Joe called said when they use the fryer it hit"
type textarea "x"
type textarea "Joe called said when they use the fryer it hits"
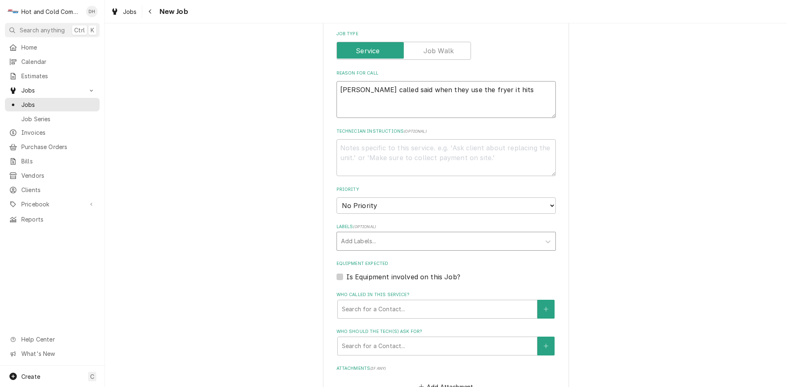
type textarea "x"
type textarea "Joe called said when they use the fryer it hits"
type textarea "x"
type textarea "Joe called said when they use the fryer it hits u"
type textarea "x"
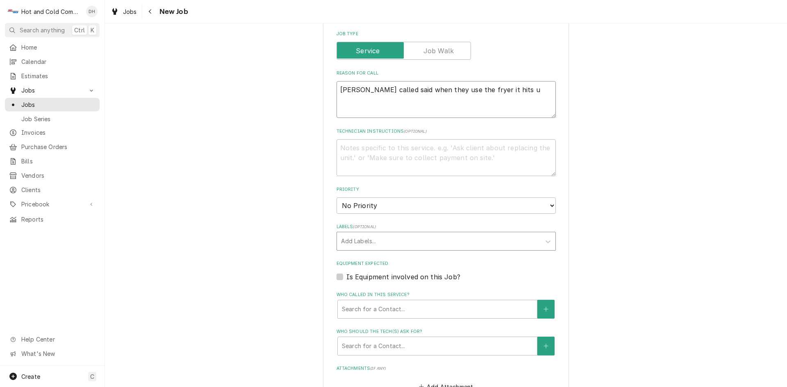
type textarea "Joe called said when they use the fryer it hits up"
type textarea "x"
type textarea "Joe called said when they use the fryer it hits up"
type textarea "x"
type textarea "Joe called said when they use the fryer it hits up s"
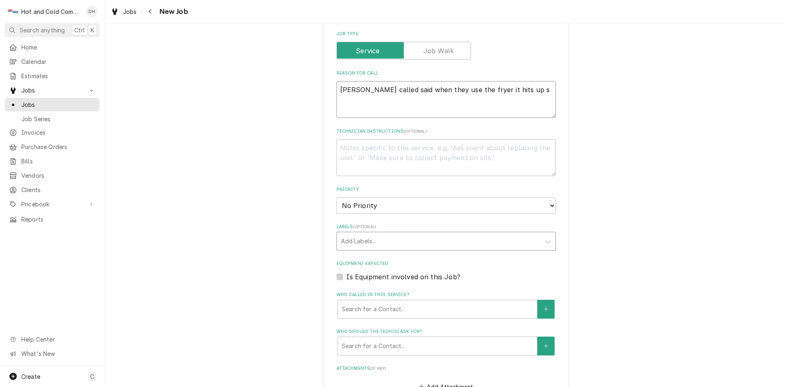
type textarea "x"
type textarea "Joe called said when they use the fryer it hits up sh"
type textarea "x"
type textarea "Joe called said when they use the fryer it hits up shu"
type textarea "x"
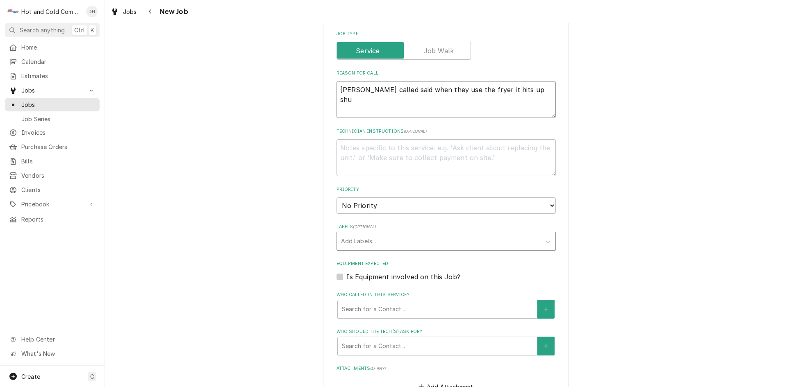
type textarea "Joe called said when they use the fryer it hits up shut"
type textarea "x"
type textarea "Joe called said when they use the fryer it hits up shuts"
type textarea "x"
type textarea "Joe called said when they use the fryer it hits up shuts"
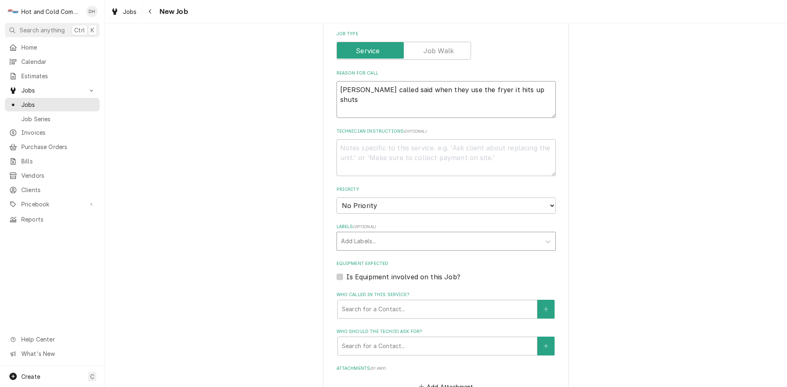
type textarea "x"
type textarea "Joe called said when they use the fryer it hits up shuts o"
type textarea "x"
type textarea "Joe called said when they use the fryer it hits up shuts of"
type textarea "x"
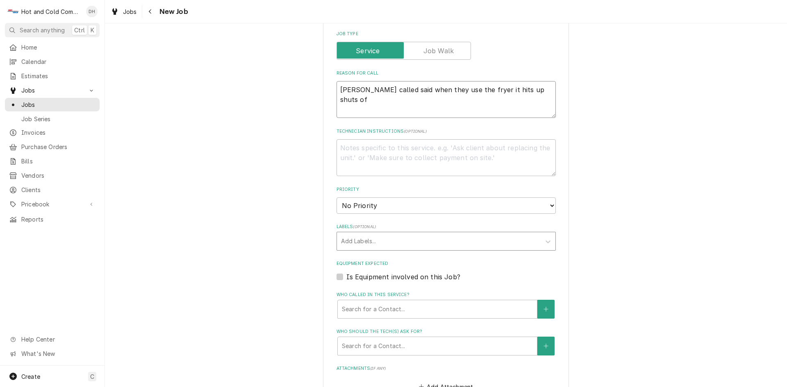
type textarea "Joe called said when they use the fryer it hits up shuts off"
type textarea "x"
type textarea "Joe called said when they use the fryer it hits up shuts off"
type textarea "x"
type textarea "Joe called said when they use the fryer it hits up shuts off a"
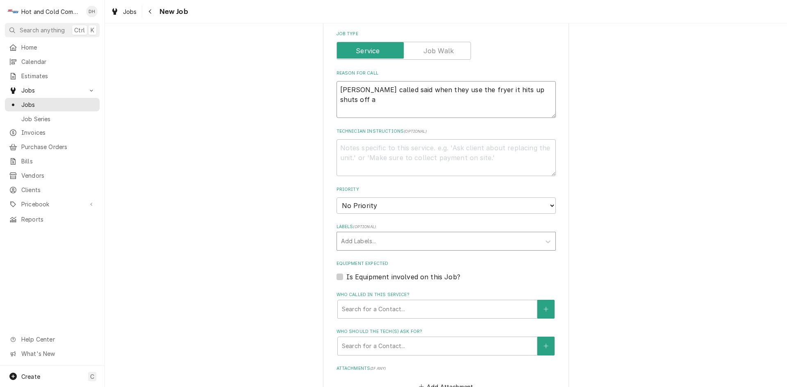
type textarea "x"
type textarea "Joe called said when they use the fryer it hits up shuts off an"
type textarea "x"
type textarea "Joe called said when they use the fryer it hits up shuts off and"
type textarea "x"
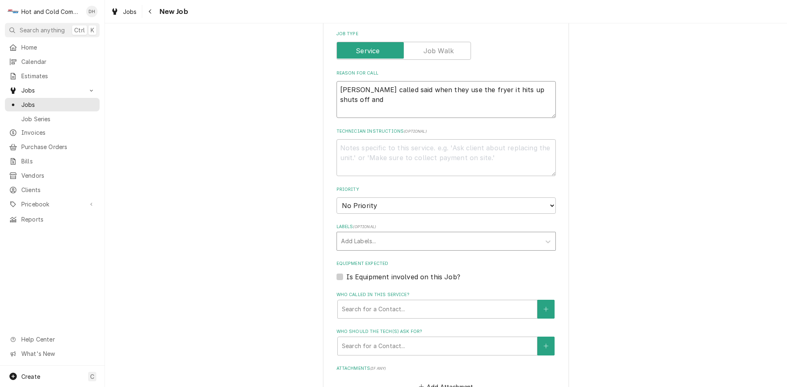
type textarea "Joe called said when they use the fryer it hits up shuts off and"
type textarea "x"
type textarea "Joe called said when they use the fryer it hits up shuts off and w"
type textarea "x"
type textarea "Joe called said when they use the fryer it hits up shuts off and wa"
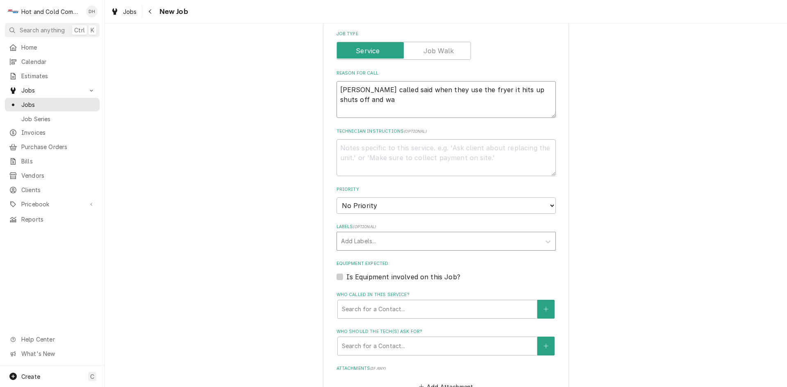
type textarea "x"
type textarea "Joe called said when they use the fryer it hits up shuts off and wan"
type textarea "x"
type textarea "Joe called said when they use the fryer it hits up shuts off and want"
type textarea "x"
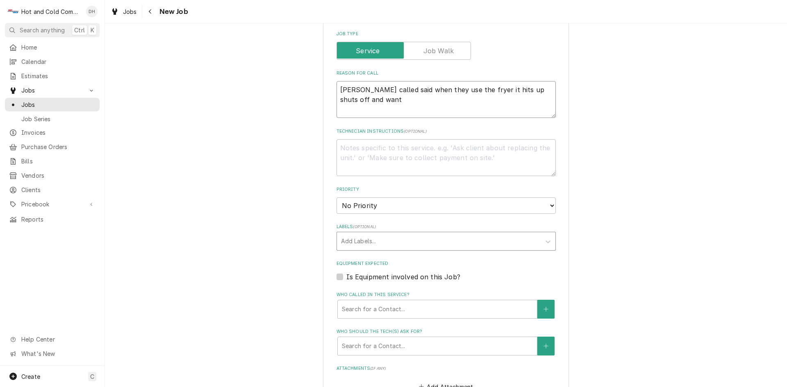
type textarea "Joe called said when they use the fryer it hits up shuts off and want"
type textarea "x"
type textarea "Joe called said when they use the fryer it hits up shuts off and want c"
type textarea "x"
type textarea "Joe called said when they use the fryer it hits up shuts off and want co"
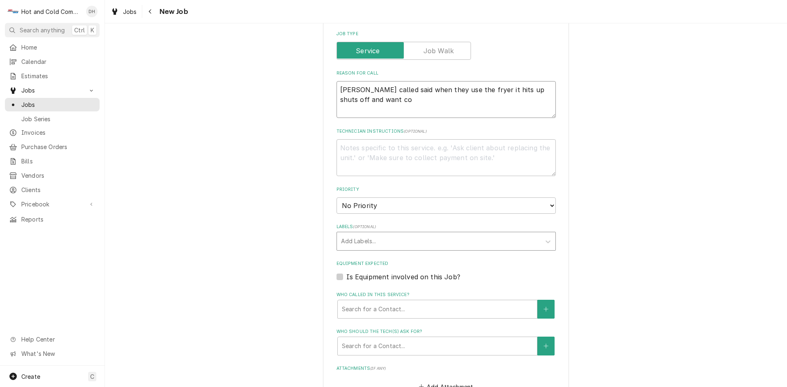
type textarea "x"
type textarea "Joe called said when they use the fryer it hits up shuts off and want com"
type textarea "x"
type textarea "Joe called said when they use the fryer it hits up shuts off and want come"
type textarea "x"
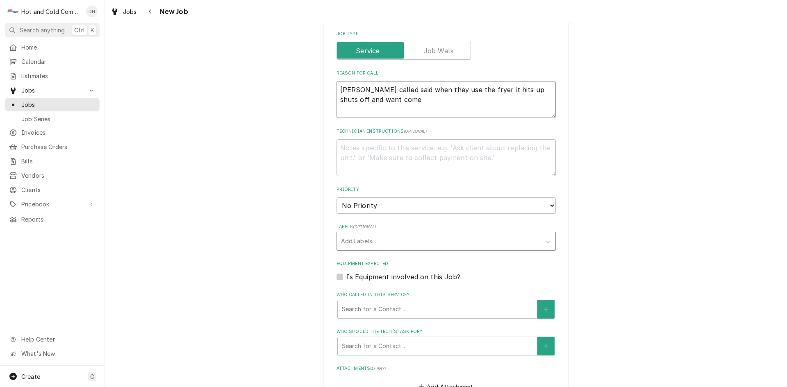
type textarea "Joe called said when they use the fryer it hits up shuts off and want come"
type textarea "x"
type textarea "Joe called said when they use the fryer it hits up shuts off and want come c"
type textarea "x"
type textarea "Joe called said when they use the fryer it hits up shuts off and want come"
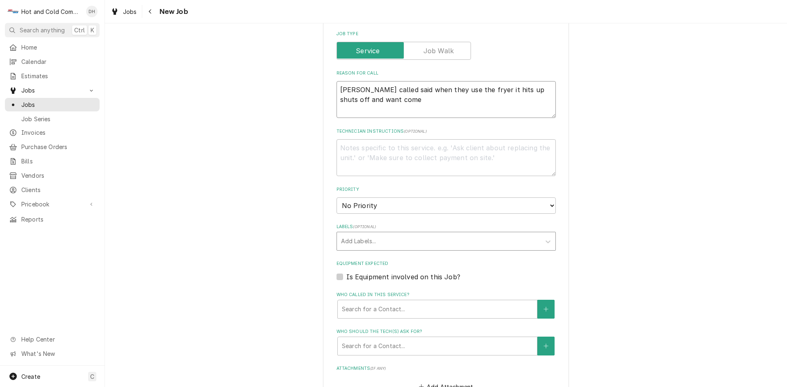
type textarea "x"
type textarea "Joe called said when they use the fryer it hits up shuts off and want come b"
type textarea "x"
type textarea "Joe called said when they use the fryer it hits up shuts off and want come ba"
type textarea "x"
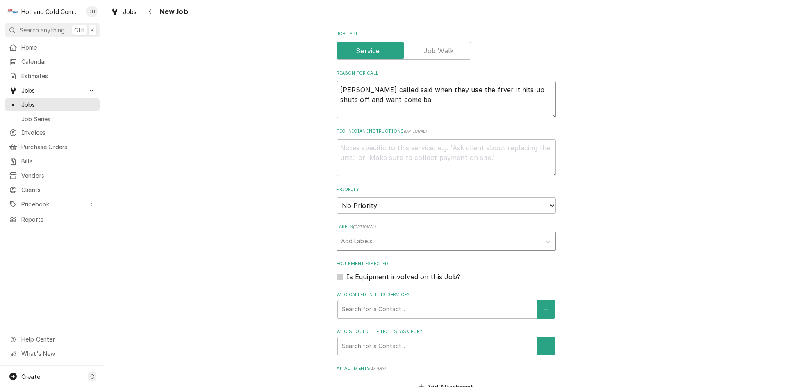
type textarea "Joe called said when they use the fryer it hits up shuts off and want come bac"
type textarea "x"
type textarea "Joe called said when they use the fryer it hits up shuts off and want come back"
type textarea "x"
type textarea "Joe called said when they use the fryer it hits up shuts off and want come back"
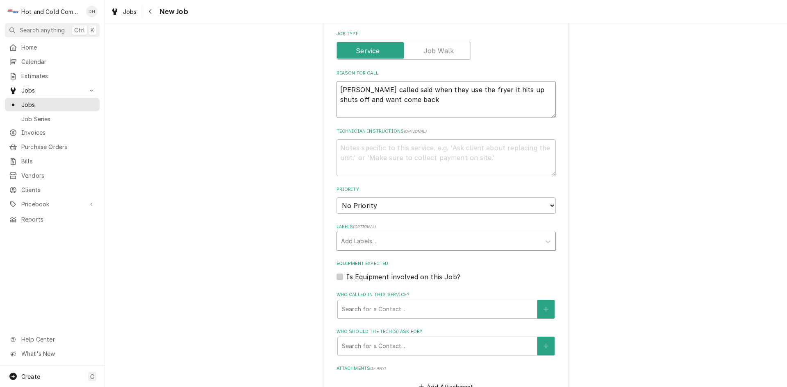
type textarea "x"
type textarea "Joe called said when they use the fryer it hits up shuts off and want come back…"
type textarea "x"
type textarea "Joe called said when they use the fryer it hits up shuts off and want come back…"
type textarea "x"
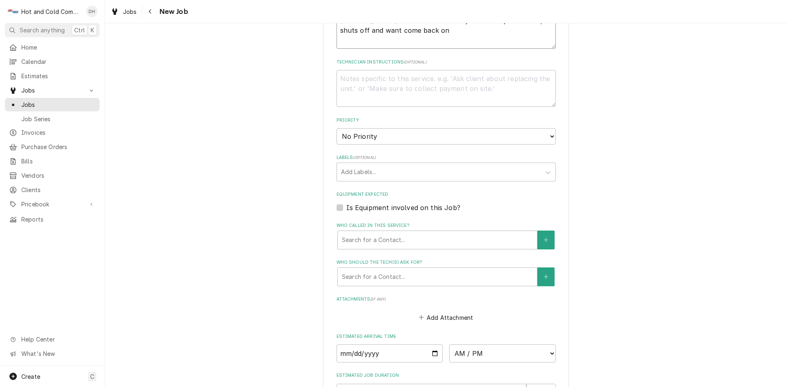
scroll to position [410, 0]
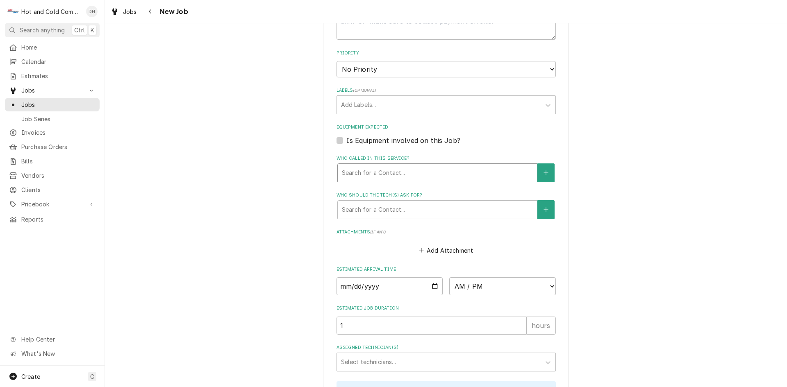
type textarea "Joe called said when they use the fryer it hits up shuts off and want come back…"
click at [461, 168] on div "Who called in this service?" at bounding box center [437, 173] width 191 height 15
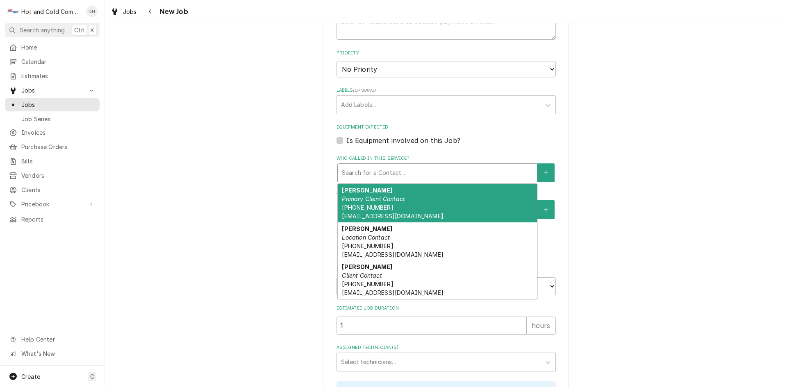
click at [401, 203] on div "J. Thompson Primary Client Contact (770) 635-7449 jthompson@yesrh.com" at bounding box center [437, 203] width 199 height 39
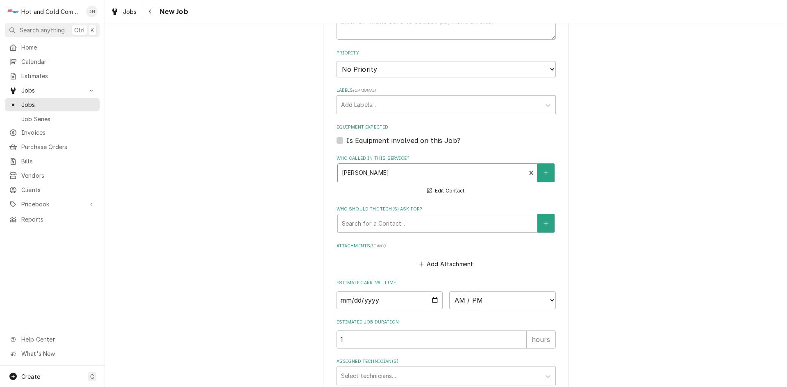
click at [431, 171] on div "Who called in this service?" at bounding box center [432, 173] width 180 height 15
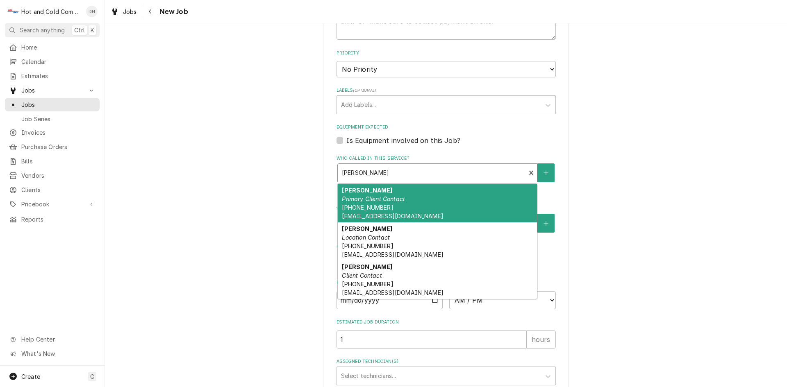
click at [436, 205] on div "J. Thompson Primary Client Contact (770) 635-7449 jthompson@yesrh.com" at bounding box center [437, 203] width 199 height 39
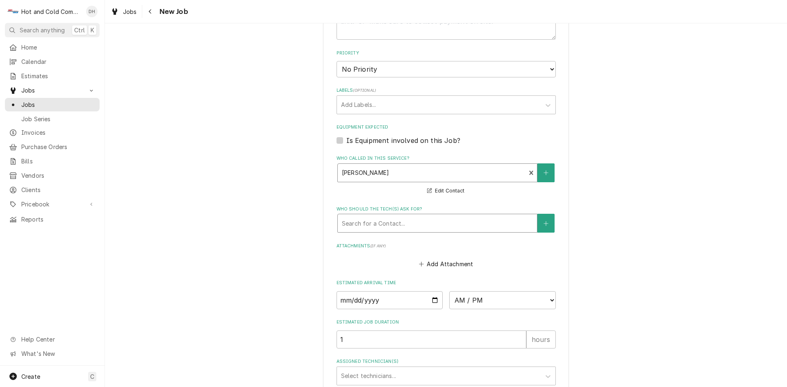
click at [435, 223] on div "Who should the tech(s) ask for?" at bounding box center [437, 223] width 191 height 15
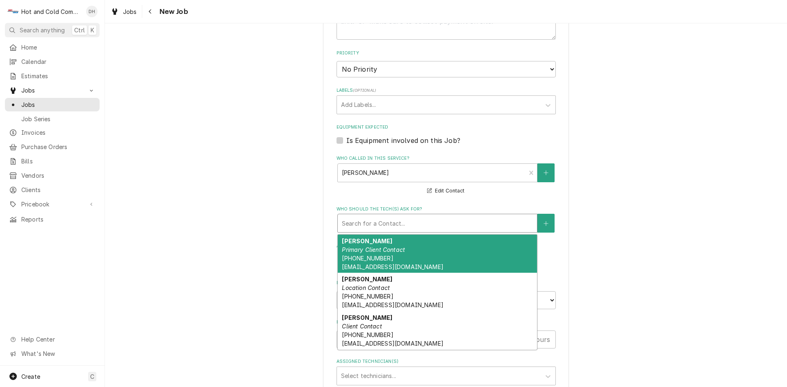
drag, startPoint x: 415, startPoint y: 251, endPoint x: 507, endPoint y: 237, distance: 93.6
click at [417, 251] on div "J. Thompson Primary Client Contact (770) 635-7449 jthompson@yesrh.com" at bounding box center [437, 254] width 199 height 39
type textarea "x"
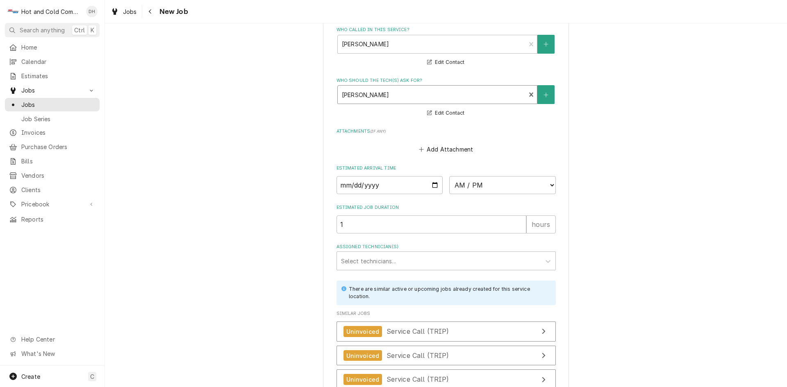
scroll to position [546, 0]
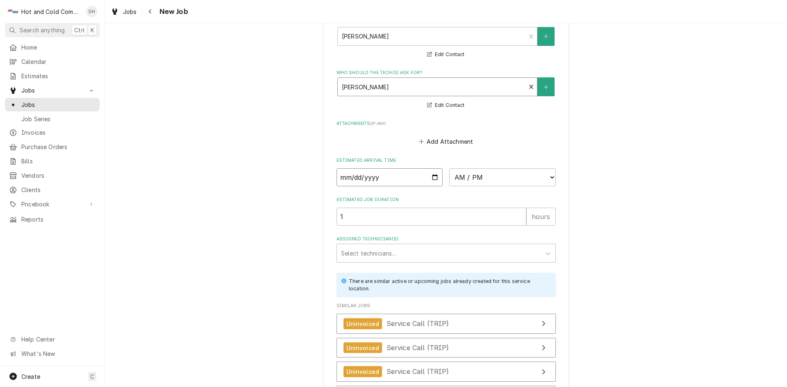
click at [431, 177] on input "Date" at bounding box center [389, 177] width 107 height 18
type input "2025-08-26"
type textarea "x"
click at [546, 175] on select "AM / PM 6:00 AM 6:15 AM 6:30 AM 6:45 AM 7:00 AM 7:15 AM 7:30 AM 7:45 AM 8:00 AM…" at bounding box center [502, 177] width 107 height 18
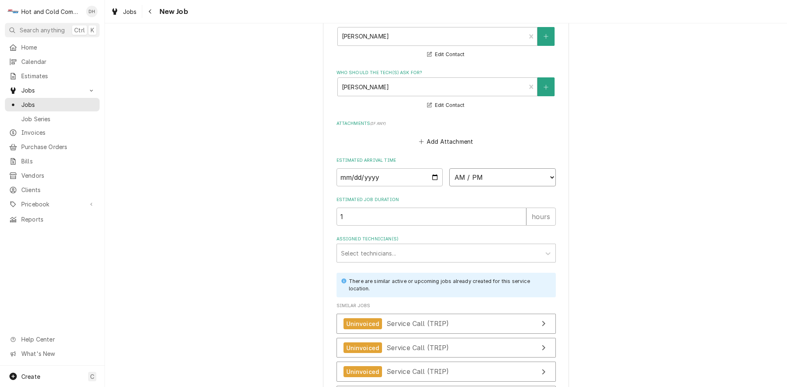
select select "08:30:00"
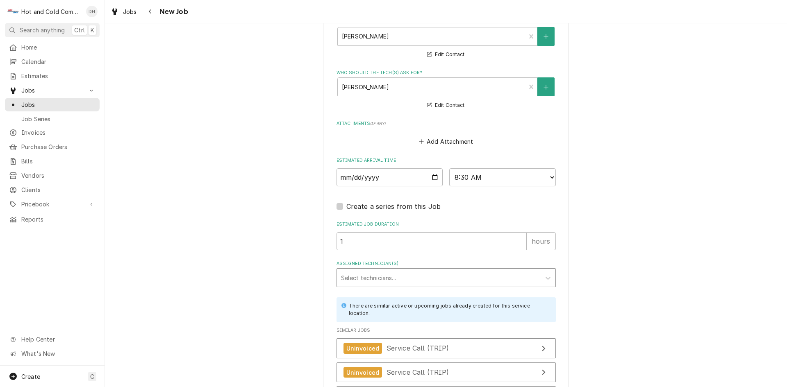
click at [360, 282] on div "Assigned Technician(s)" at bounding box center [438, 277] width 195 height 15
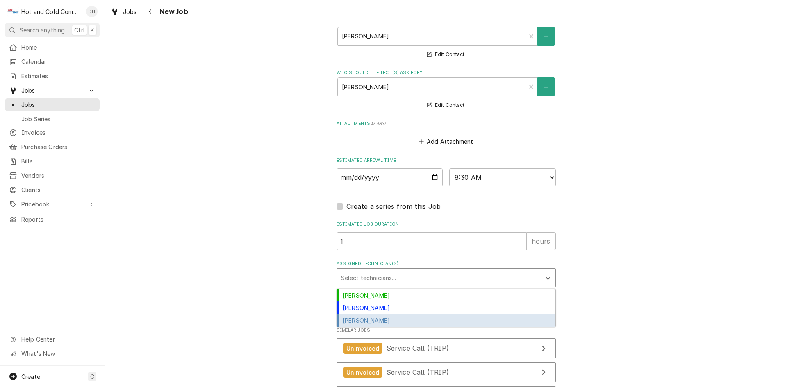
click at [388, 320] on div "[PERSON_NAME]" at bounding box center [446, 320] width 218 height 13
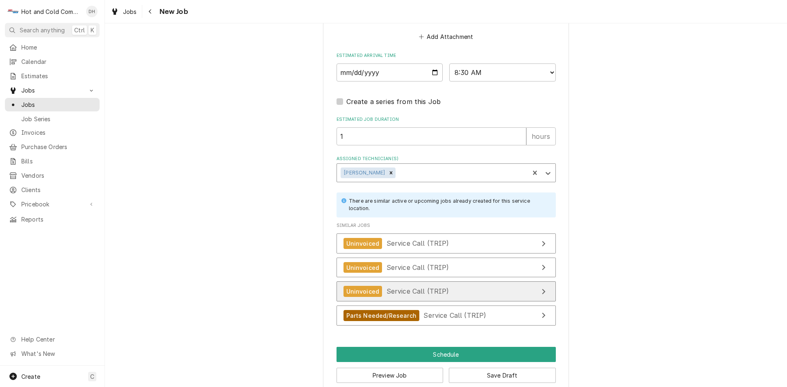
scroll to position [665, 0]
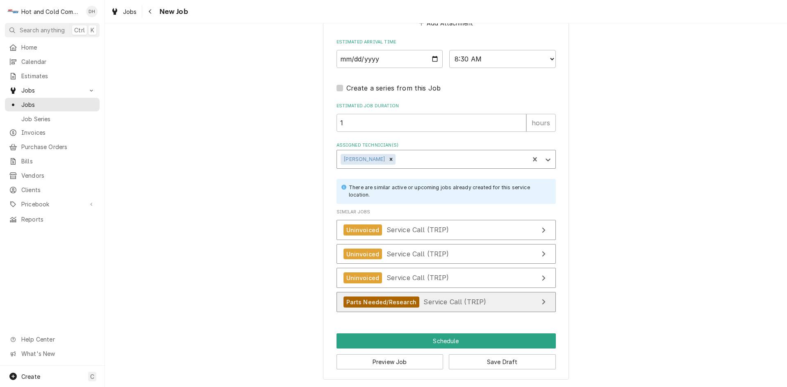
click at [469, 305] on span "Service Call (TRIP)" at bounding box center [454, 302] width 63 height 8
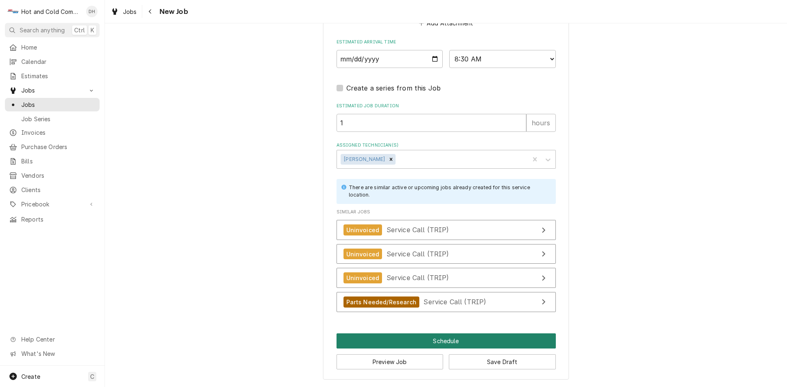
click at [447, 341] on button "Schedule" at bounding box center [445, 341] width 219 height 15
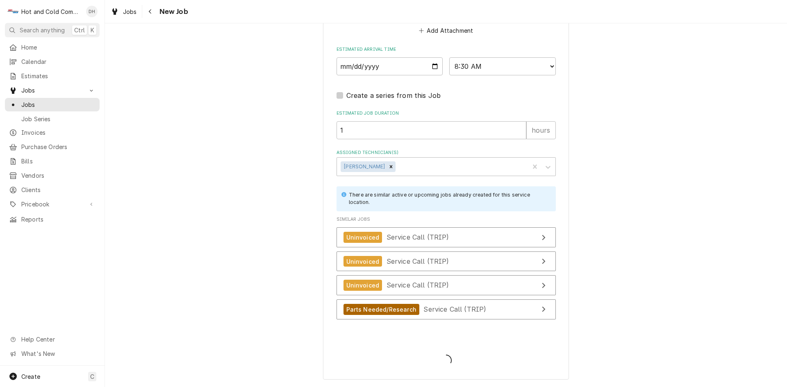
scroll to position [657, 0]
type textarea "x"
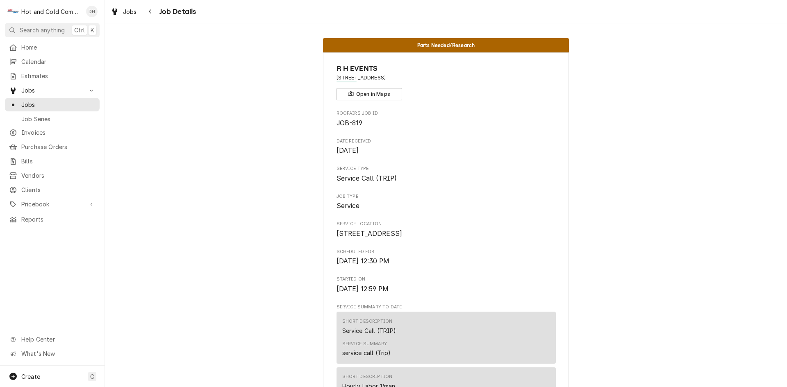
scroll to position [136, 0]
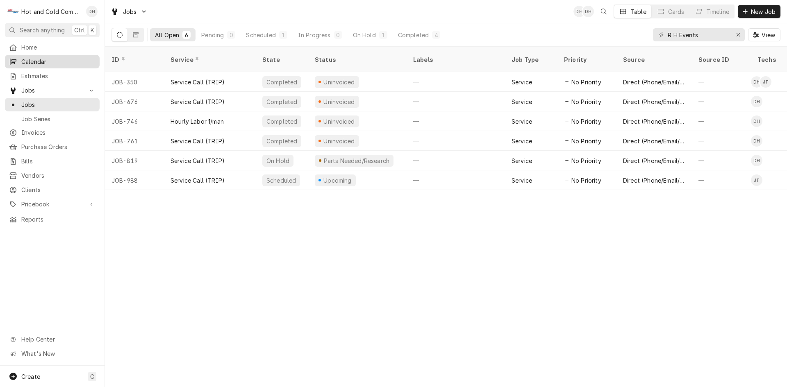
click at [32, 61] on span "Calendar" at bounding box center [58, 61] width 74 height 9
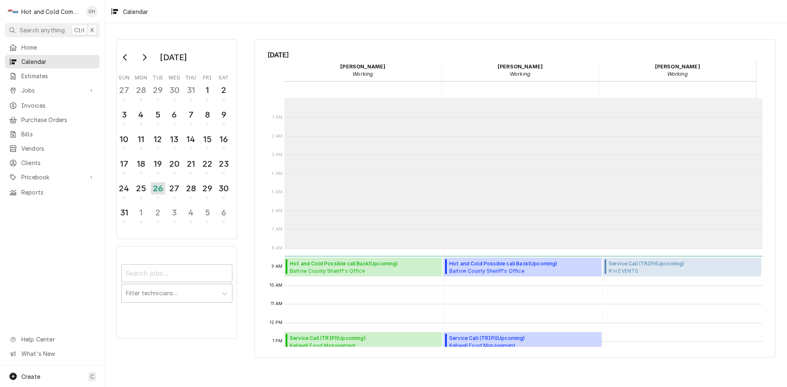
scroll to position [150, 0]
